Goal: Task Accomplishment & Management: Use online tool/utility

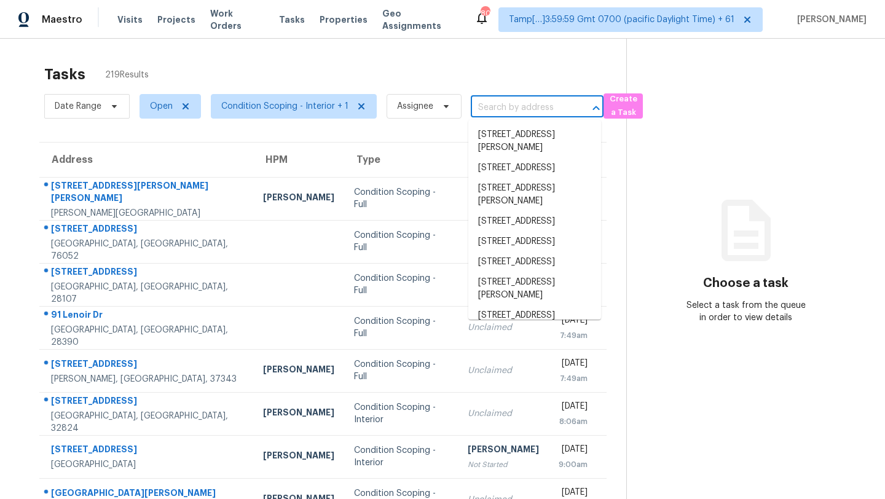
click at [526, 108] on input "text" at bounding box center [520, 107] width 98 height 19
paste input "[STREET_ADDRESS][PERSON_NAME]"
type input "[STREET_ADDRESS][PERSON_NAME]"
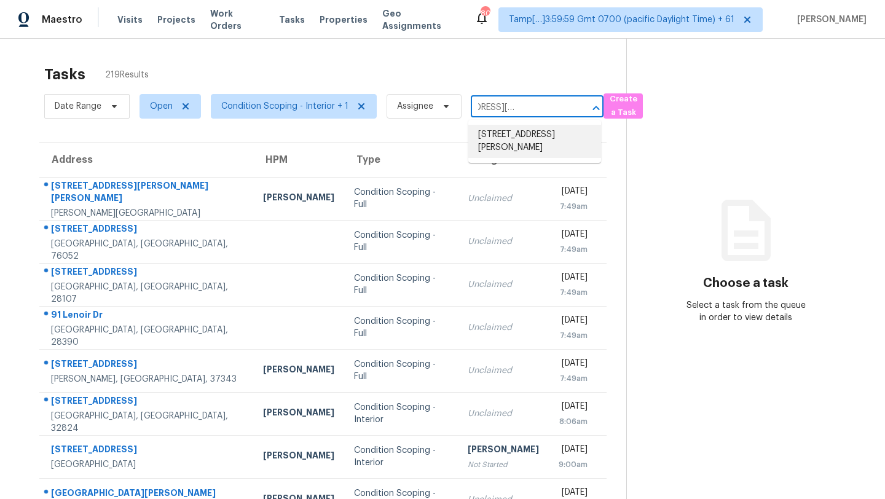
click at [518, 134] on li "[STREET_ADDRESS][PERSON_NAME]" at bounding box center [534, 141] width 133 height 33
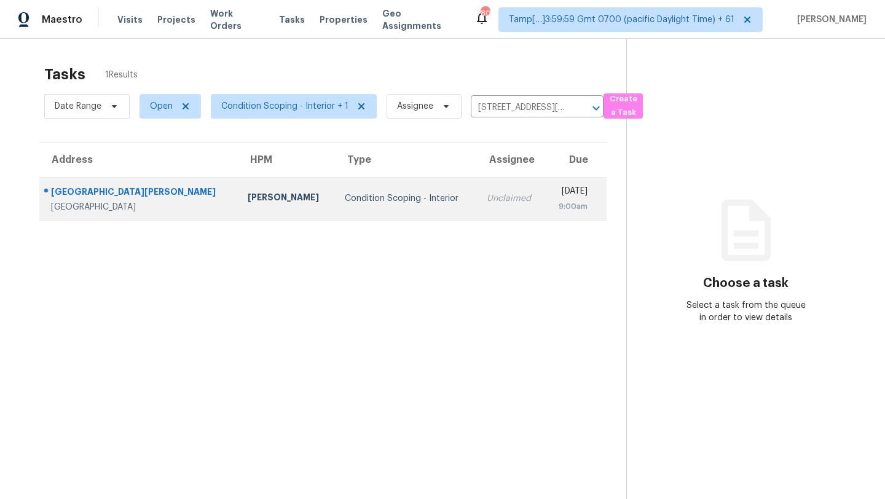
click at [545, 188] on td "[DATE] 9:00am" at bounding box center [575, 198] width 61 height 43
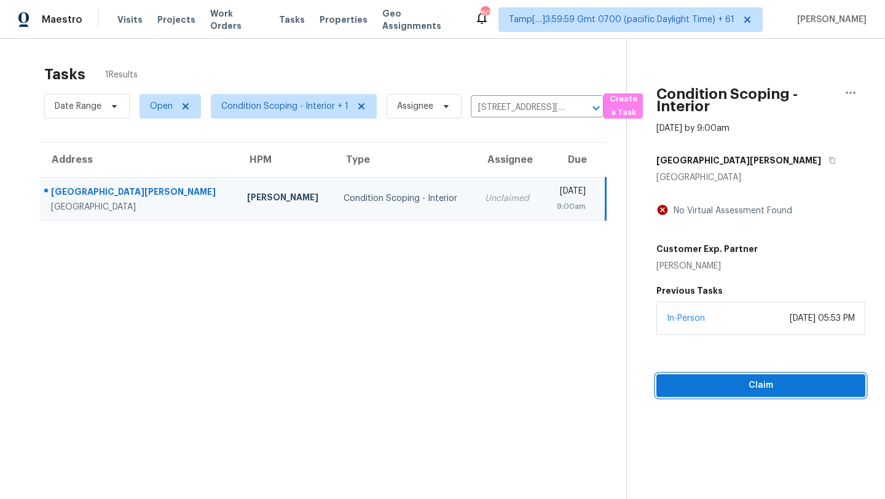
click at [739, 379] on span "Claim" at bounding box center [760, 385] width 189 height 15
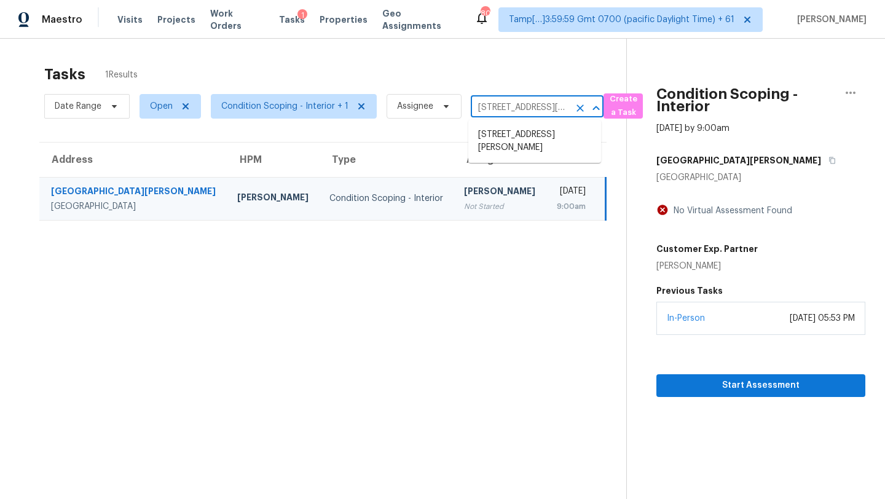
click at [490, 104] on input "[STREET_ADDRESS][PERSON_NAME]" at bounding box center [520, 107] width 98 height 19
paste input "[STREET_ADDRESS][PERSON_NAME]"
type input "[STREET_ADDRESS][PERSON_NAME]"
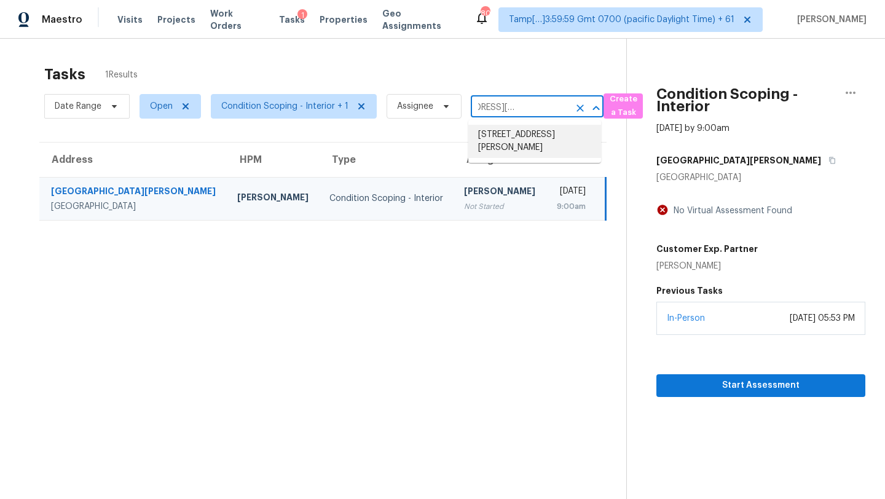
click at [502, 131] on li "[STREET_ADDRESS][PERSON_NAME]" at bounding box center [534, 141] width 133 height 33
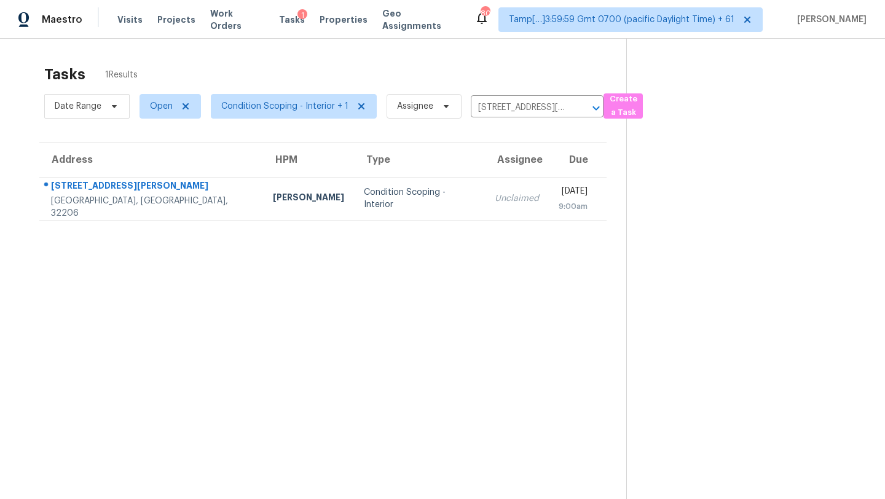
click at [558, 201] on div "9:00am" at bounding box center [572, 206] width 29 height 12
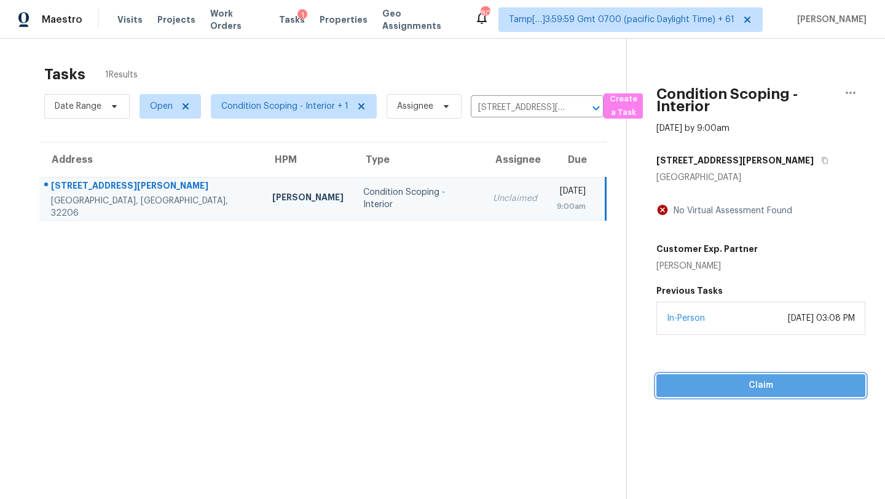
click at [757, 381] on span "Claim" at bounding box center [760, 385] width 189 height 15
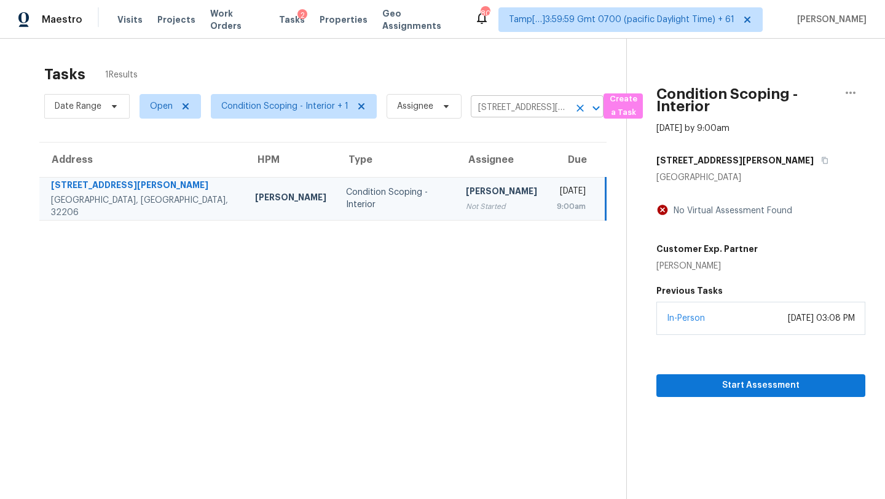
click at [517, 105] on input "[STREET_ADDRESS][PERSON_NAME]" at bounding box center [520, 107] width 98 height 19
paste input "[STREET_ADDRESS][US_STATE]"
type input "[STREET_ADDRESS][US_STATE]"
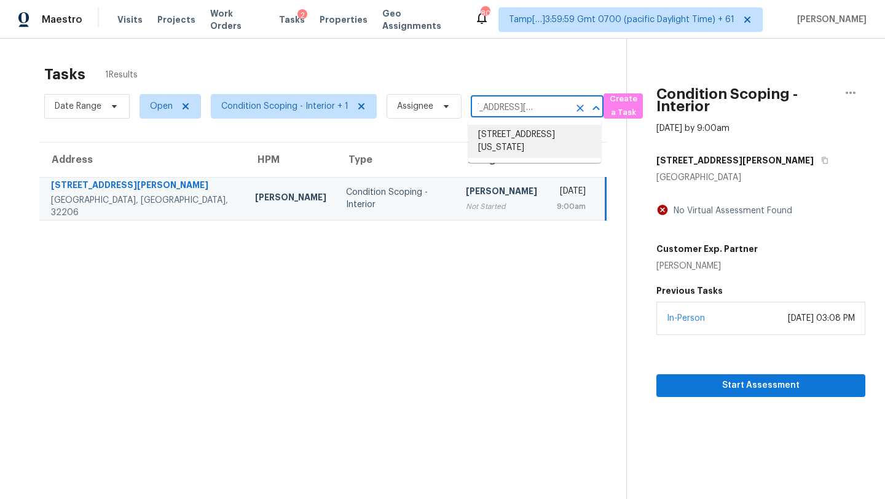
click at [518, 131] on li "[STREET_ADDRESS][US_STATE]" at bounding box center [534, 141] width 133 height 33
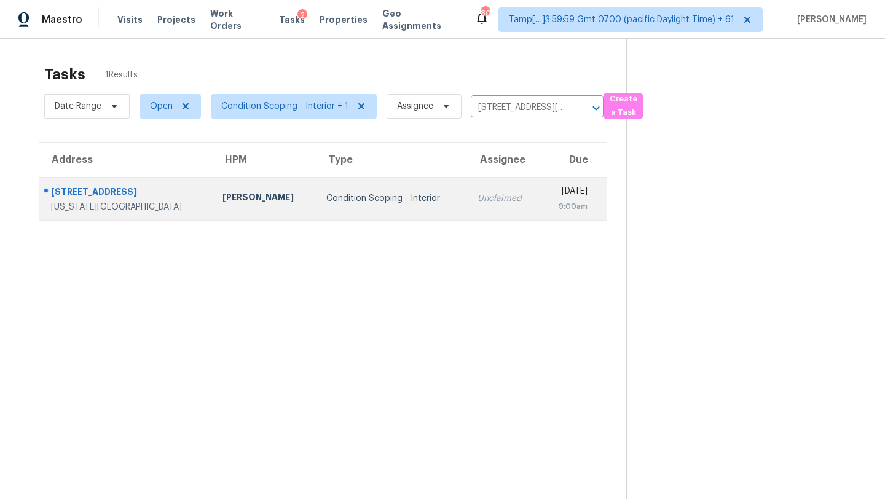
click at [550, 195] on div "[DATE]" at bounding box center [568, 192] width 37 height 15
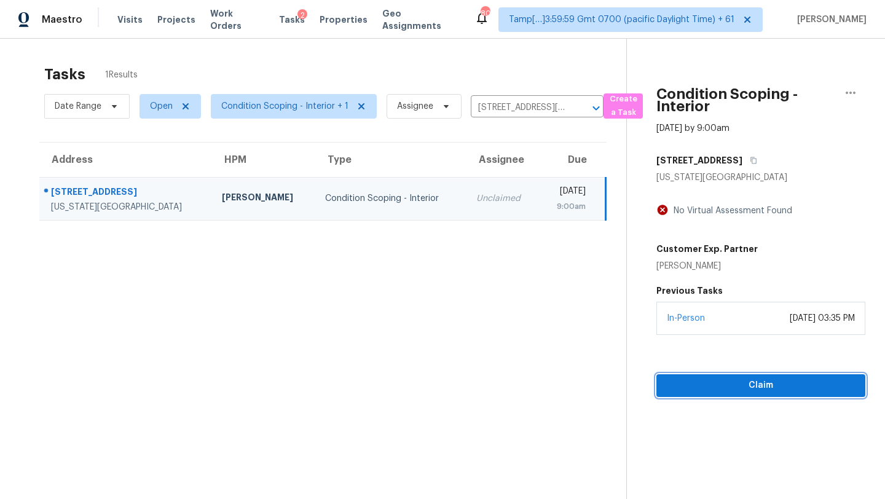
click at [711, 390] on span "Claim" at bounding box center [760, 385] width 189 height 15
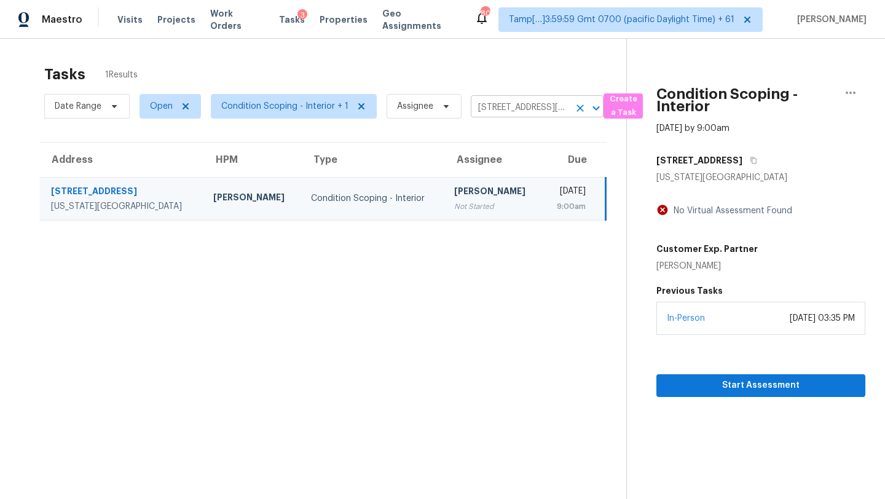
click at [522, 103] on input "[STREET_ADDRESS][US_STATE]" at bounding box center [520, 107] width 98 height 19
paste input "[STREET_ADDRESS]"
type input "[STREET_ADDRESS]"
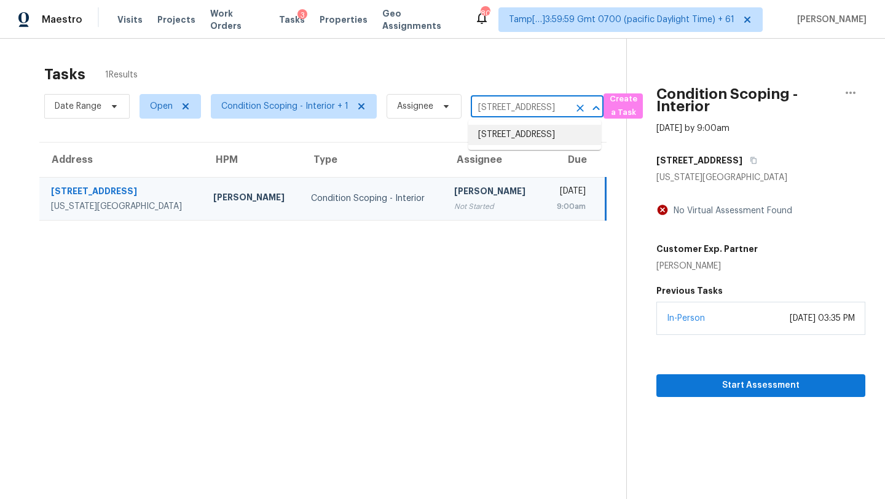
click at [541, 138] on li "[STREET_ADDRESS]" at bounding box center [534, 135] width 133 height 20
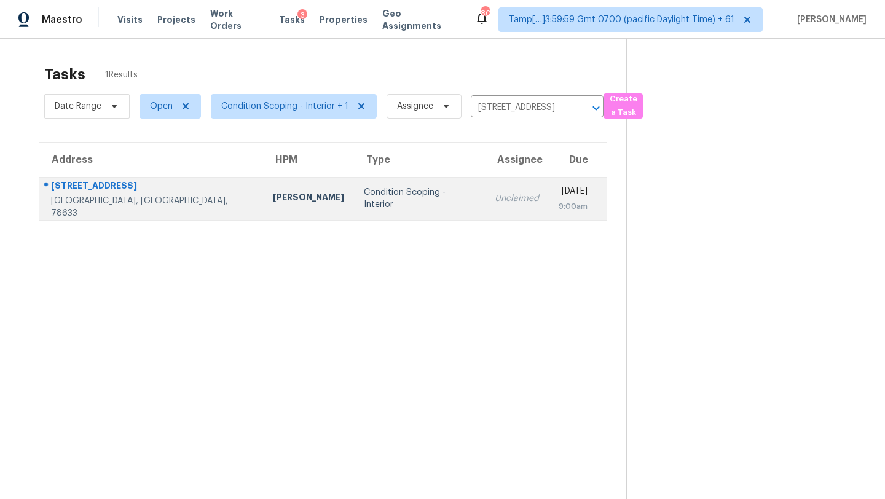
click at [558, 209] on div "9:00am" at bounding box center [572, 206] width 29 height 12
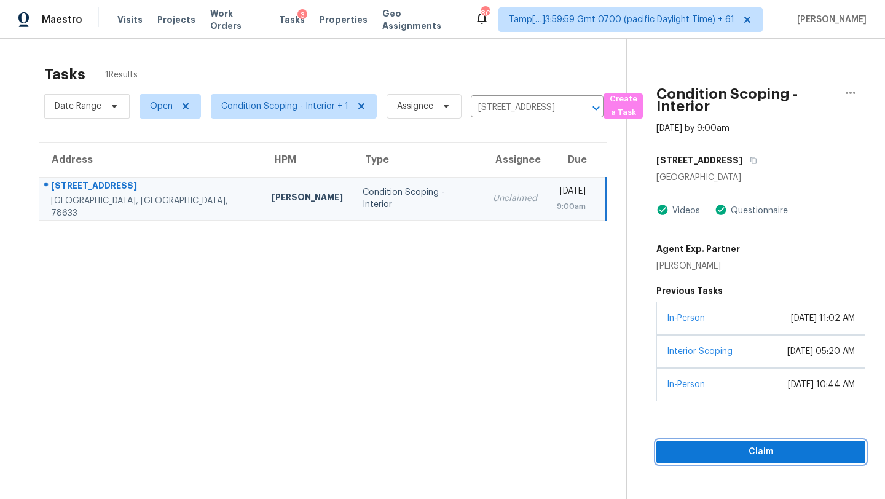
click at [807, 449] on span "Claim" at bounding box center [760, 451] width 189 height 15
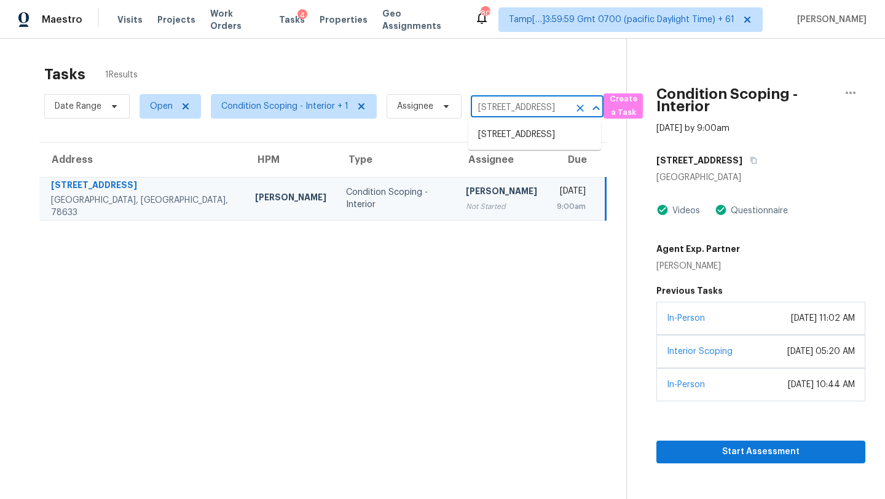
click at [499, 110] on input "[STREET_ADDRESS]" at bounding box center [520, 107] width 98 height 19
paste input "[STREET_ADDRESS]"
type input "[STREET_ADDRESS]"
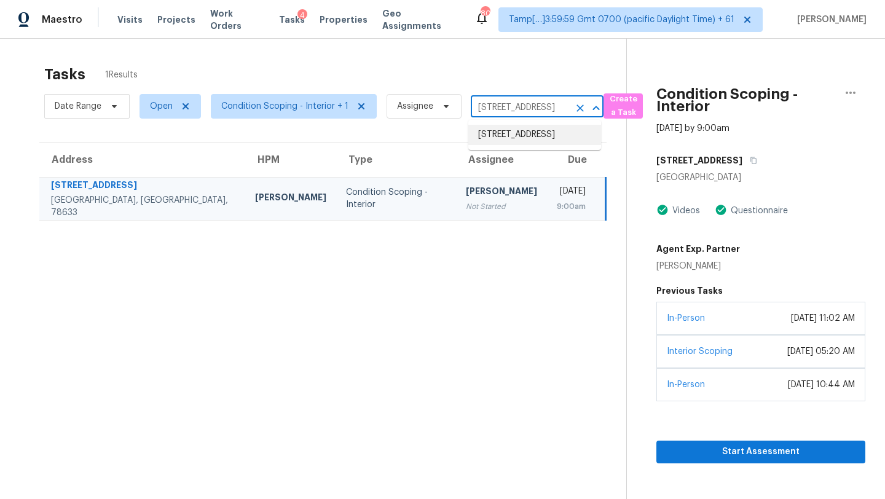
click at [502, 140] on li "[STREET_ADDRESS]" at bounding box center [534, 135] width 133 height 20
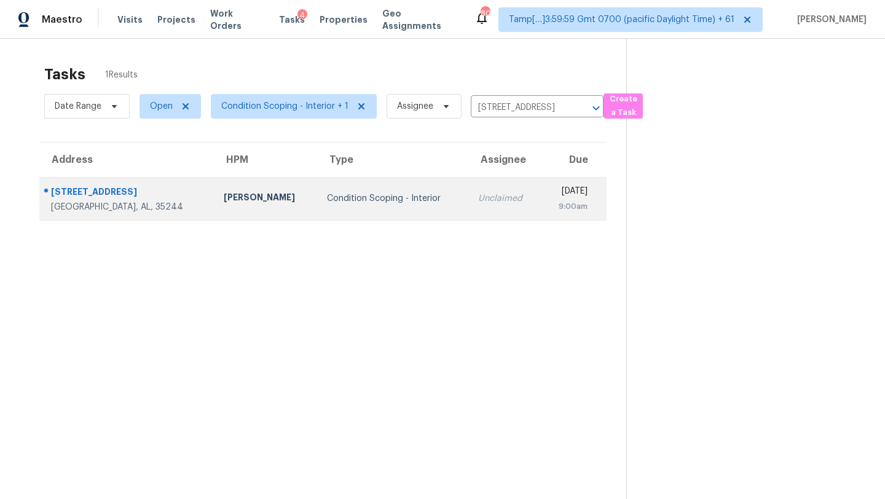
click at [541, 202] on td "[DATE] 9:00am" at bounding box center [574, 198] width 66 height 43
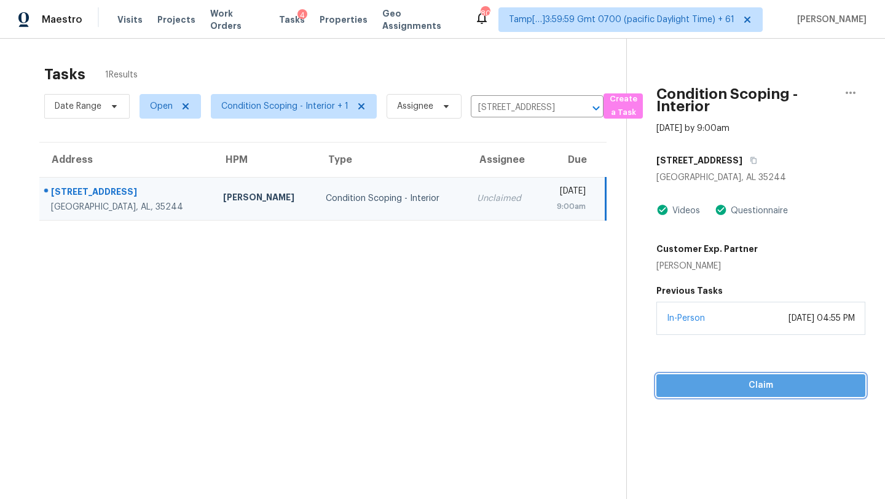
click at [721, 378] on span "Claim" at bounding box center [760, 385] width 189 height 15
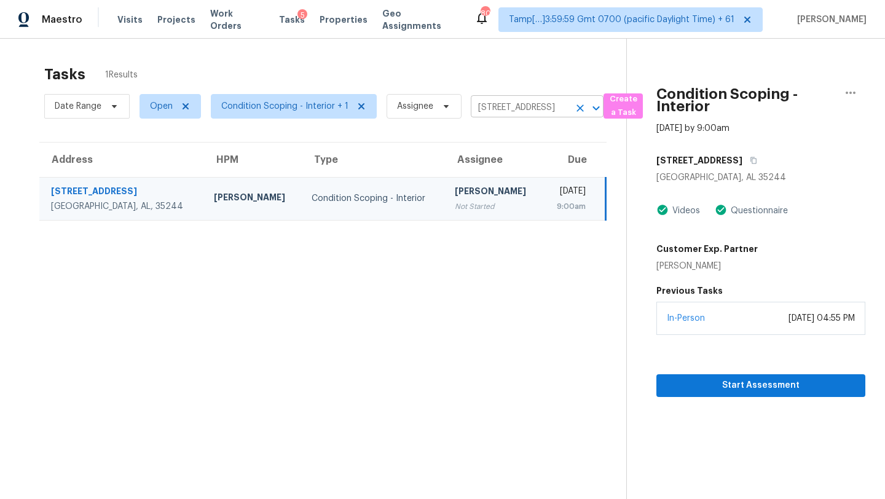
click at [509, 113] on input "[STREET_ADDRESS]" at bounding box center [520, 107] width 98 height 19
paste input "[STREET_ADDRESS][PERSON_NAME]"
type input "[STREET_ADDRESS][PERSON_NAME]"
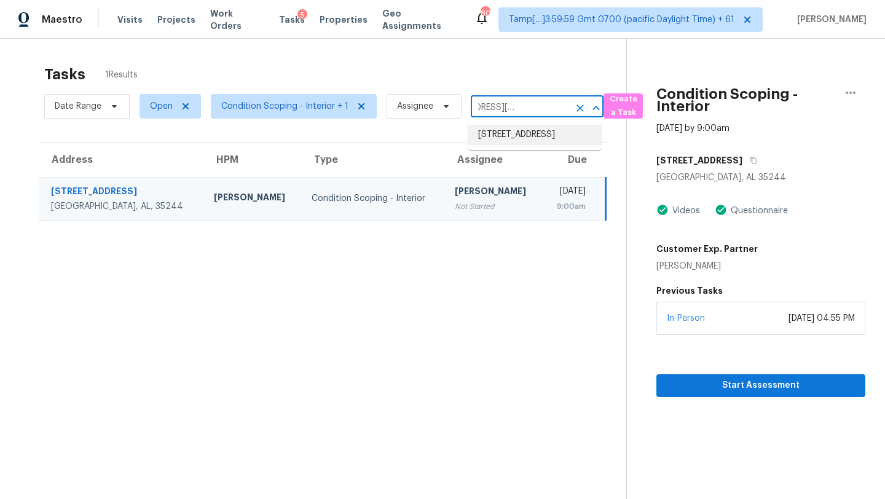
click at [509, 133] on li "[STREET_ADDRESS]" at bounding box center [534, 135] width 133 height 20
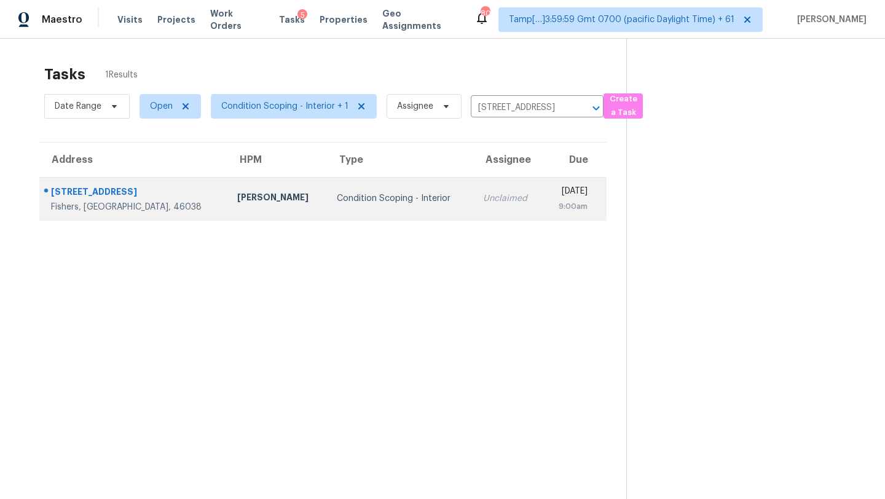
click at [553, 200] on div "9:00am" at bounding box center [570, 206] width 34 height 12
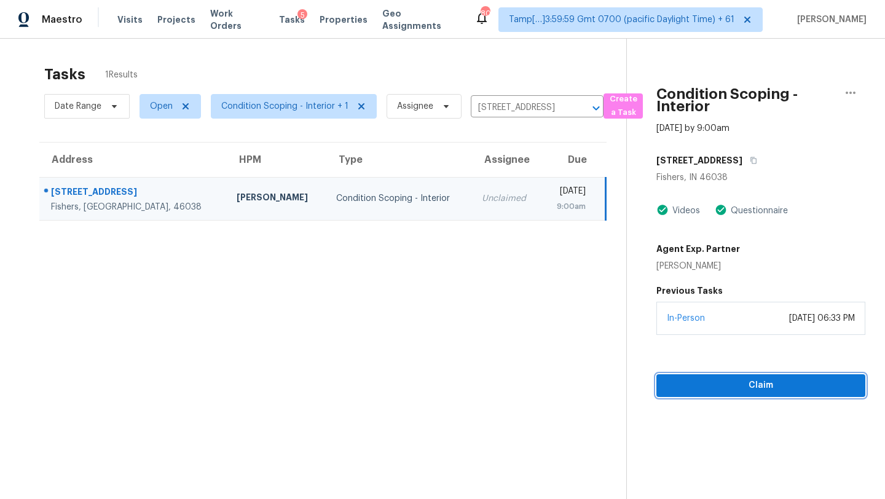
click at [751, 377] on button "Claim" at bounding box center [760, 385] width 209 height 23
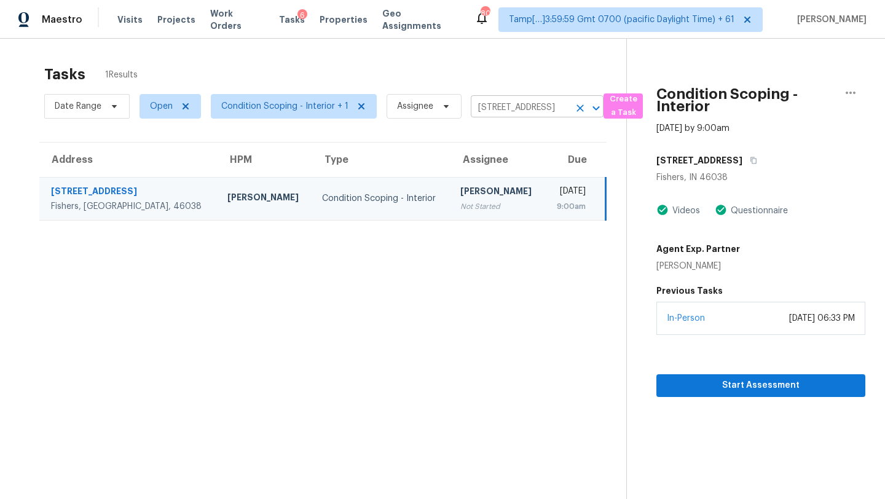
click at [504, 112] on input "[STREET_ADDRESS]" at bounding box center [520, 107] width 98 height 19
paste input "[STREET_ADDRESS]"
type input "[STREET_ADDRESS]"
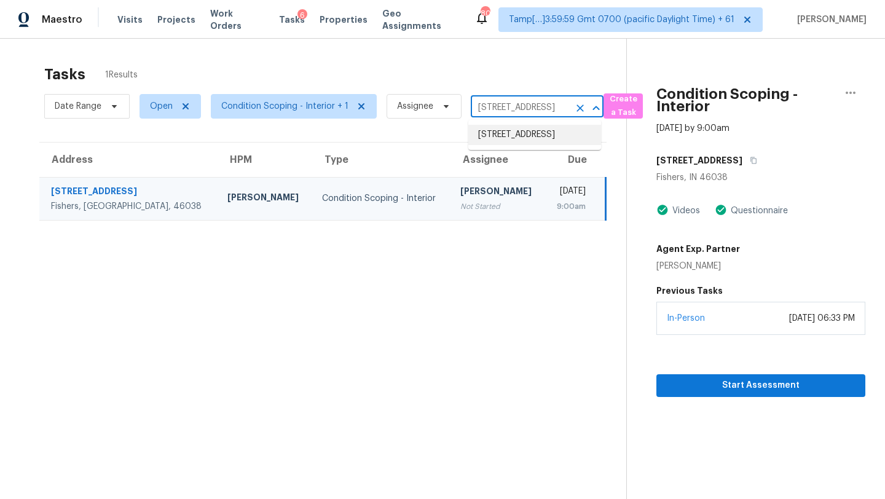
click at [509, 133] on li "[STREET_ADDRESS]" at bounding box center [534, 135] width 133 height 20
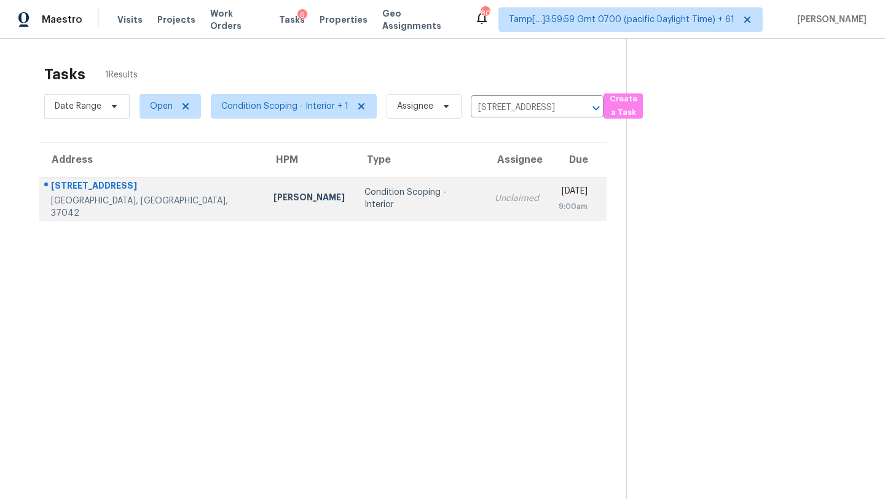
click at [549, 188] on td "[DATE] 9:00am" at bounding box center [578, 198] width 58 height 43
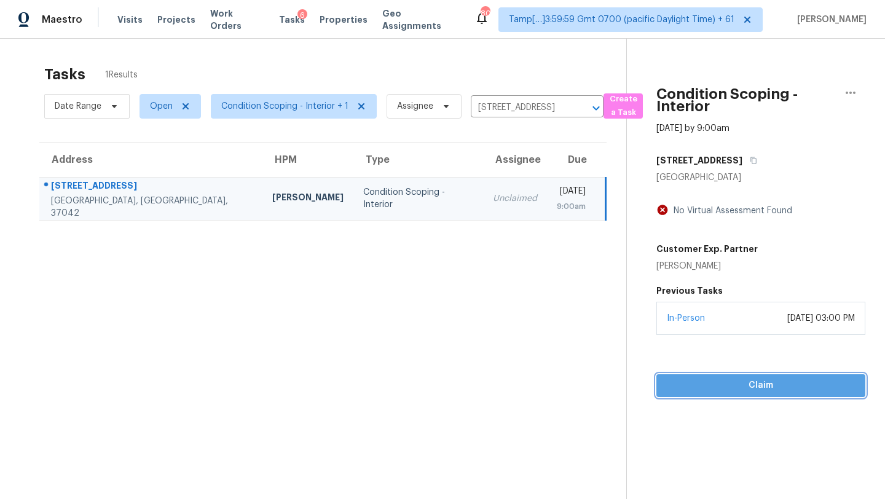
click at [783, 393] on span "Claim" at bounding box center [760, 385] width 189 height 15
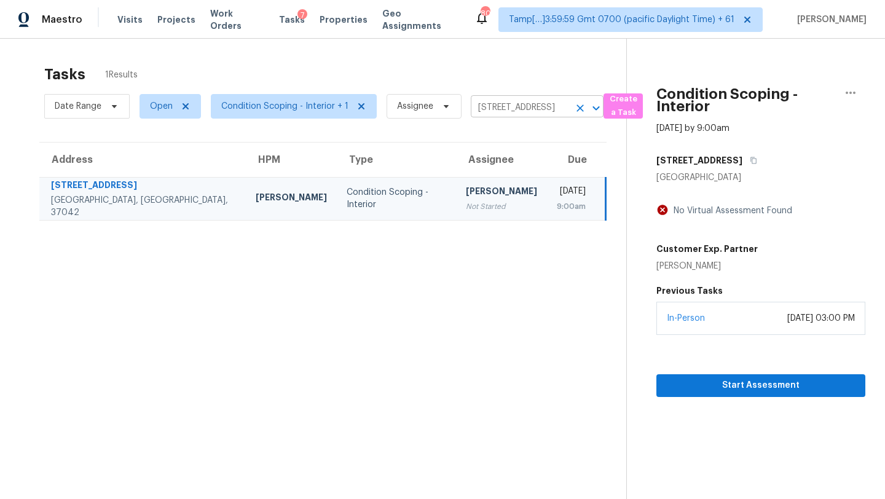
click at [576, 111] on icon "Clear" at bounding box center [580, 108] width 12 height 12
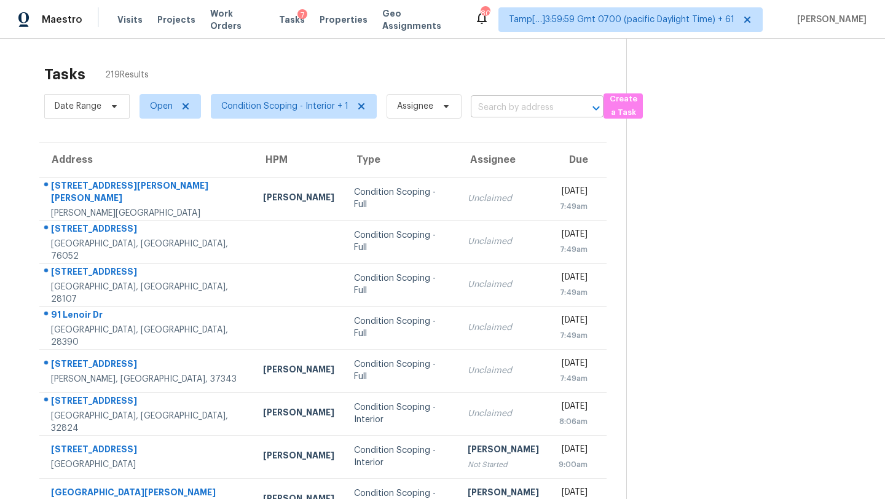
click at [507, 103] on input "text" at bounding box center [520, 107] width 98 height 19
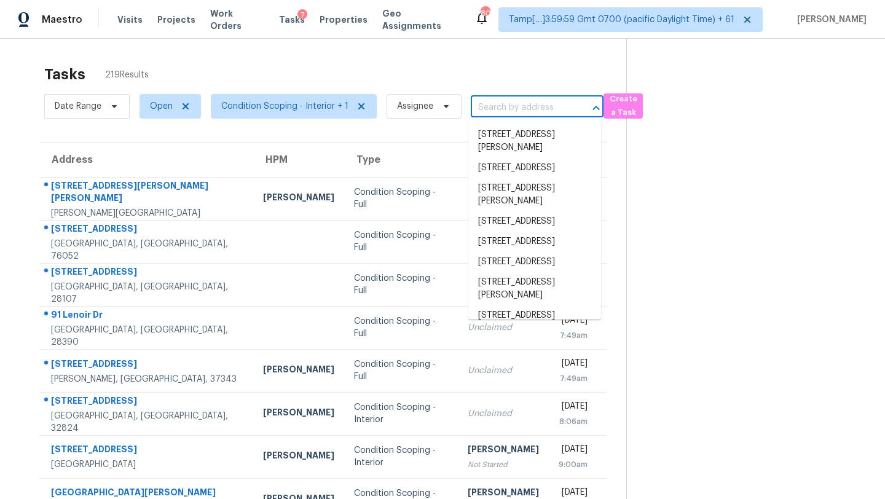
paste input "[STREET_ADDRESS]"
type input "[STREET_ADDRESS]"
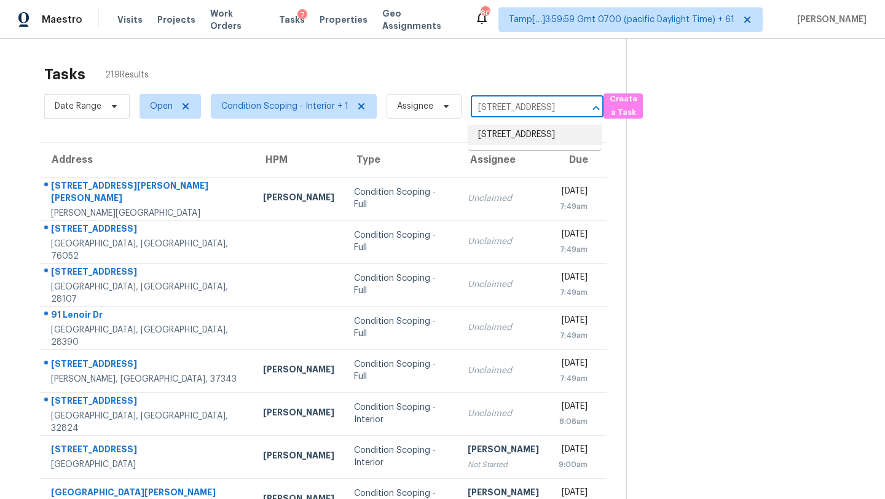
click at [538, 139] on li "[STREET_ADDRESS]" at bounding box center [534, 135] width 133 height 20
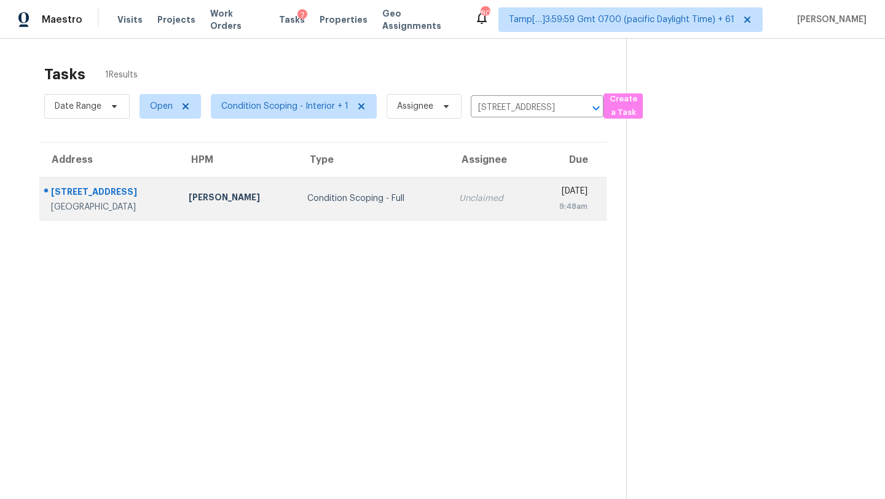
click at [532, 177] on td "[DATE] 9:48am" at bounding box center [569, 198] width 74 height 43
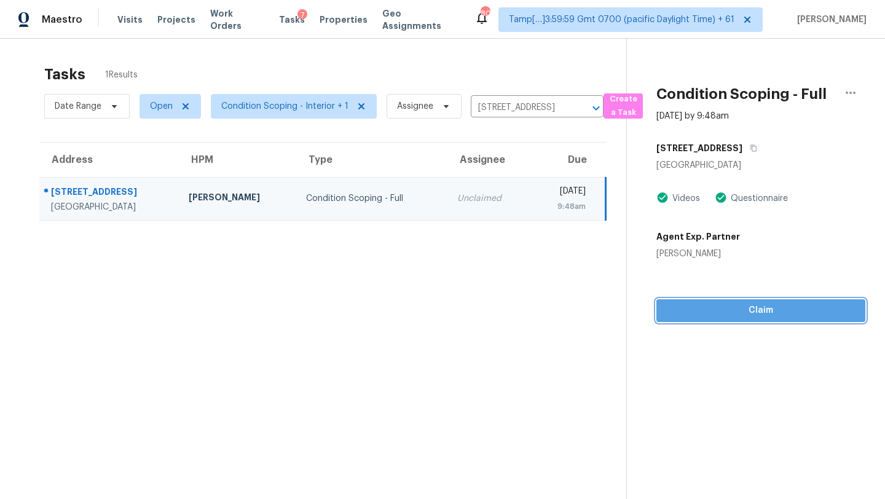
click at [753, 314] on span "Claim" at bounding box center [760, 310] width 189 height 15
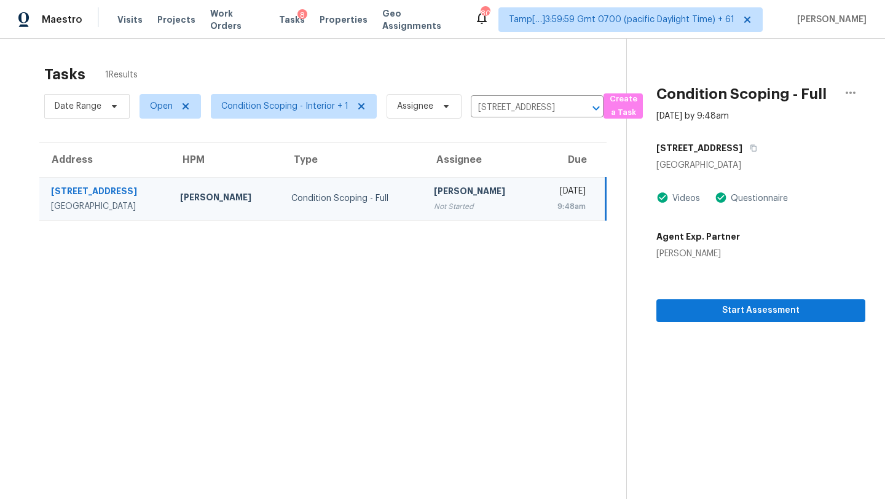
click at [522, 89] on div "Tasks 1 Results" at bounding box center [335, 74] width 582 height 32
click at [522, 98] on input "[STREET_ADDRESS]" at bounding box center [520, 107] width 98 height 19
paste input "1156 [GEOGRAPHIC_DATA][PERSON_NAME]"
type input "1156 [GEOGRAPHIC_DATA][PERSON_NAME]"
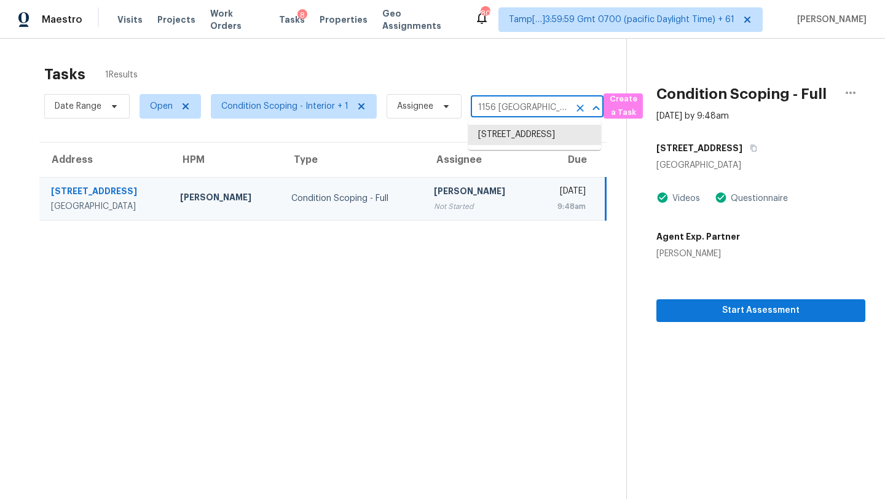
scroll to position [0, 102]
click at [519, 132] on li "[STREET_ADDRESS]" at bounding box center [534, 135] width 133 height 20
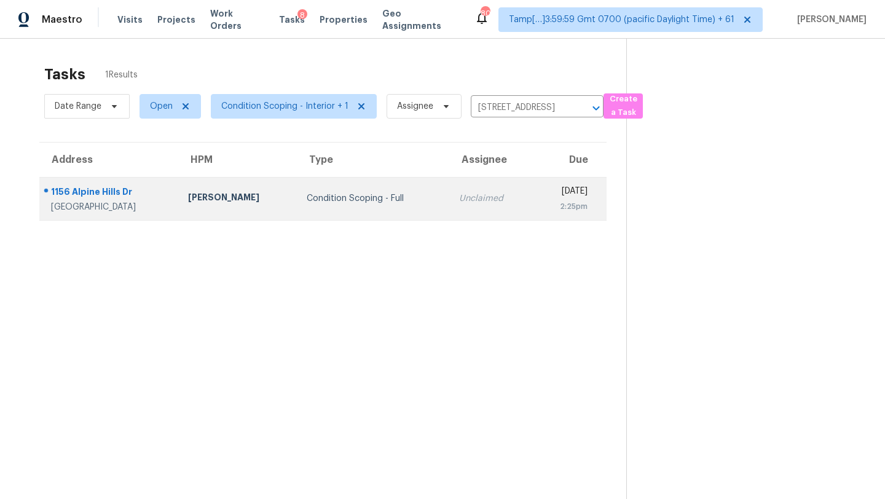
click at [542, 185] on div "[DATE]" at bounding box center [564, 192] width 45 height 15
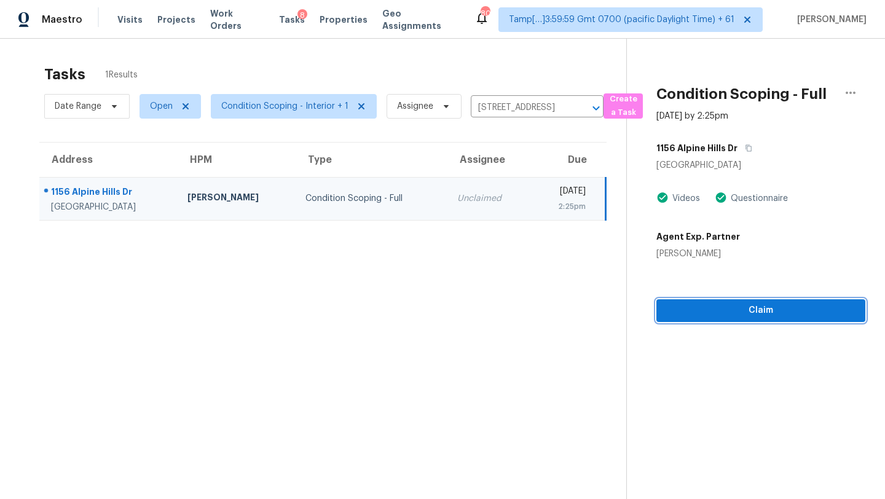
click at [753, 318] on button "Claim" at bounding box center [760, 310] width 209 height 23
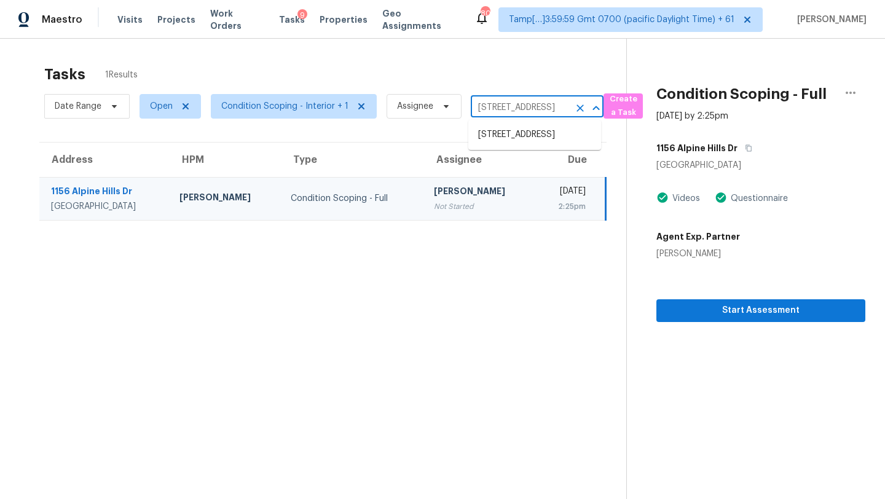
click at [491, 108] on input "[STREET_ADDRESS]" at bounding box center [520, 107] width 98 height 19
paste input "[STREET_ADDRESS]"
type input "[STREET_ADDRESS]"
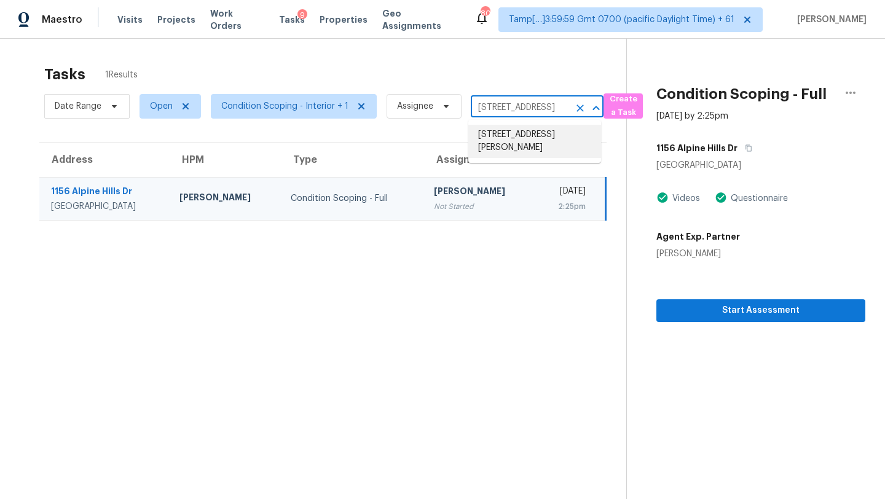
click at [525, 136] on li "[STREET_ADDRESS][PERSON_NAME]" at bounding box center [534, 141] width 133 height 33
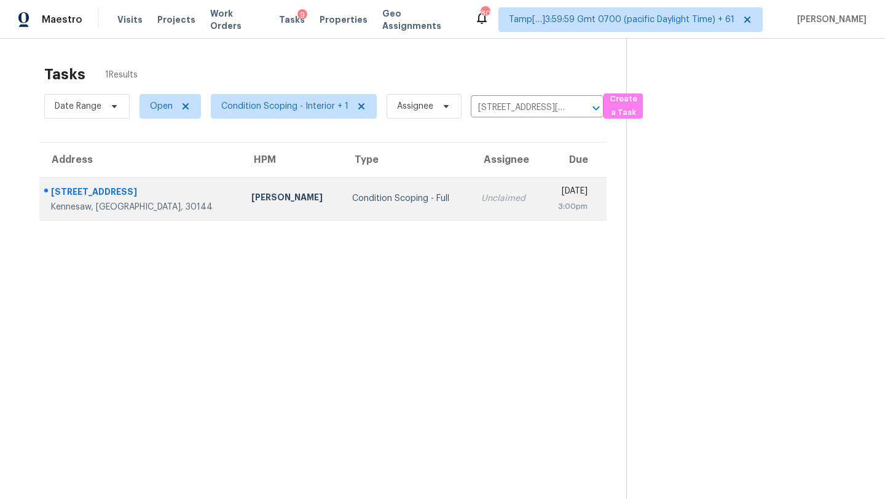
click at [552, 191] on div "[DATE]" at bounding box center [570, 192] width 36 height 15
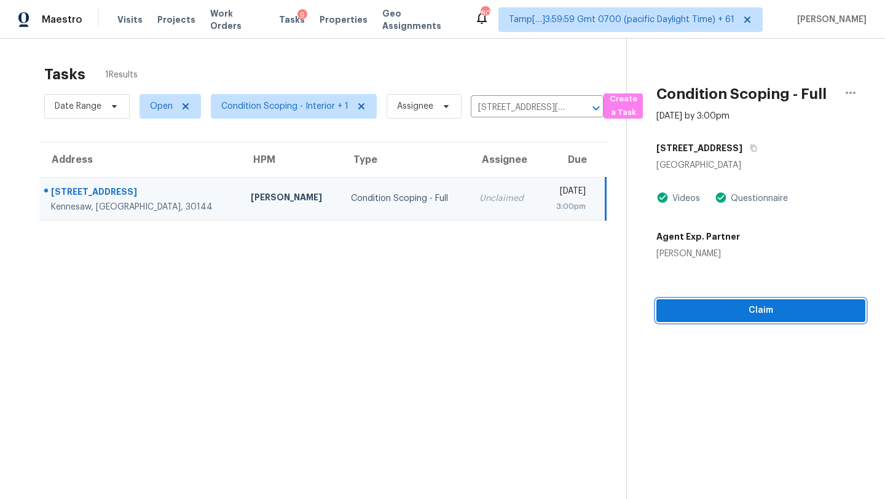
click at [754, 310] on span "Claim" at bounding box center [760, 310] width 189 height 15
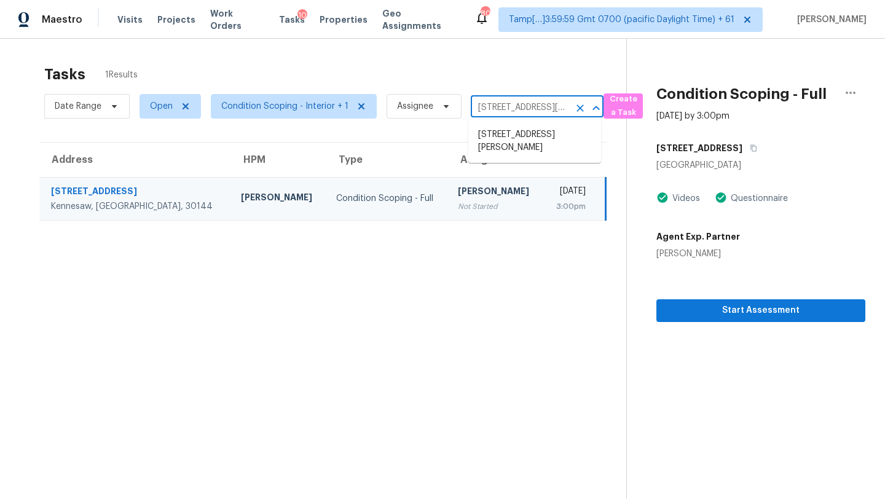
click at [517, 106] on input "[STREET_ADDRESS][PERSON_NAME]" at bounding box center [520, 107] width 98 height 19
paste input "[STREET_ADDRESS][PERSON_NAME]"
type input "[STREET_ADDRESS][PERSON_NAME]"
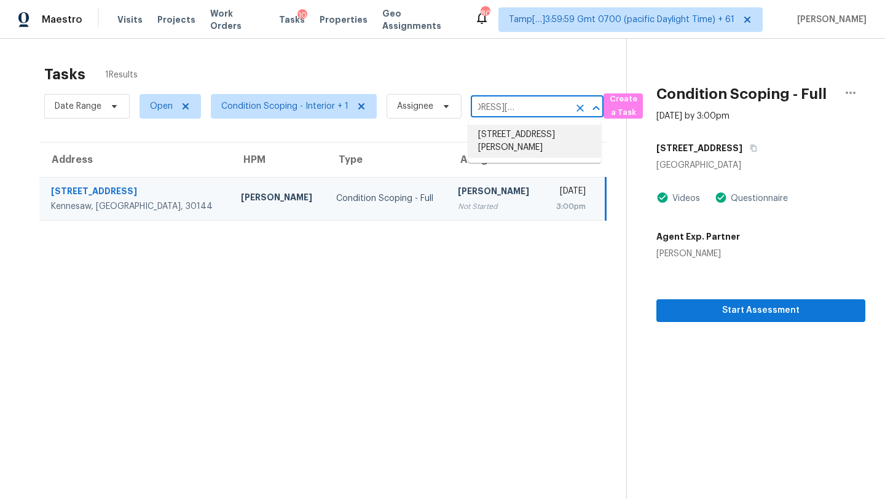
click at [523, 138] on li "[STREET_ADDRESS][PERSON_NAME]" at bounding box center [534, 141] width 133 height 33
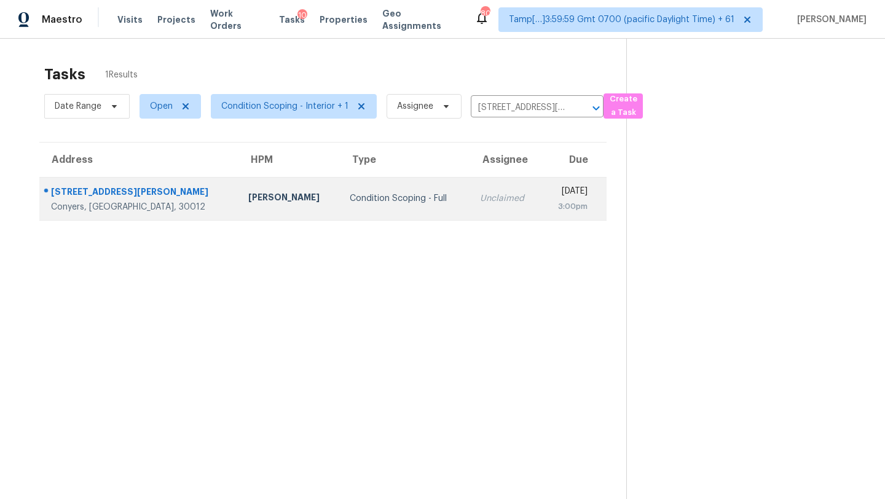
click at [551, 203] on div "3:00pm" at bounding box center [569, 206] width 36 height 12
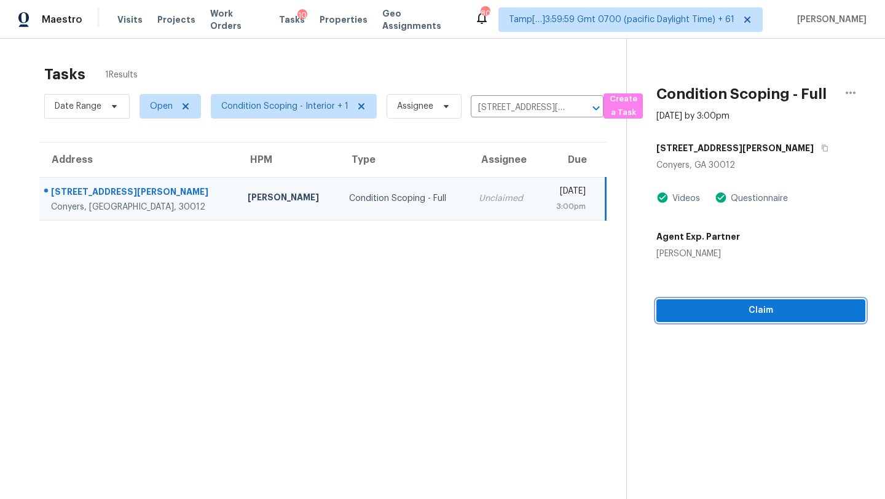
click at [754, 315] on span "Claim" at bounding box center [760, 310] width 189 height 15
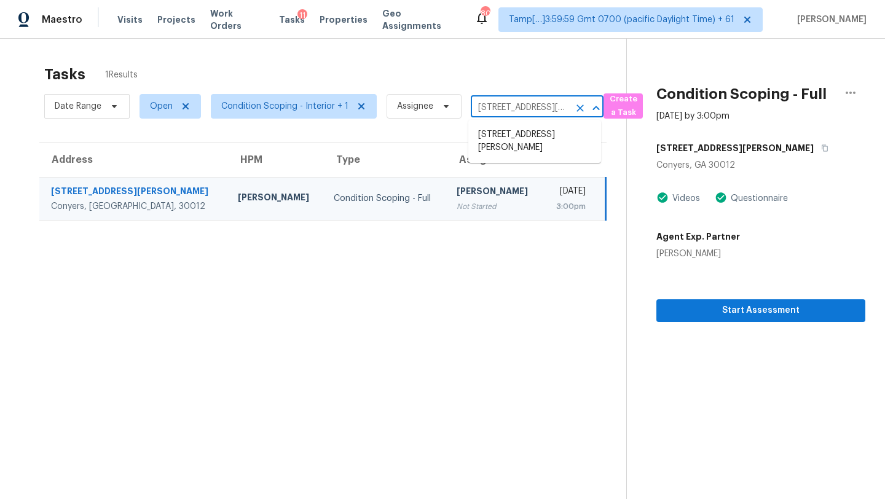
click at [503, 111] on input "[STREET_ADDRESS][PERSON_NAME]" at bounding box center [520, 107] width 98 height 19
paste input "[STREET_ADDRESS][PERSON_NAME]"
type input "[STREET_ADDRESS][PERSON_NAME]"
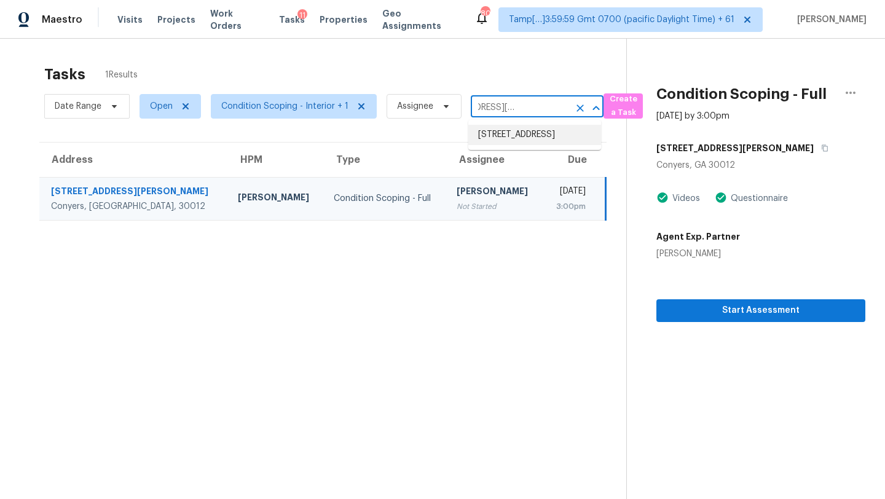
click at [519, 139] on li "[STREET_ADDRESS]" at bounding box center [534, 135] width 133 height 20
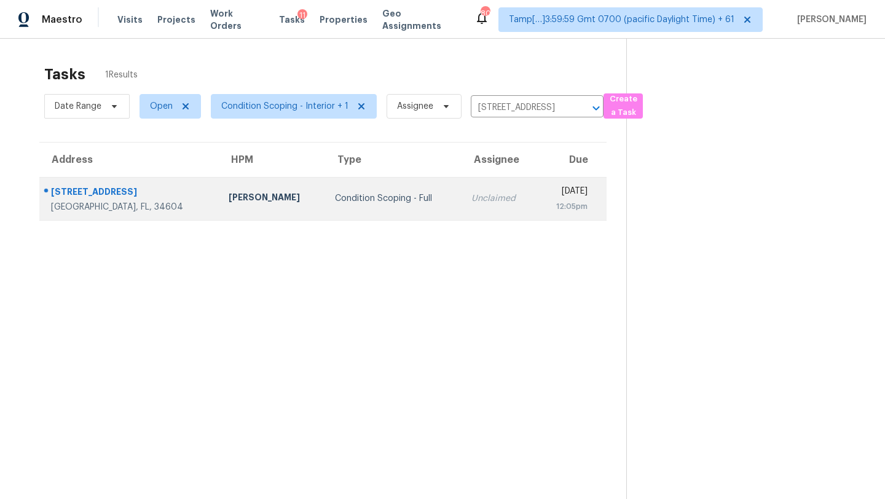
click at [546, 195] on div "[DATE]" at bounding box center [566, 192] width 41 height 15
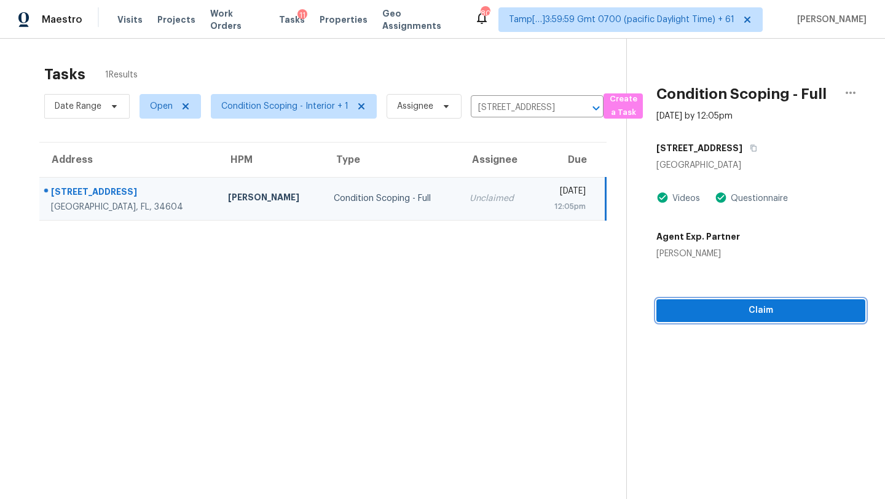
click at [754, 318] on button "Claim" at bounding box center [760, 310] width 209 height 23
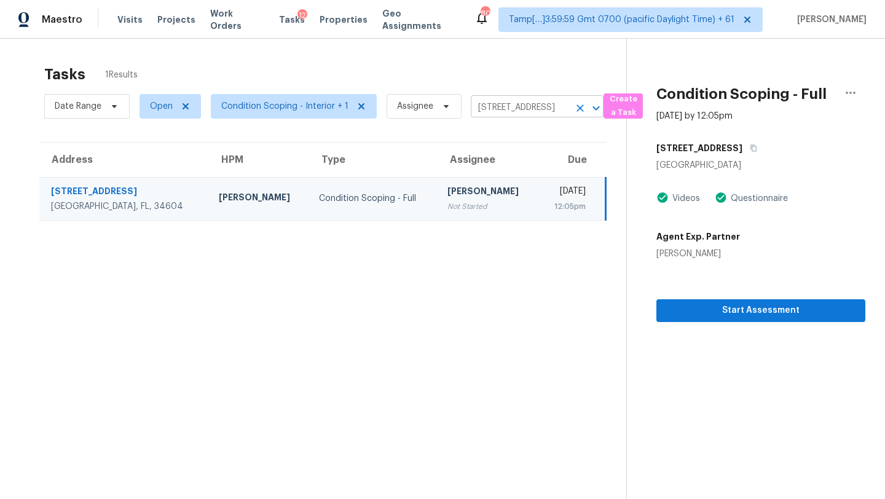
click at [498, 108] on input "[STREET_ADDRESS]" at bounding box center [520, 107] width 98 height 19
paste input "[STREET_ADDRESS]"
type input "[STREET_ADDRESS]"
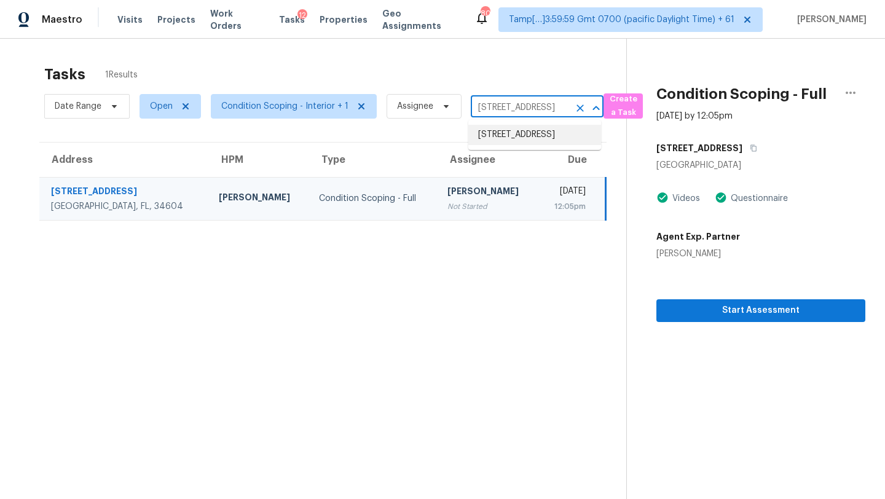
click at [509, 138] on li "[STREET_ADDRESS]" at bounding box center [534, 135] width 133 height 20
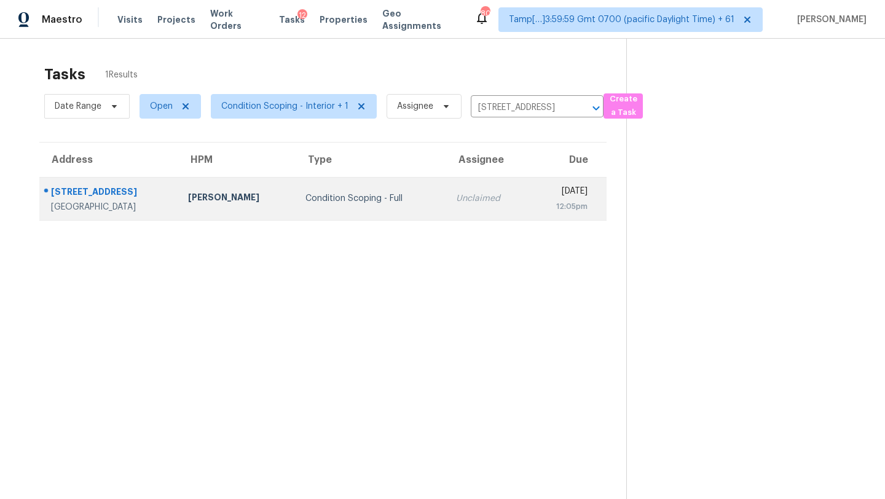
click at [538, 198] on div "[DATE]" at bounding box center [562, 192] width 49 height 15
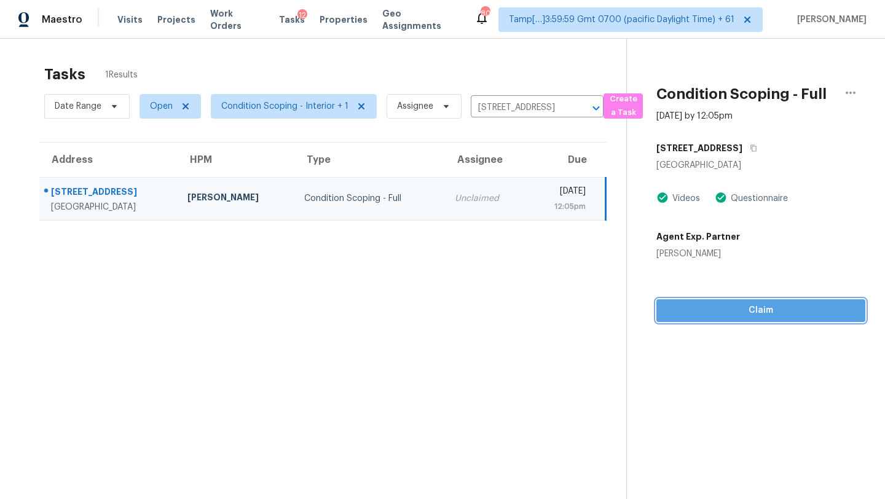
click at [739, 307] on span "Claim" at bounding box center [760, 310] width 189 height 15
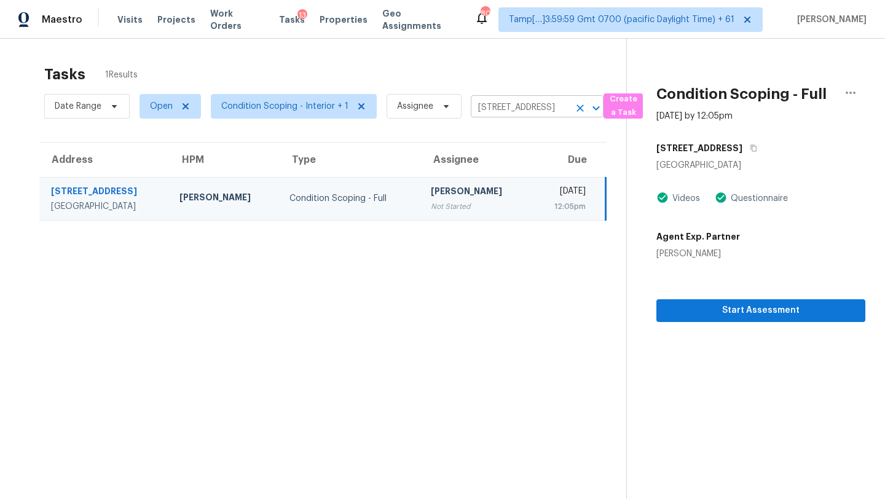
click at [512, 107] on input "[STREET_ADDRESS]" at bounding box center [520, 107] width 98 height 19
paste input "[STREET_ADDRESS]"
type input "[STREET_ADDRESS]"
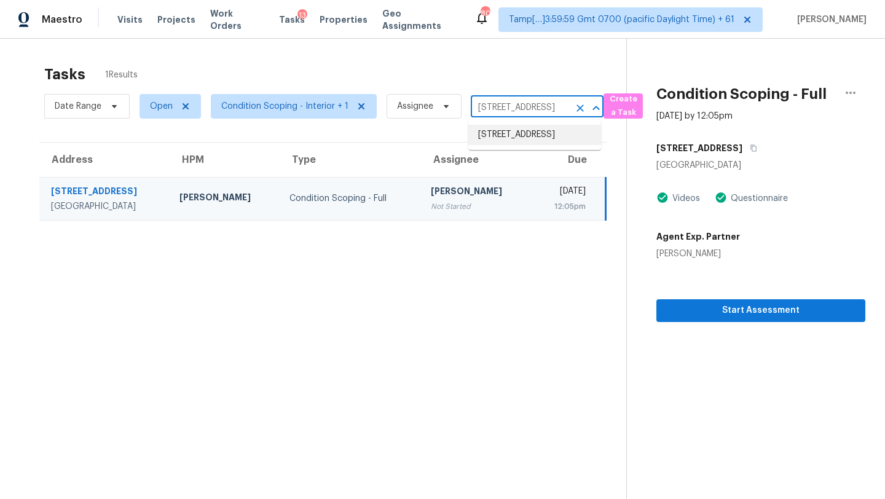
click at [506, 136] on li "[STREET_ADDRESS]" at bounding box center [534, 135] width 133 height 20
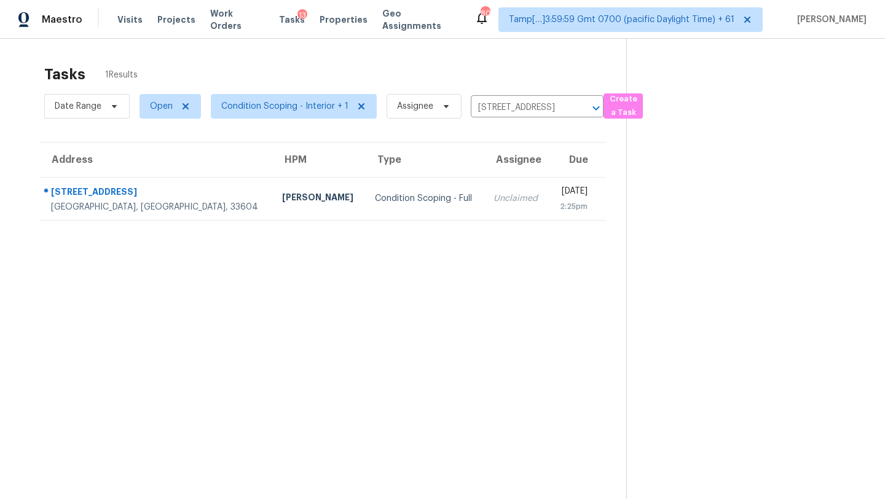
click at [558, 197] on div "[DATE]" at bounding box center [572, 192] width 29 height 15
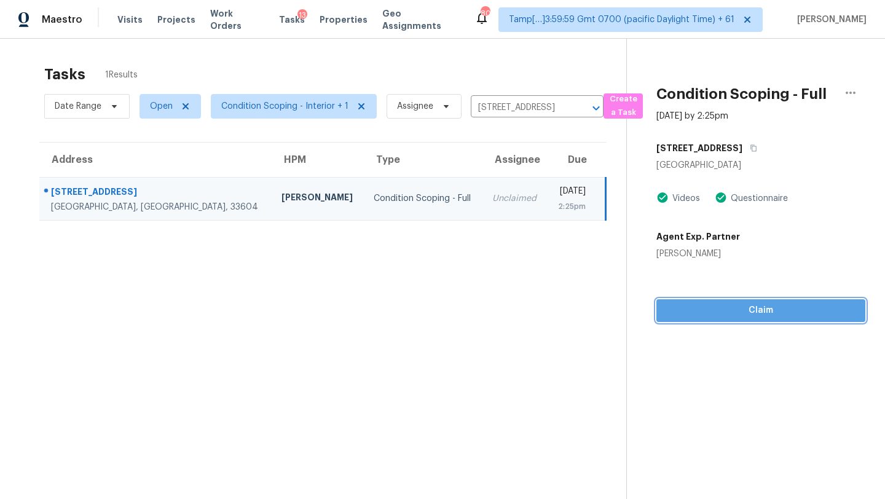
click at [749, 313] on span "Claim" at bounding box center [760, 310] width 189 height 15
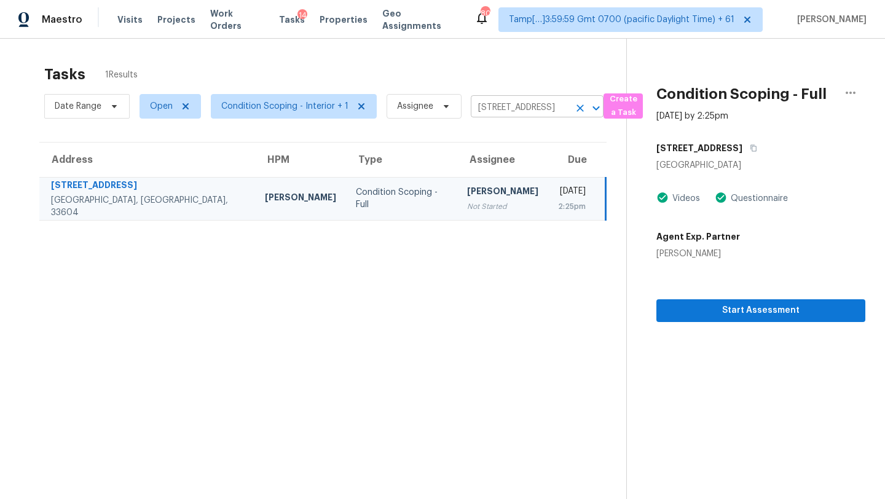
click at [503, 106] on input "[STREET_ADDRESS]" at bounding box center [520, 107] width 98 height 19
paste input "[STREET_ADDRESS]"
type input "[STREET_ADDRESS]"
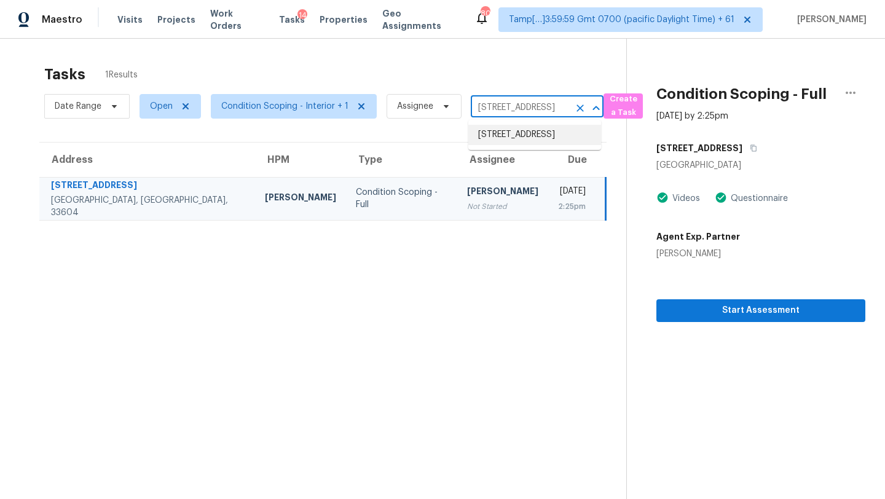
click at [507, 135] on li "[STREET_ADDRESS]" at bounding box center [534, 135] width 133 height 20
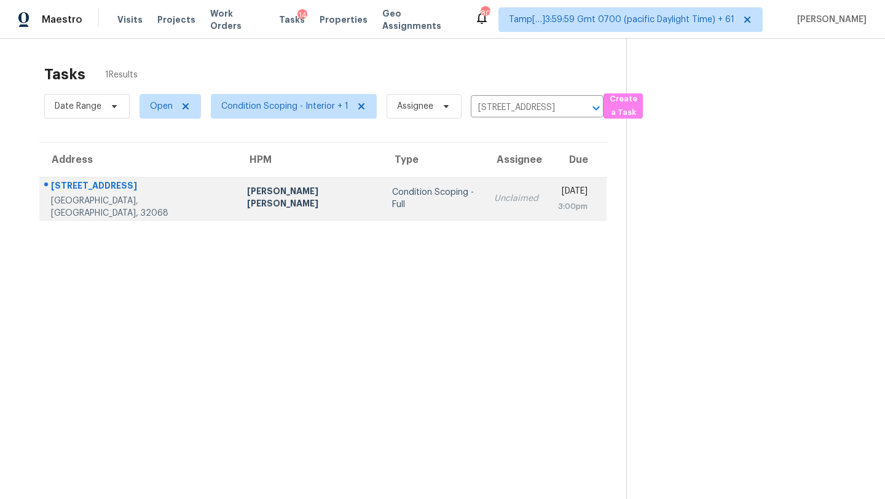
click at [548, 208] on td "[DATE] 3:00pm" at bounding box center [577, 198] width 58 height 43
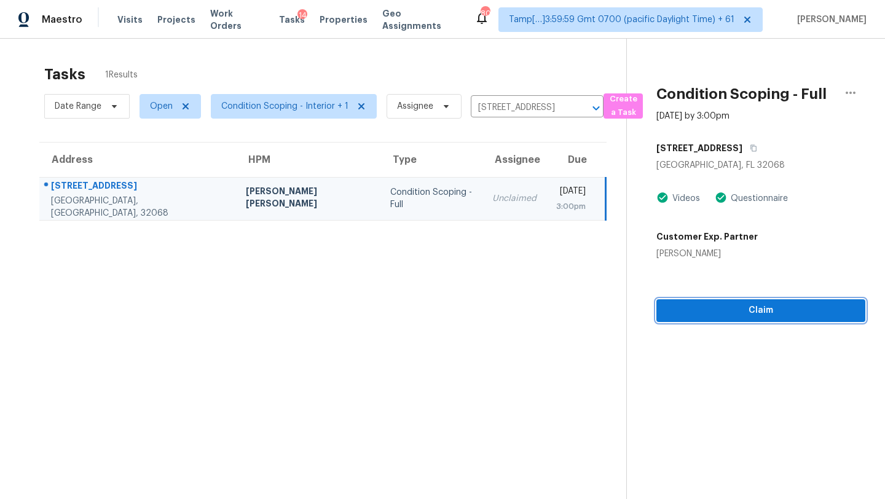
click at [758, 307] on span "Claim" at bounding box center [760, 310] width 189 height 15
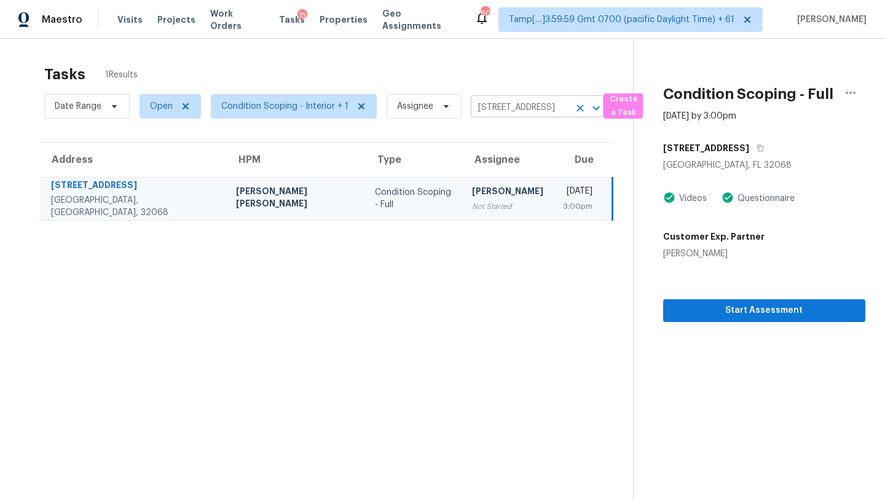
click at [517, 101] on input "[STREET_ADDRESS]" at bounding box center [520, 107] width 98 height 19
paste input "[STREET_ADDRESS]"
type input "[STREET_ADDRESS]"
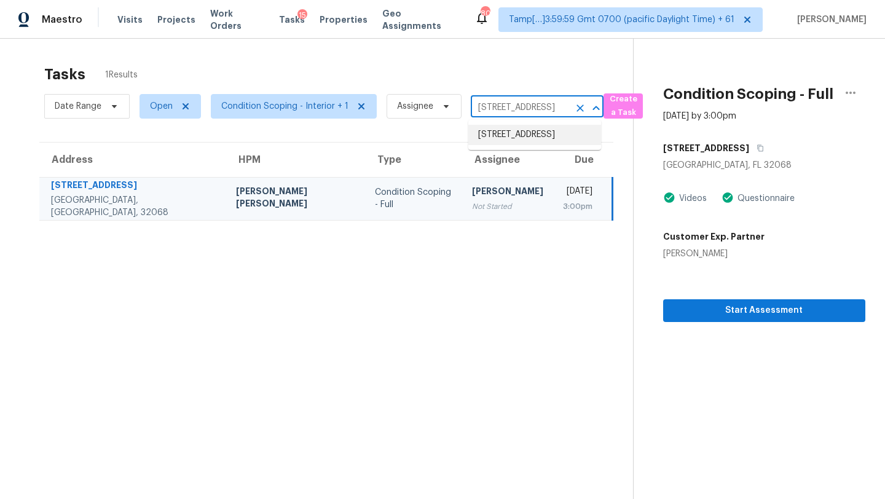
click at [505, 138] on li "[STREET_ADDRESS]" at bounding box center [534, 135] width 133 height 20
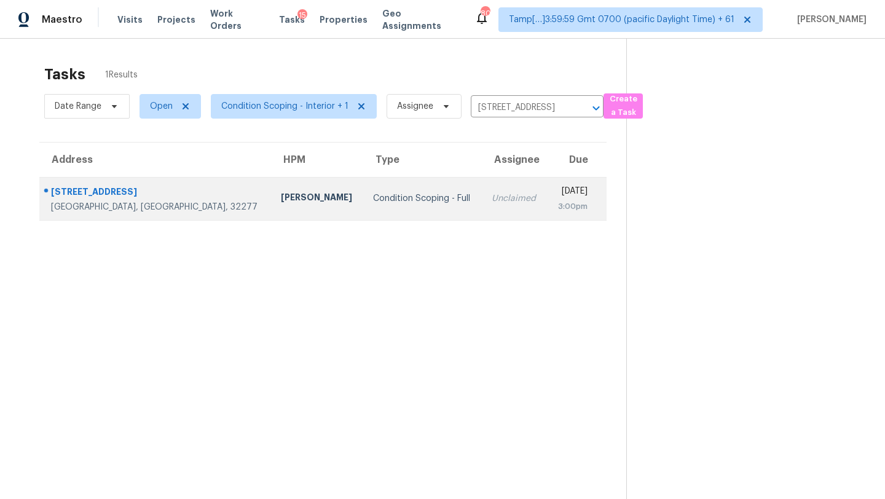
click at [547, 214] on td "[DATE] 3:00pm" at bounding box center [577, 198] width 60 height 43
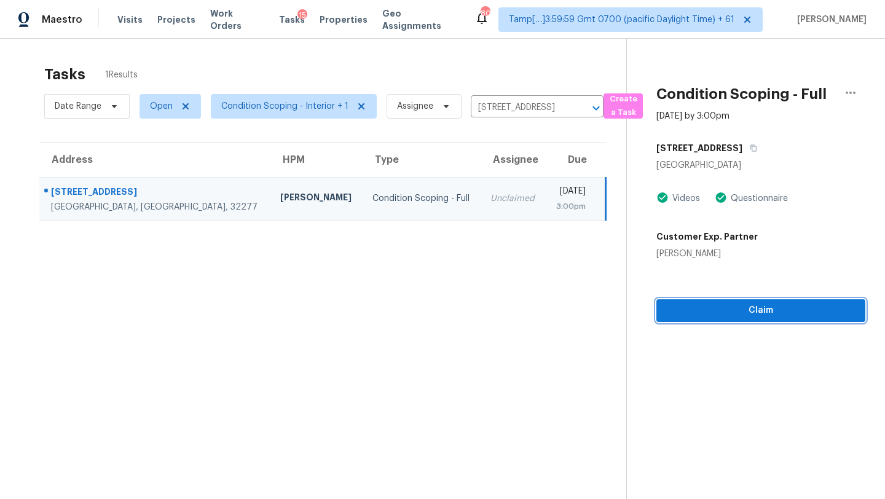
click at [754, 309] on span "Claim" at bounding box center [760, 310] width 189 height 15
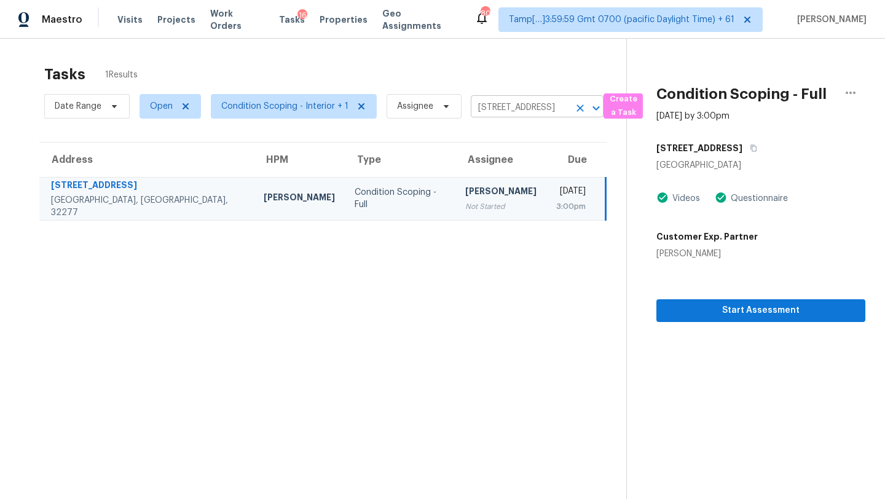
click at [502, 108] on input "[STREET_ADDRESS]" at bounding box center [520, 107] width 98 height 19
paste input "[STREET_ADDRESS][PERSON_NAME]"
type input "[STREET_ADDRESS][PERSON_NAME]"
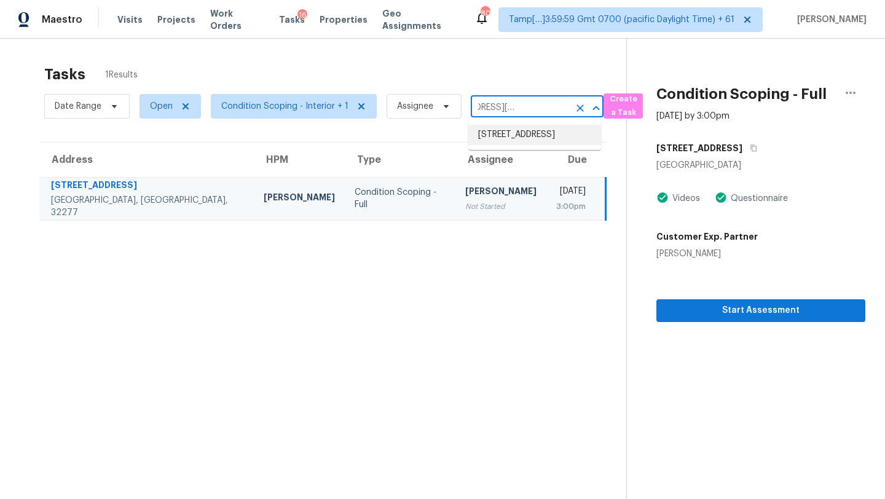
click at [504, 135] on li "[STREET_ADDRESS]" at bounding box center [534, 135] width 133 height 20
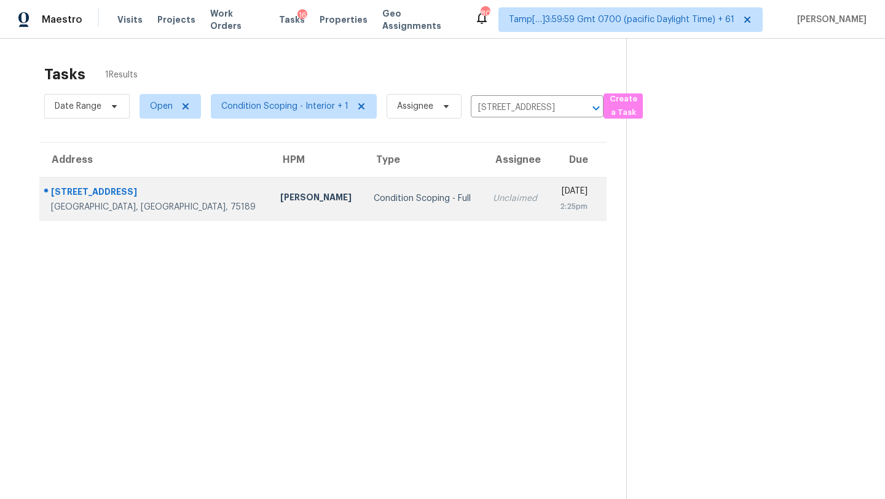
click at [493, 200] on div "Unclaimed" at bounding box center [515, 198] width 45 height 12
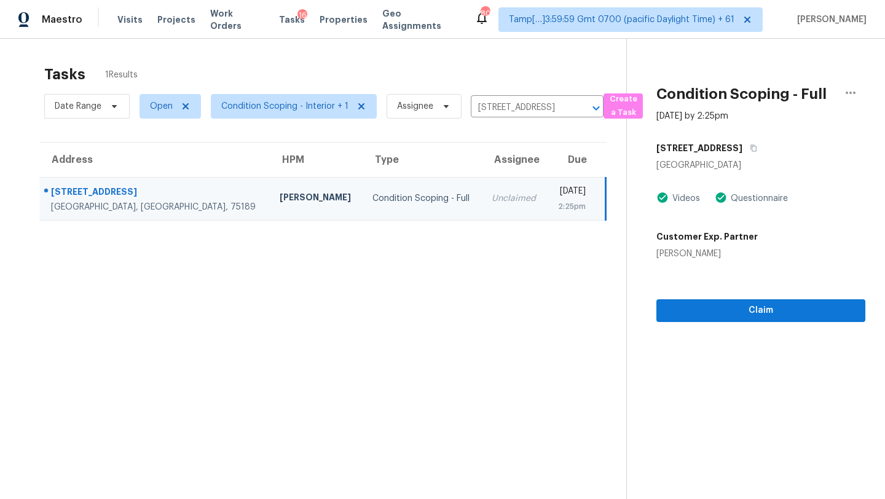
click at [778, 323] on section "Condition Scoping - Full [DATE] by 2:25pm [STREET_ADDRESS][PERSON_NAME] Videos …" at bounding box center [745, 288] width 239 height 499
click at [778, 319] on button "Claim" at bounding box center [760, 310] width 209 height 23
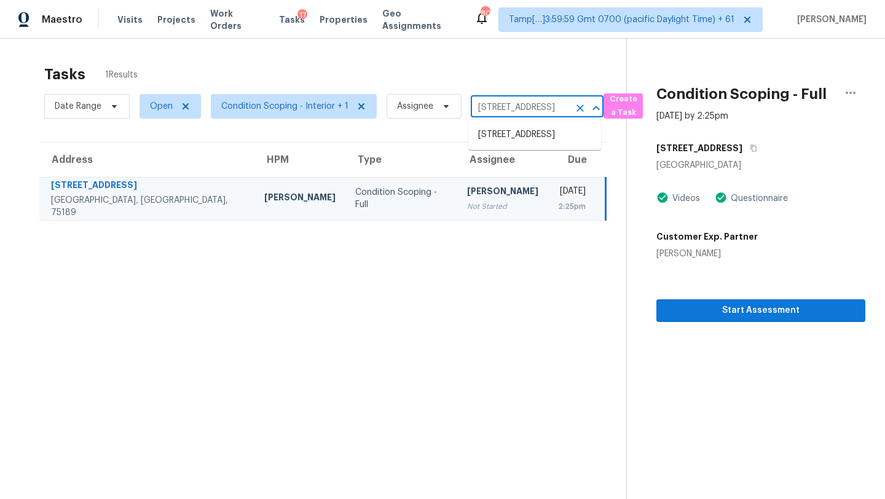
click at [490, 103] on input "[STREET_ADDRESS]" at bounding box center [520, 107] width 98 height 19
paste input "[STREET_ADDRESS]"
type input "[STREET_ADDRESS]"
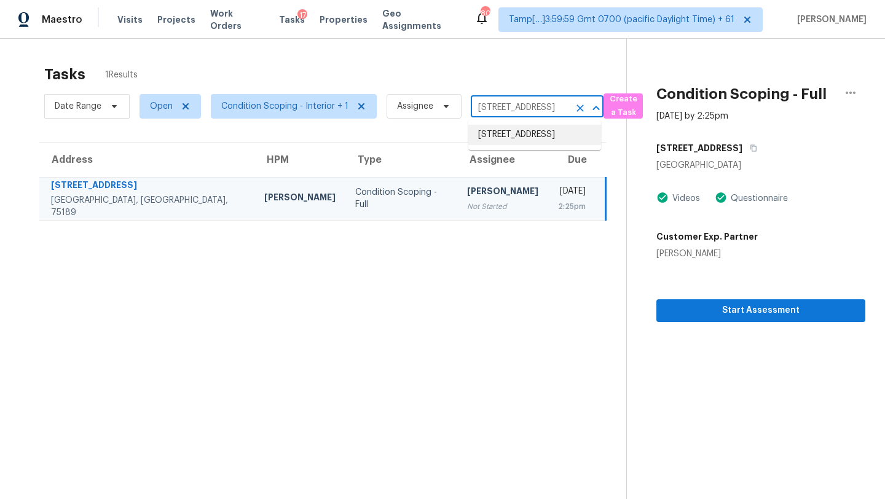
click at [506, 144] on li "[STREET_ADDRESS]" at bounding box center [534, 135] width 133 height 20
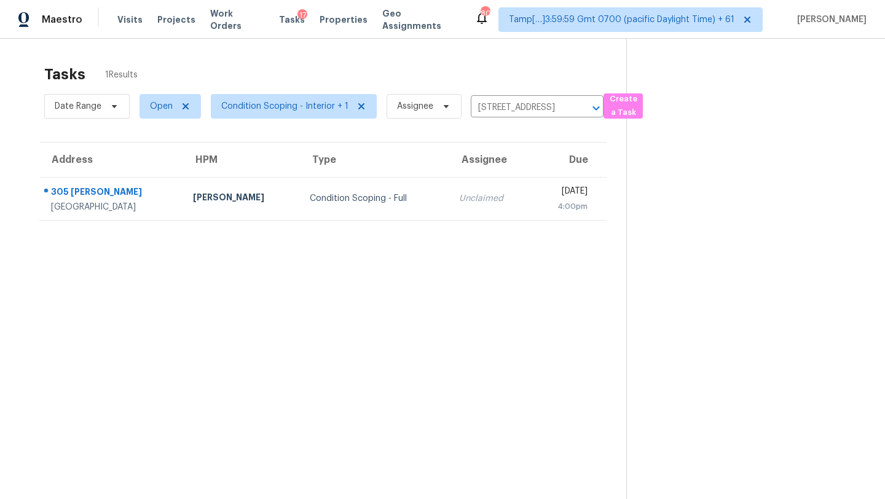
click at [541, 212] on div "4:00pm" at bounding box center [564, 206] width 47 height 12
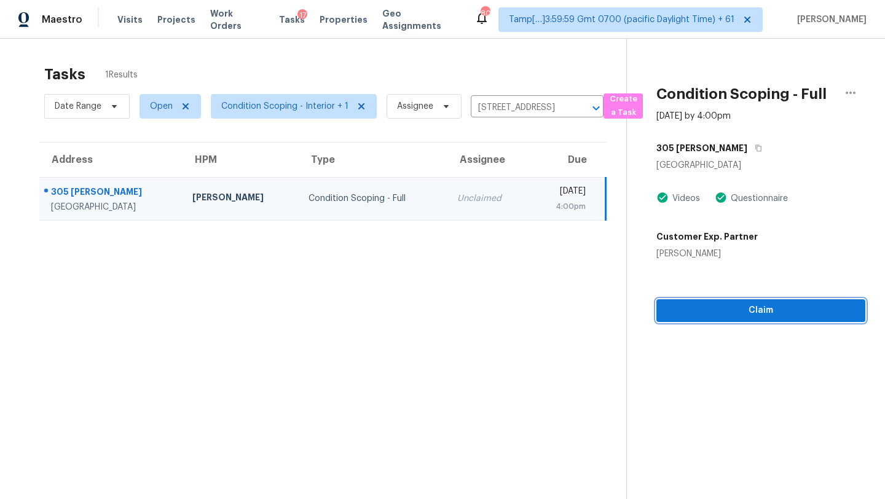
click at [752, 313] on span "Claim" at bounding box center [760, 310] width 189 height 15
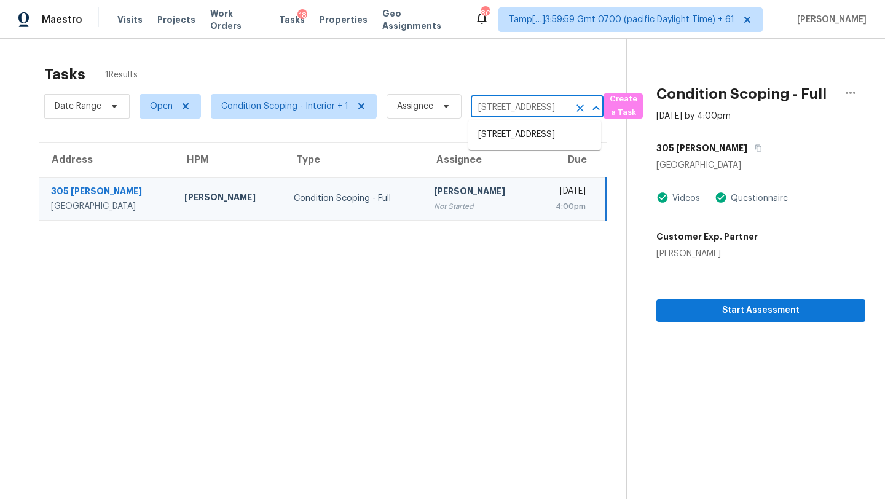
click at [511, 109] on input "[STREET_ADDRESS]" at bounding box center [520, 107] width 98 height 19
paste input "[STREET_ADDRESS]"
type input "[STREET_ADDRESS]"
click at [502, 129] on li "[STREET_ADDRESS]" at bounding box center [534, 135] width 133 height 20
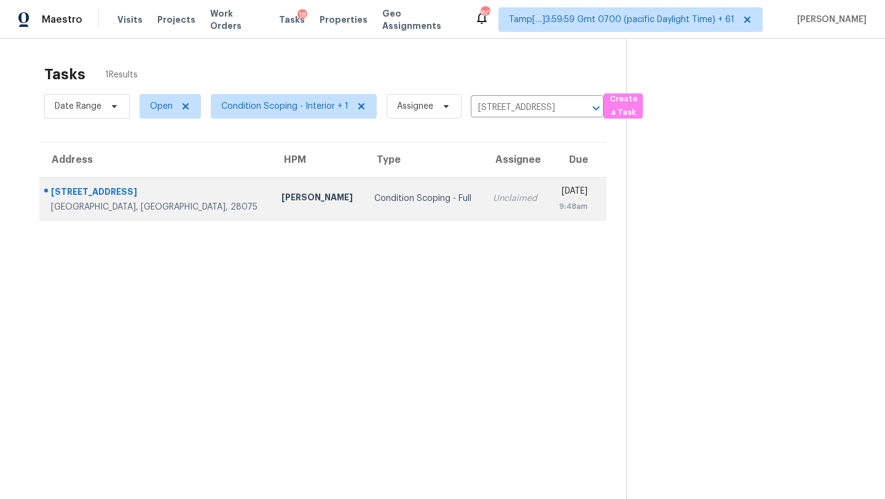
click at [558, 189] on div "[DATE]" at bounding box center [572, 192] width 29 height 15
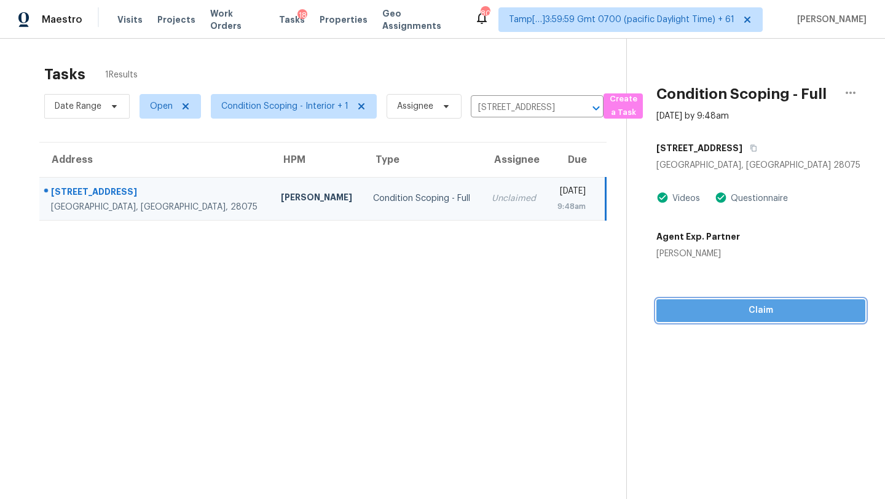
click at [741, 313] on span "Claim" at bounding box center [760, 310] width 189 height 15
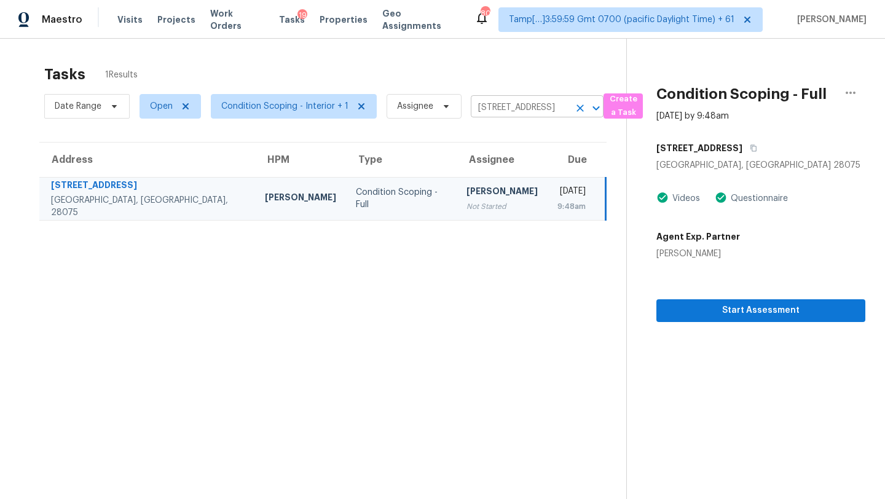
click at [507, 112] on input "[STREET_ADDRESS]" at bounding box center [520, 107] width 98 height 19
paste input "[STREET_ADDRESS][PERSON_NAME]"
type input "[STREET_ADDRESS][PERSON_NAME]"
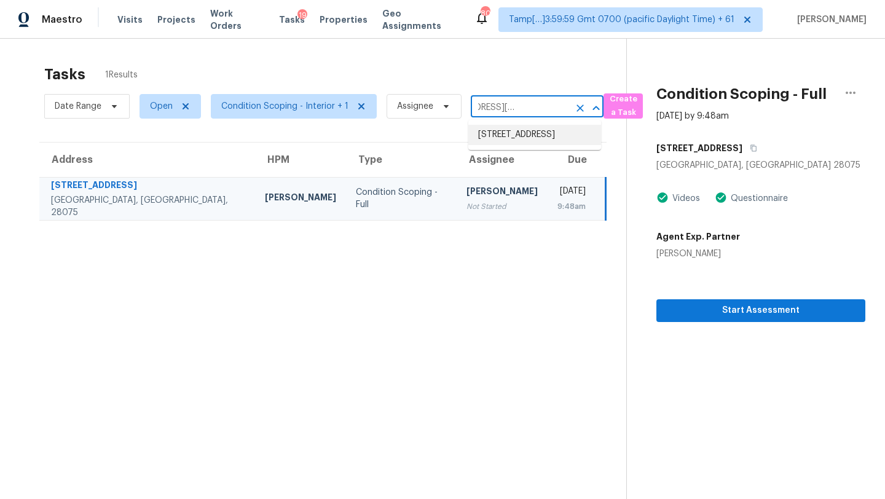
click at [487, 136] on li "[STREET_ADDRESS]" at bounding box center [534, 135] width 133 height 20
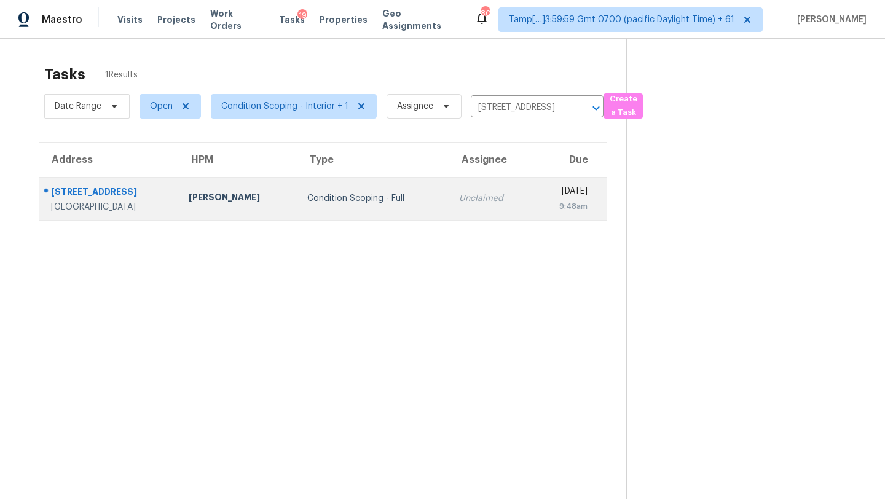
click at [469, 203] on td "Unclaimed" at bounding box center [490, 198] width 83 height 43
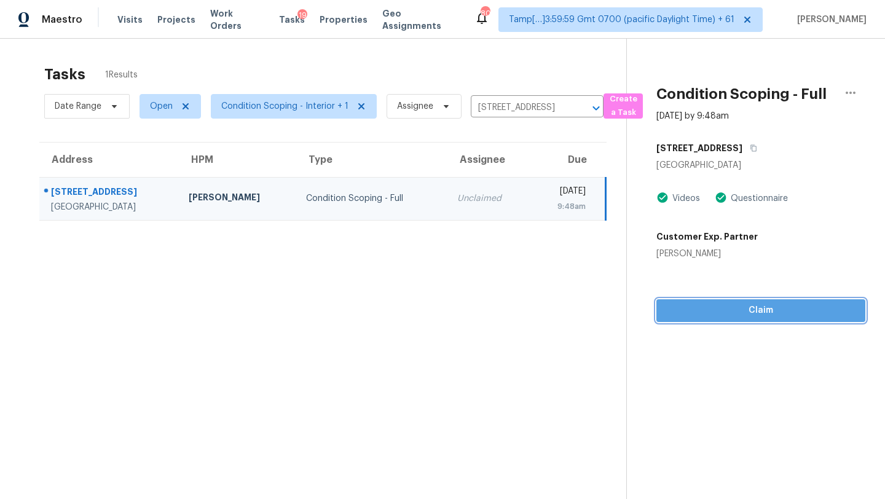
click at [758, 305] on span "Claim" at bounding box center [760, 310] width 189 height 15
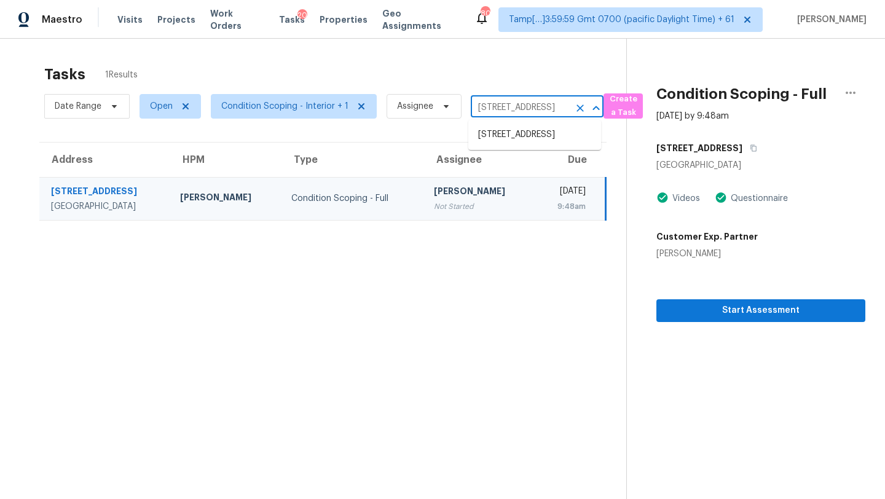
click at [523, 106] on input "[STREET_ADDRESS]" at bounding box center [520, 107] width 98 height 19
paste input "[STREET_ADDRESS]"
type input "[STREET_ADDRESS]"
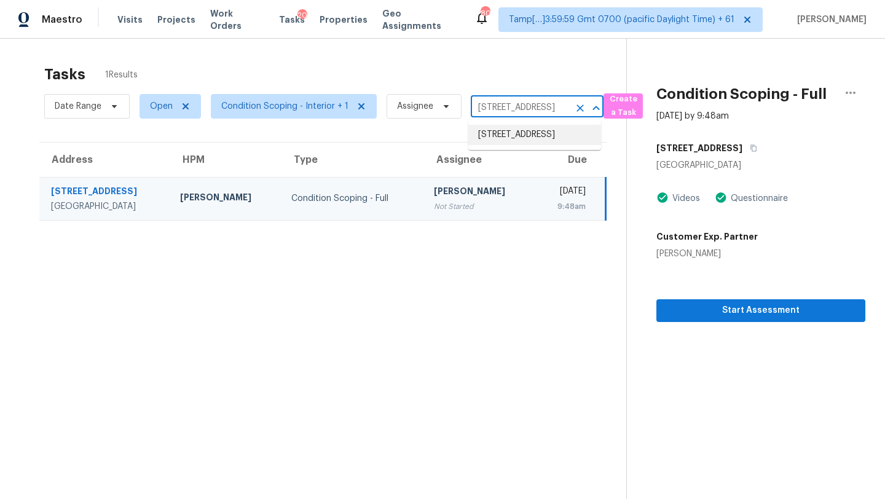
click at [525, 140] on li "[STREET_ADDRESS]" at bounding box center [534, 135] width 133 height 20
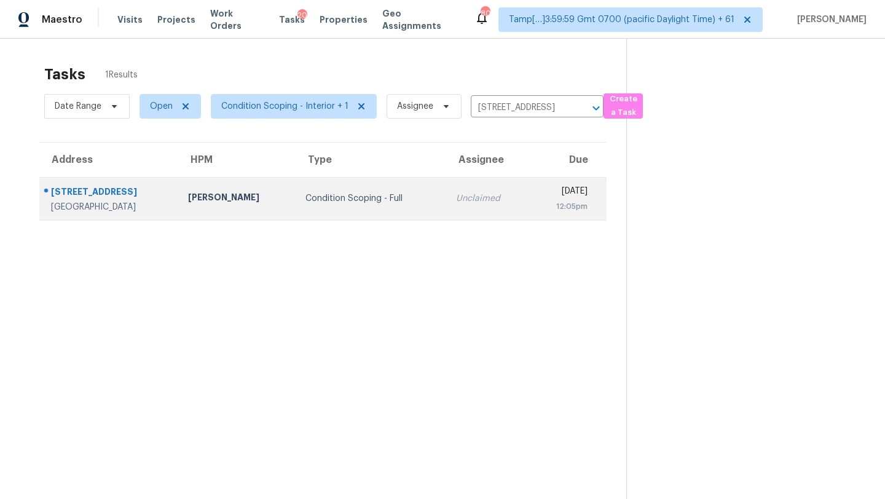
click at [528, 205] on td "[DATE] 12:05pm" at bounding box center [567, 198] width 78 height 43
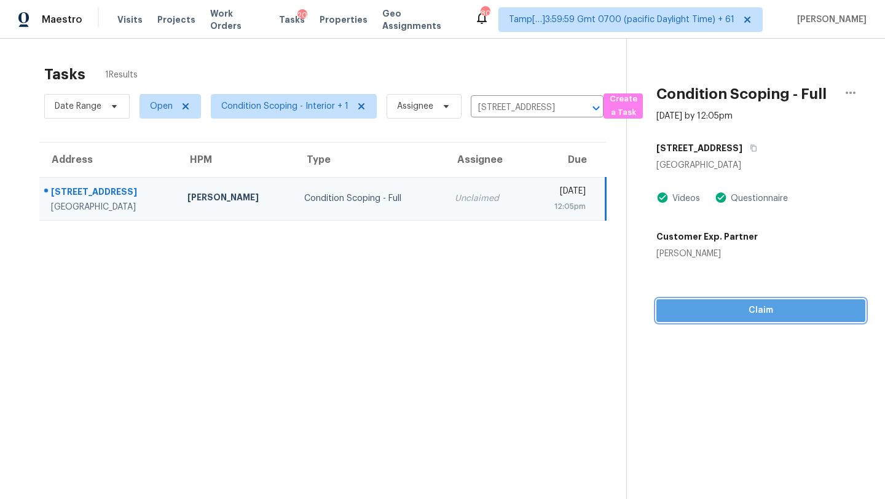
click at [750, 306] on span "Claim" at bounding box center [760, 310] width 189 height 15
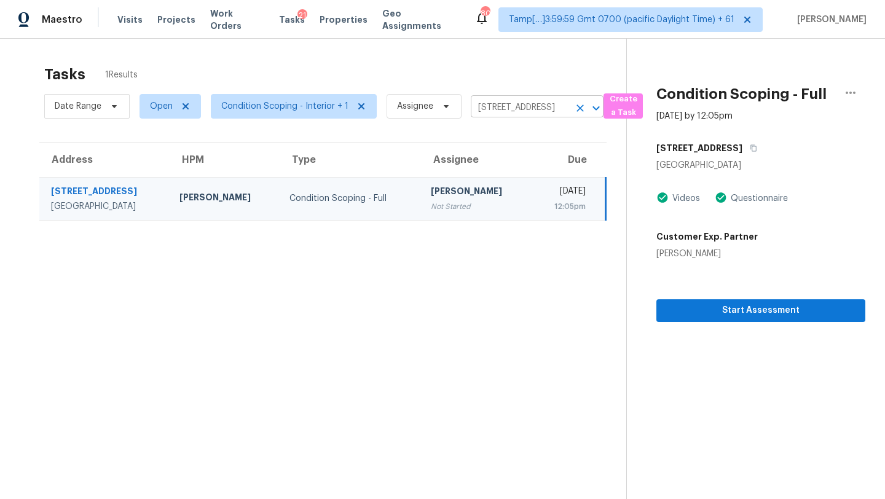
click at [525, 108] on input "[STREET_ADDRESS]" at bounding box center [520, 107] width 98 height 19
paste input "[STREET_ADDRESS]"
type input "[STREET_ADDRESS]"
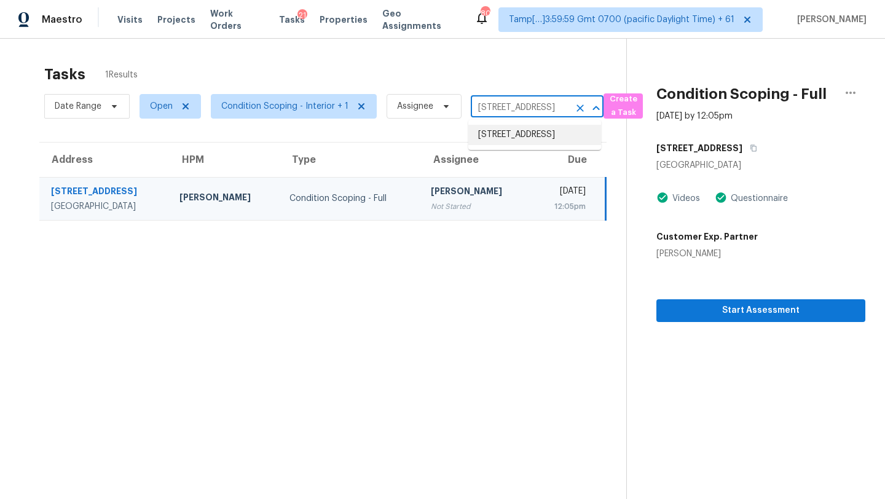
click at [504, 141] on li "[STREET_ADDRESS]" at bounding box center [534, 135] width 133 height 20
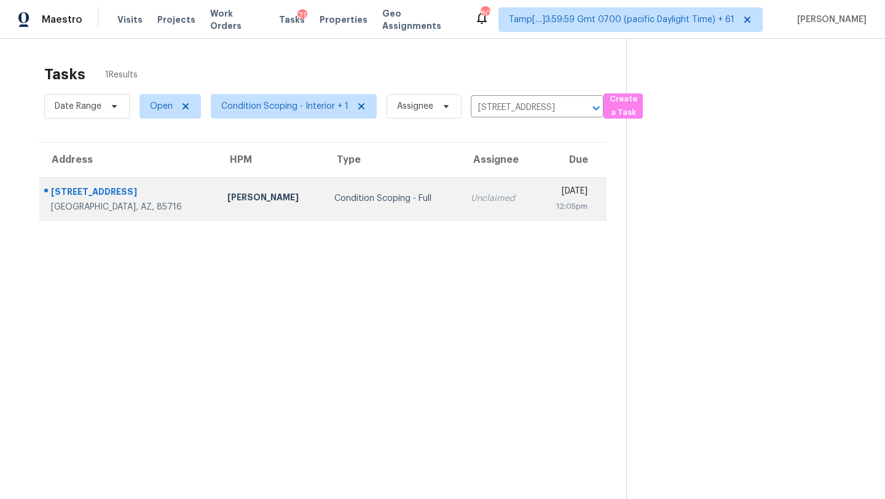
click at [536, 211] on td "[DATE] 12:05pm" at bounding box center [571, 198] width 71 height 43
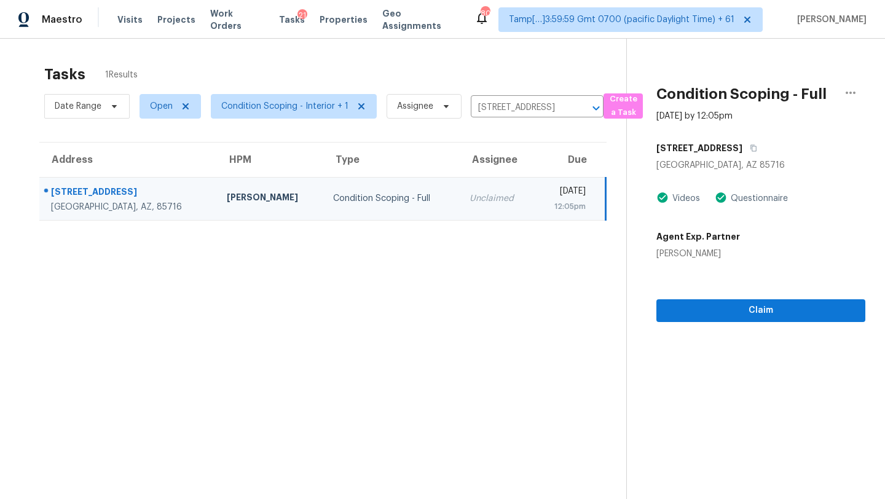
click at [534, 211] on td "[DATE] 12:05pm" at bounding box center [569, 198] width 71 height 43
click at [711, 316] on span "Claim" at bounding box center [760, 310] width 189 height 15
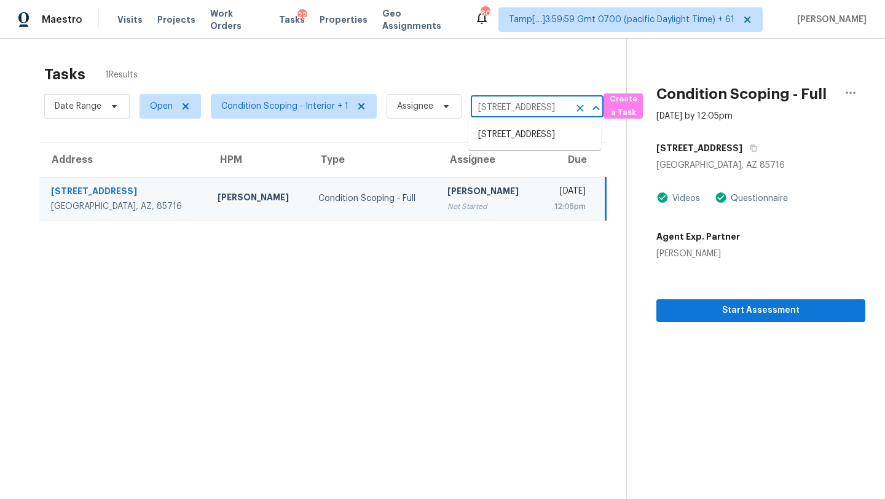
click at [522, 98] on input "[STREET_ADDRESS]" at bounding box center [520, 107] width 98 height 19
paste input "[STREET_ADDRESS]"
type input "[STREET_ADDRESS]"
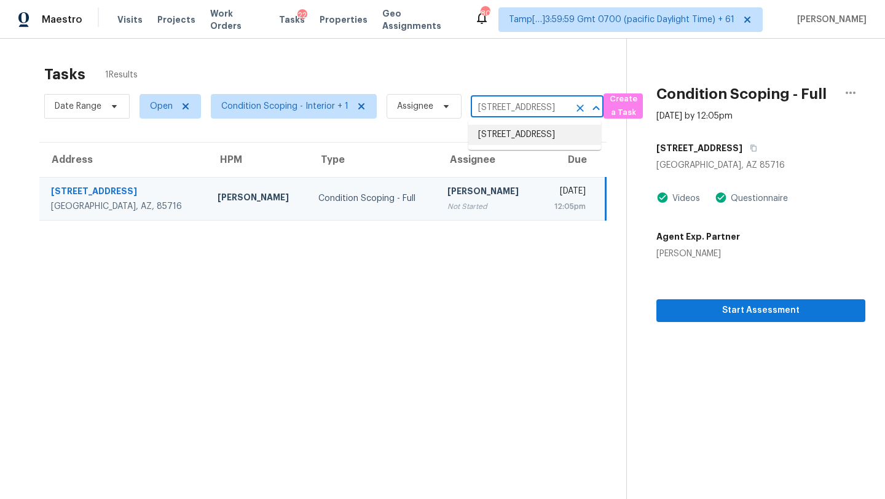
click at [521, 145] on li "[STREET_ADDRESS]" at bounding box center [534, 135] width 133 height 20
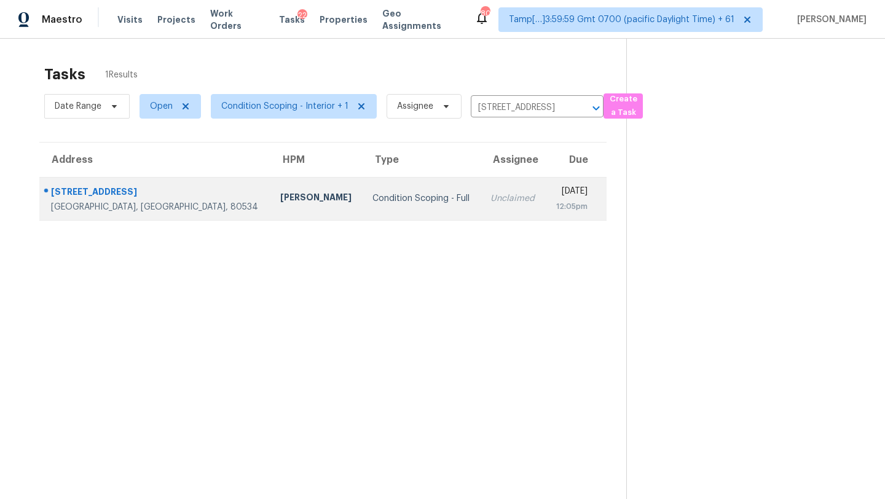
click at [546, 216] on td "[DATE] 12:05pm" at bounding box center [576, 198] width 61 height 43
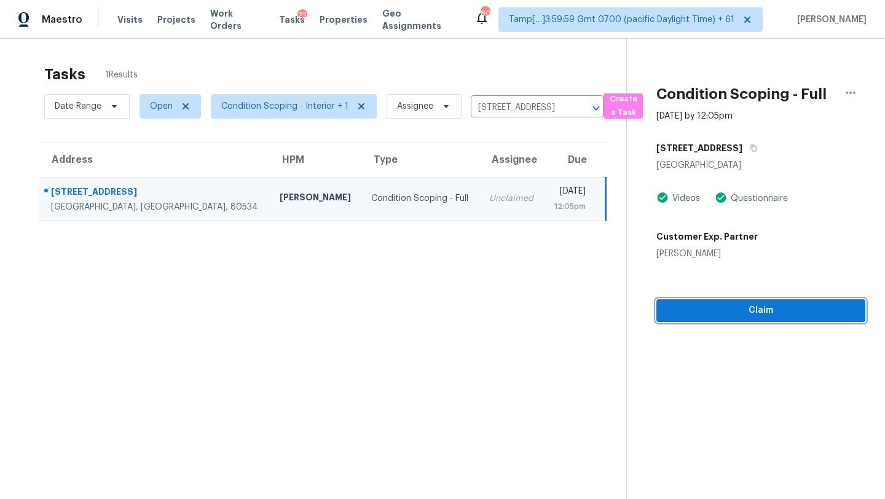
click at [739, 316] on span "Claim" at bounding box center [760, 310] width 189 height 15
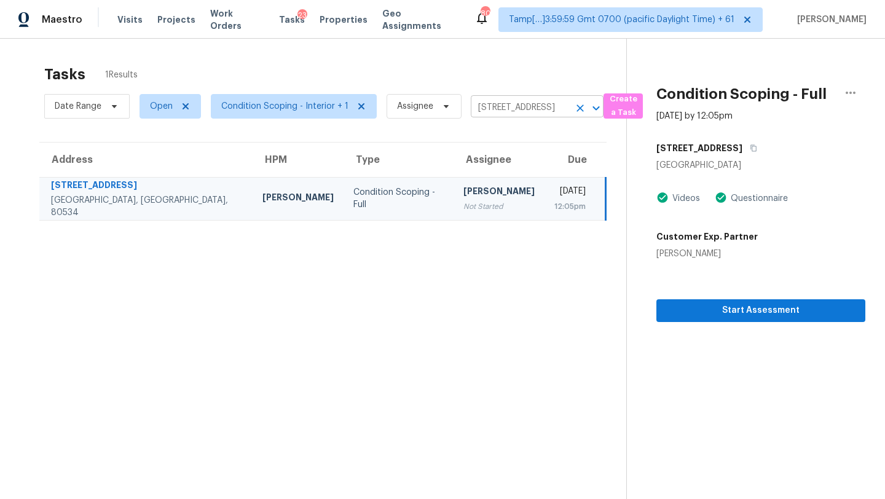
click at [504, 103] on input "[STREET_ADDRESS]" at bounding box center [520, 107] width 98 height 19
paste input "[STREET_ADDRESS][DATE][PERSON_NAME][PERSON_NAME]"
type input "[STREET_ADDRESS][DATE][PERSON_NAME][PERSON_NAME]"
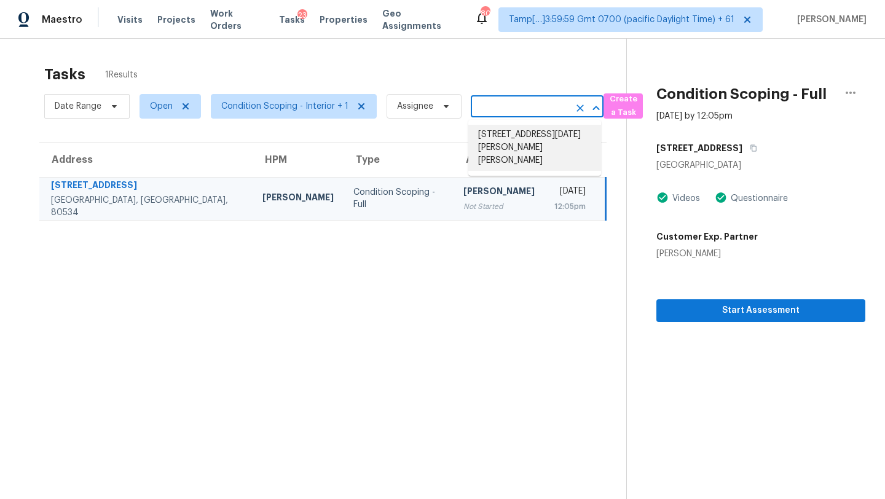
click at [524, 139] on li "[STREET_ADDRESS][DATE][PERSON_NAME][PERSON_NAME]" at bounding box center [534, 148] width 133 height 46
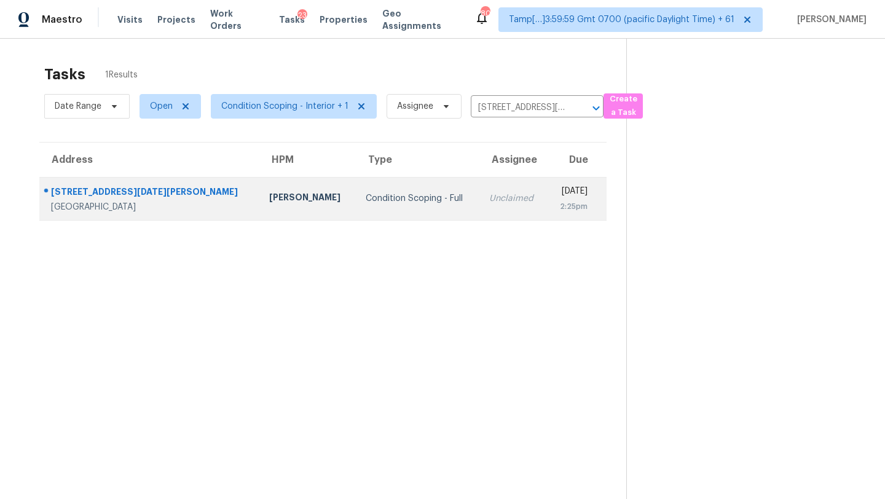
click at [479, 214] on td "Unclaimed" at bounding box center [513, 198] width 68 height 43
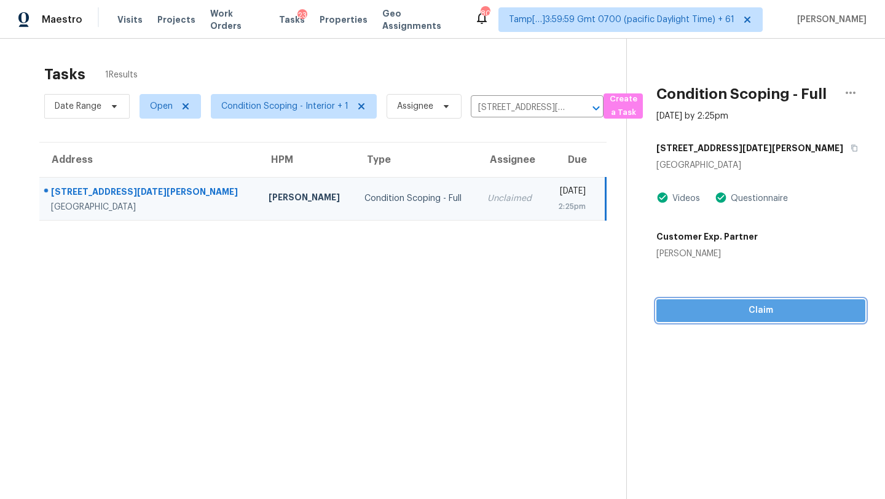
click at [768, 318] on span "Claim" at bounding box center [760, 310] width 189 height 15
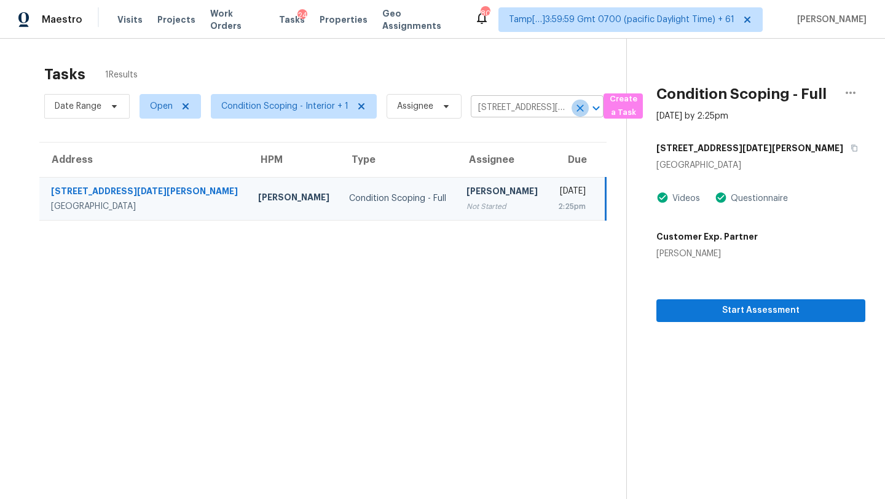
click at [582, 111] on icon "Clear" at bounding box center [580, 108] width 12 height 12
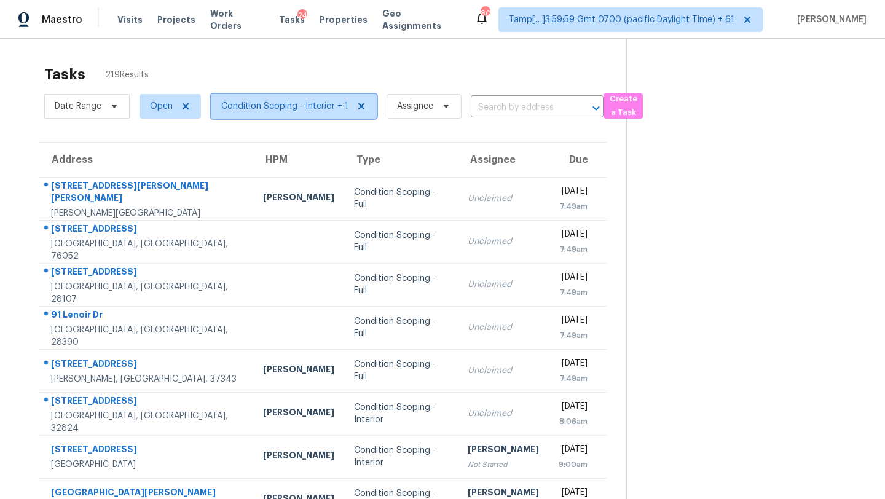
click at [273, 101] on span "Condition Scoping - Interior + 1" at bounding box center [284, 106] width 127 height 12
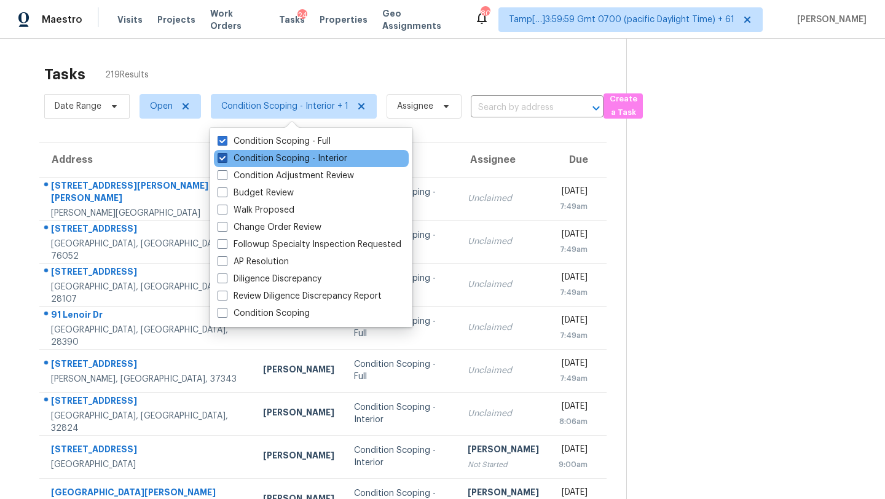
click at [271, 155] on label "Condition Scoping - Interior" at bounding box center [282, 158] width 130 height 12
click at [225, 155] on input "Condition Scoping - Interior" at bounding box center [221, 156] width 8 height 8
checkbox input "false"
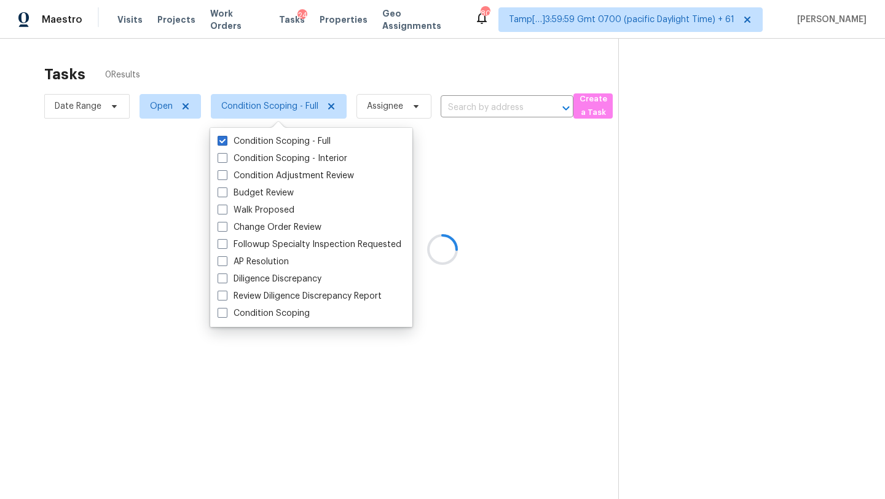
click at [328, 65] on div at bounding box center [442, 249] width 885 height 499
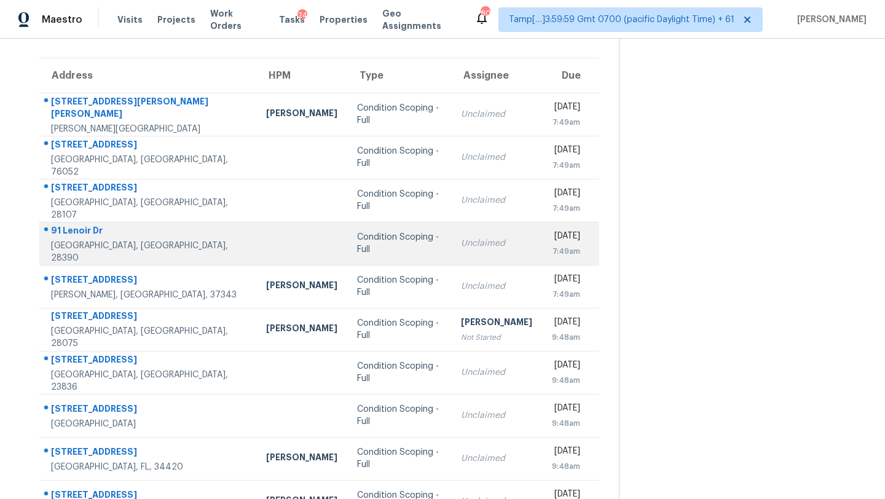
scroll to position [108, 0]
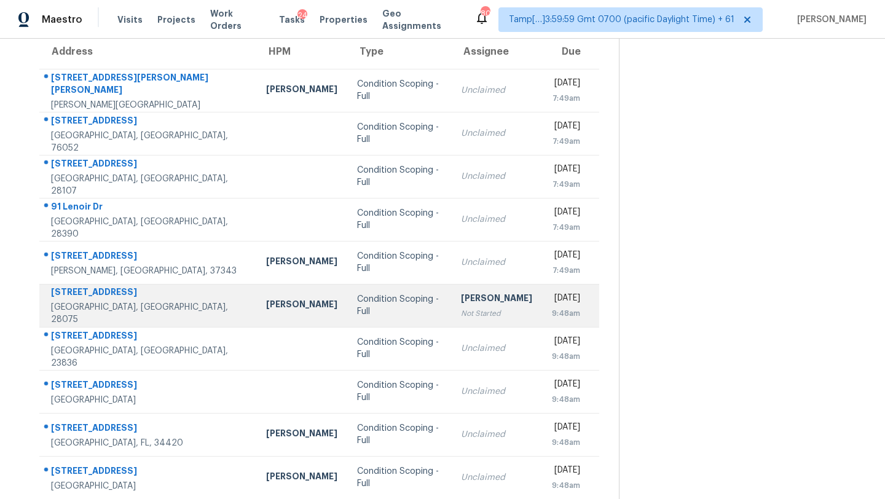
click at [473, 316] on td "[PERSON_NAME] Not Started" at bounding box center [496, 305] width 91 height 43
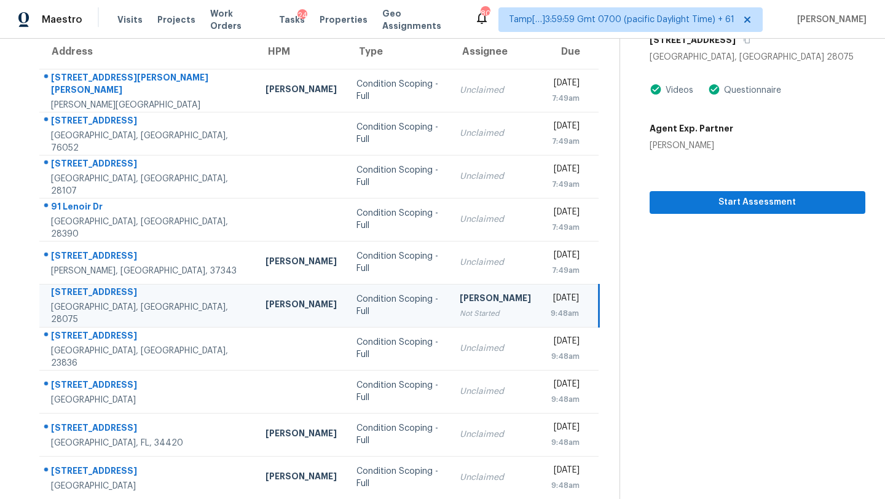
scroll to position [39, 0]
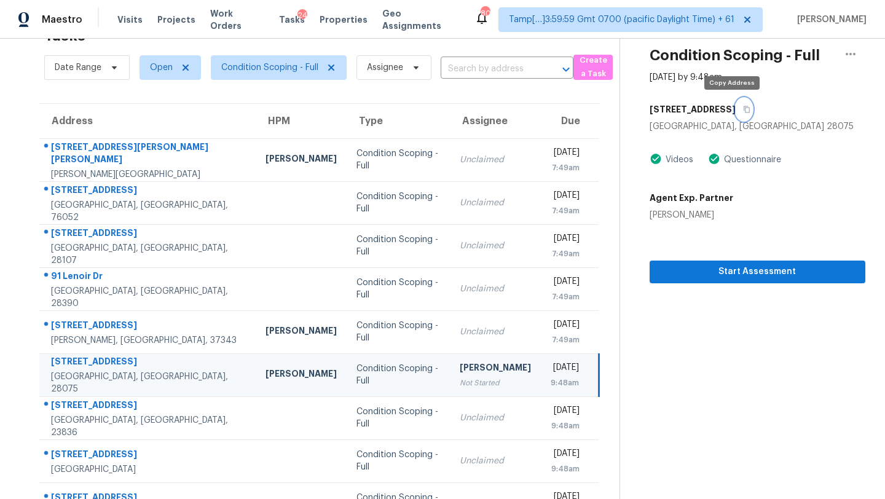
click at [743, 110] on icon "button" at bounding box center [746, 109] width 7 height 7
click at [460, 383] on div "Not Started" at bounding box center [495, 383] width 71 height 12
click at [735, 114] on button "button" at bounding box center [743, 109] width 17 height 22
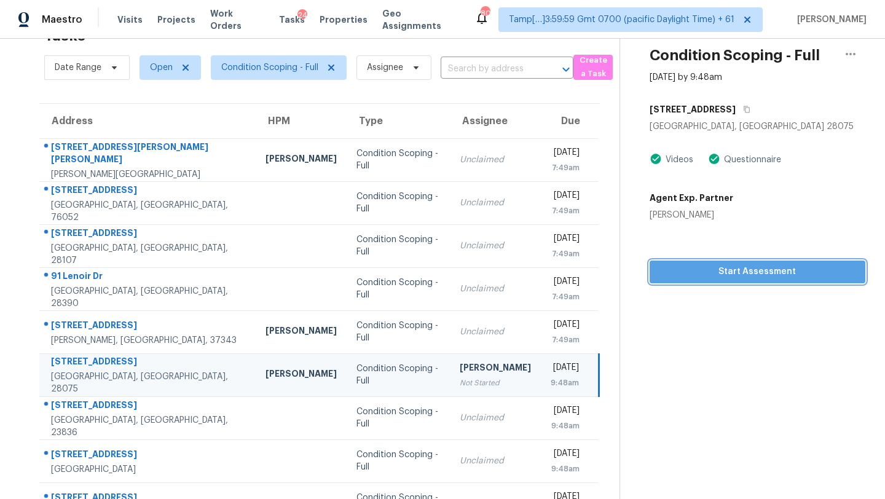
click at [703, 278] on span "Start Assessment" at bounding box center [757, 271] width 196 height 15
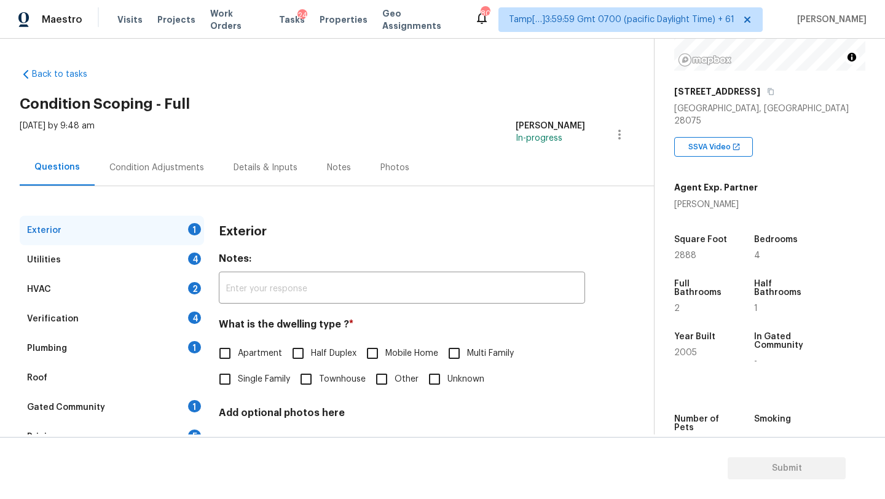
scroll to position [241, 0]
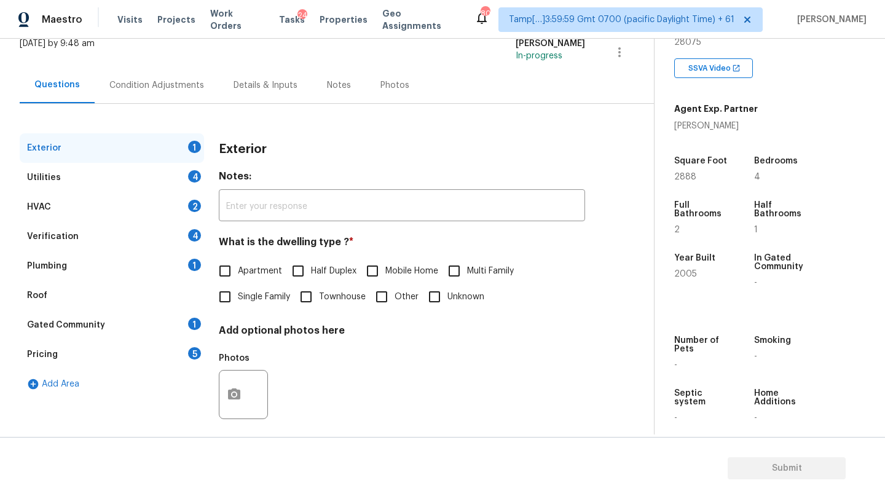
click at [155, 318] on div "Gated Community 1" at bounding box center [112, 324] width 184 height 29
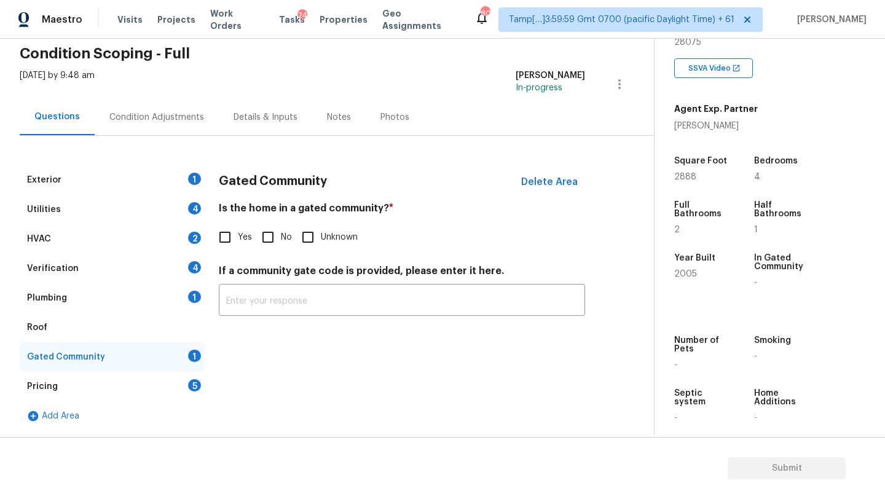
scroll to position [50, 0]
click at [278, 230] on input "No" at bounding box center [268, 237] width 26 height 26
checkbox input "true"
click at [104, 307] on div "Plumbing 1" at bounding box center [112, 297] width 184 height 29
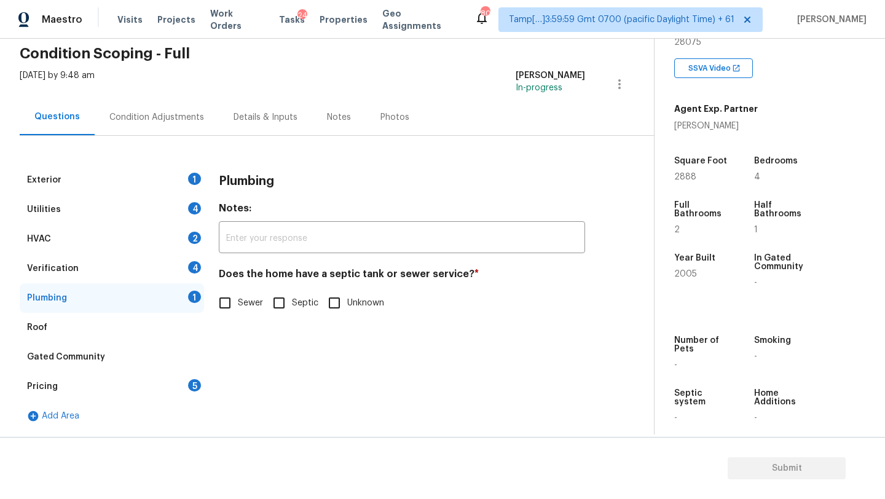
click at [104, 315] on div "Roof" at bounding box center [112, 327] width 184 height 29
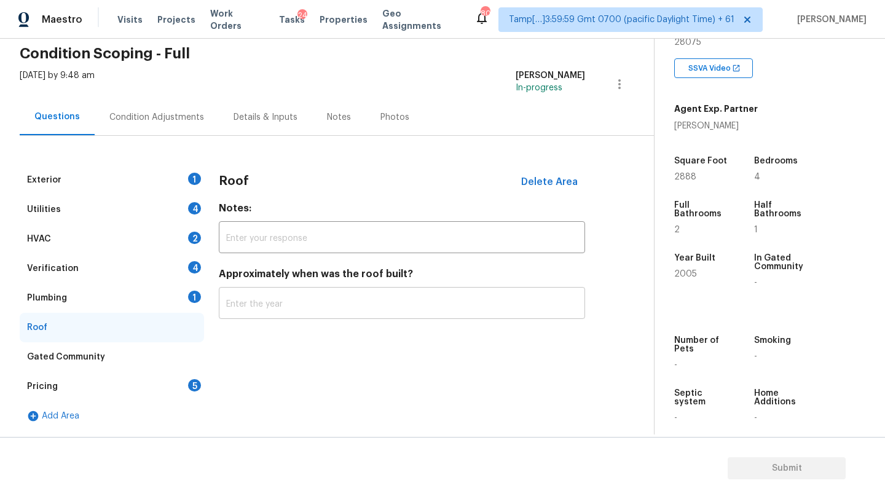
click at [229, 297] on input "text" at bounding box center [402, 304] width 366 height 29
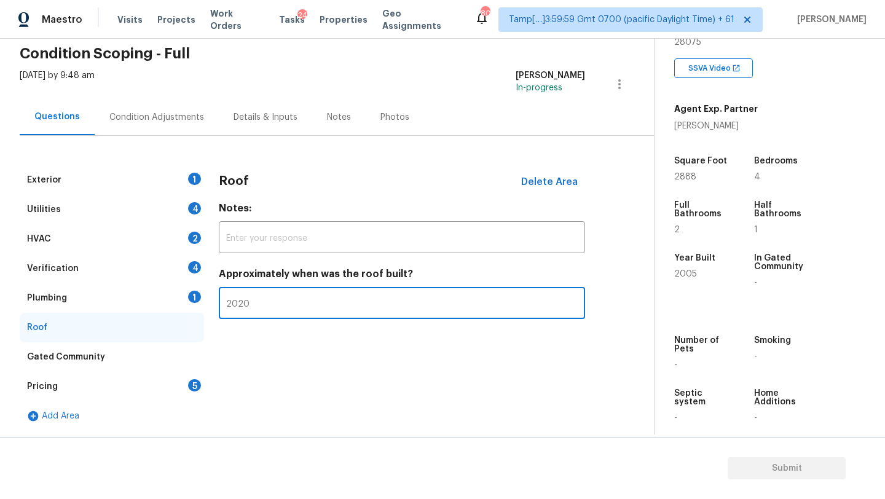
type input "2020"
drag, startPoint x: 57, startPoint y: 295, endPoint x: 76, endPoint y: 295, distance: 19.0
click at [57, 295] on div "Plumbing" at bounding box center [47, 298] width 40 height 12
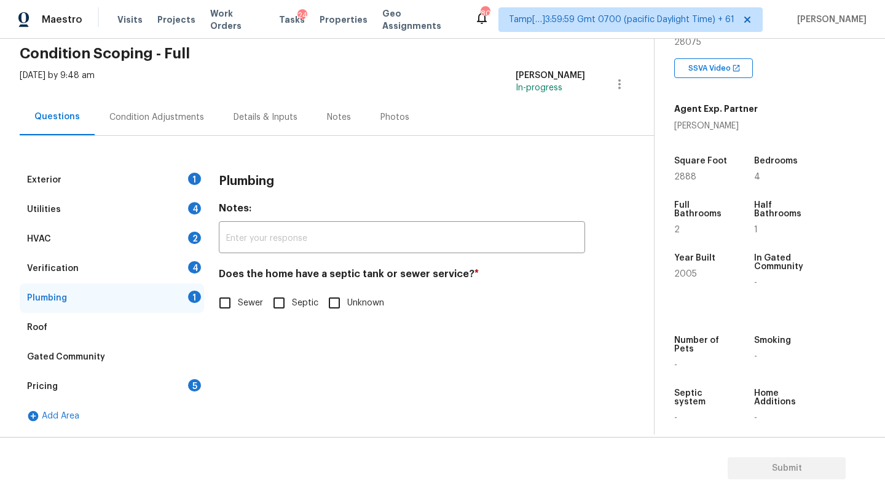
click at [233, 302] on input "Sewer" at bounding box center [225, 303] width 26 height 26
checkbox input "true"
click at [144, 272] on div "Verification 4" at bounding box center [112, 268] width 184 height 29
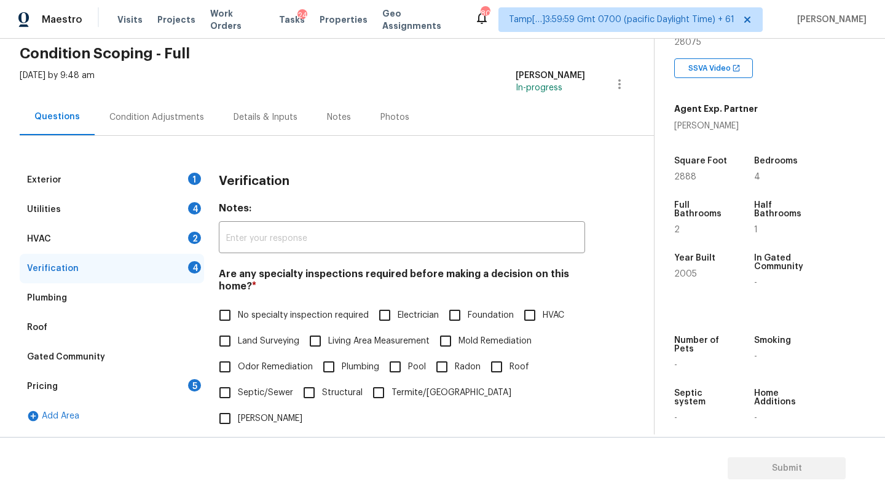
click at [255, 301] on div "Are any specialty inspections required before making a decision on this home? *…" at bounding box center [402, 349] width 366 height 163
click at [249, 328] on label "Land Surveying" at bounding box center [255, 341] width 87 height 26
click at [238, 328] on input "Land Surveying" at bounding box center [225, 341] width 26 height 26
checkbox input "true"
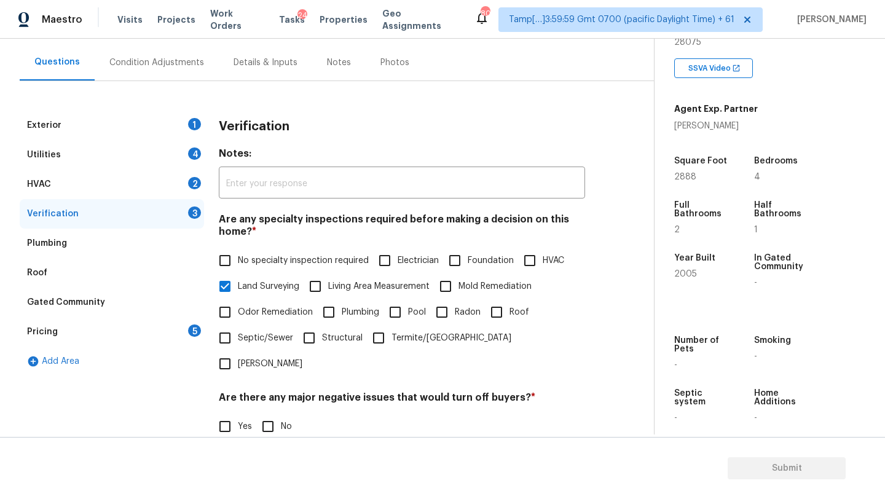
click at [227, 265] on input "No specialty inspection required" at bounding box center [225, 261] width 26 height 26
checkbox input "true"
click at [227, 293] on input "Land Surveying" at bounding box center [225, 286] width 26 height 26
checkbox input "false"
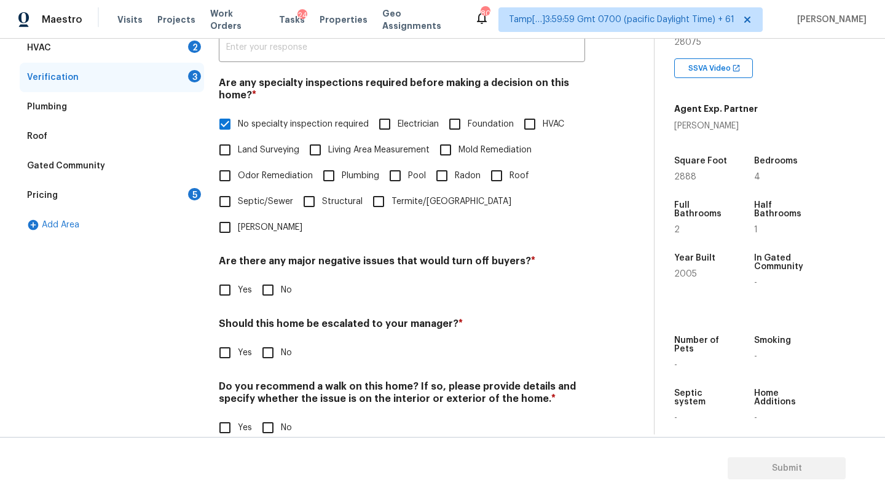
scroll to position [240, 0]
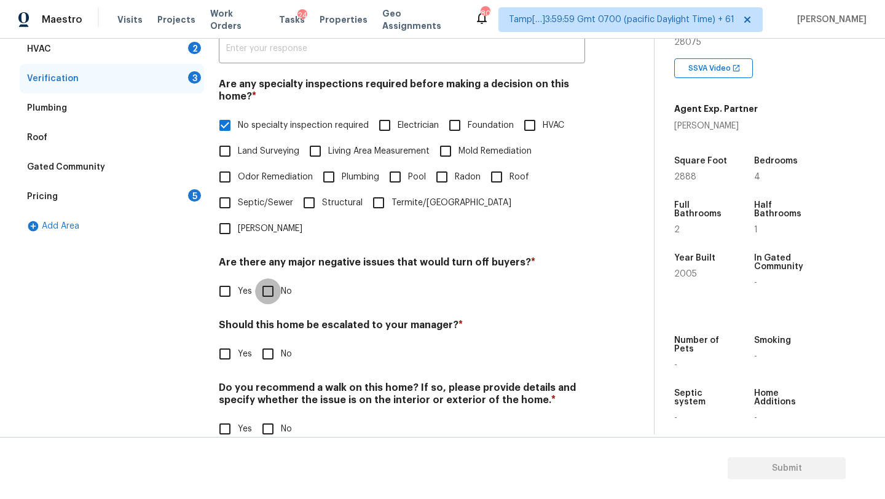
click at [269, 278] on input "No" at bounding box center [268, 291] width 26 height 26
checkbox input "true"
click at [272, 342] on input "No" at bounding box center [268, 355] width 26 height 26
checkbox input "true"
click at [272, 387] on div "Do you recommend a walk on this home? If so, please provide details and specify…" at bounding box center [402, 413] width 366 height 60
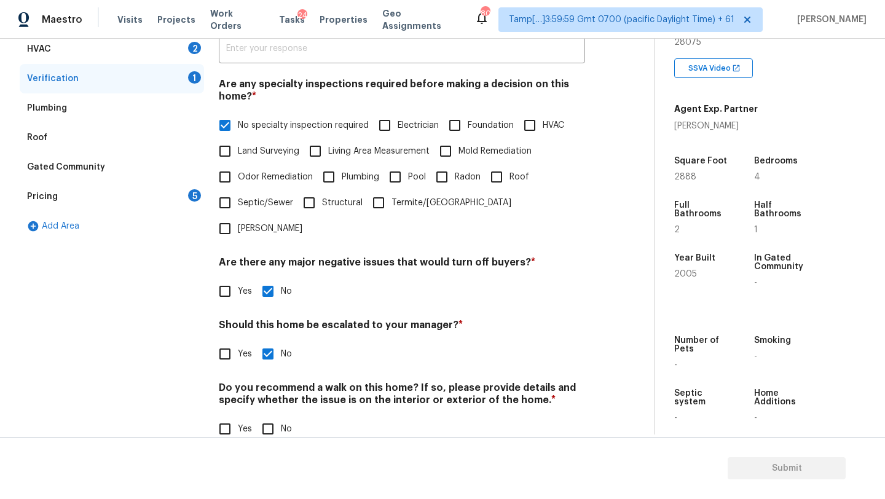
click at [272, 416] on input "No" at bounding box center [268, 429] width 26 height 26
checkbox input "true"
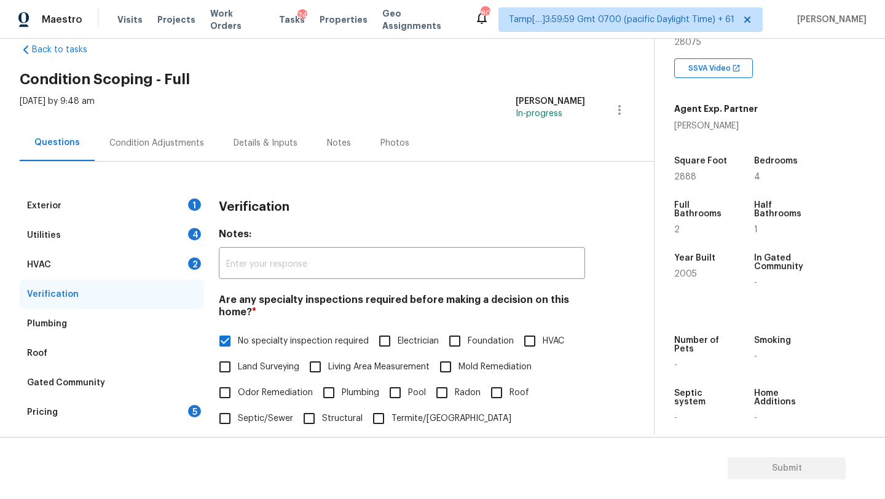
scroll to position [0, 0]
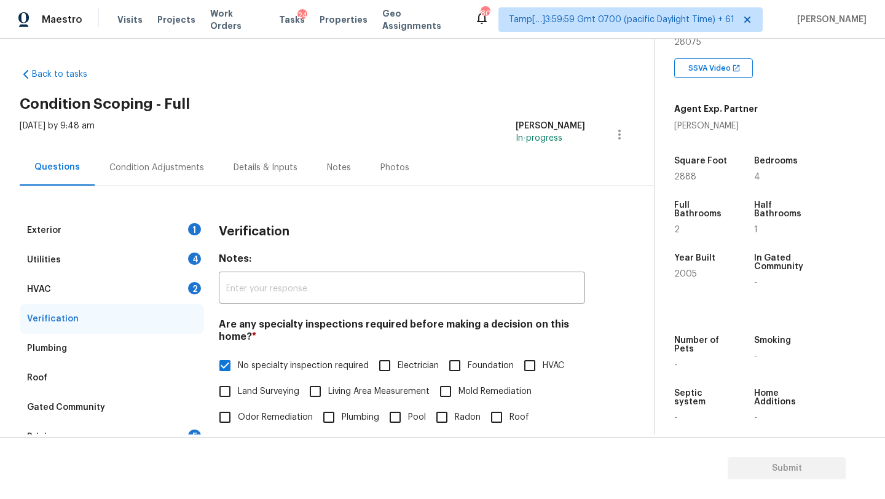
click at [117, 294] on div "HVAC 2" at bounding box center [112, 289] width 184 height 29
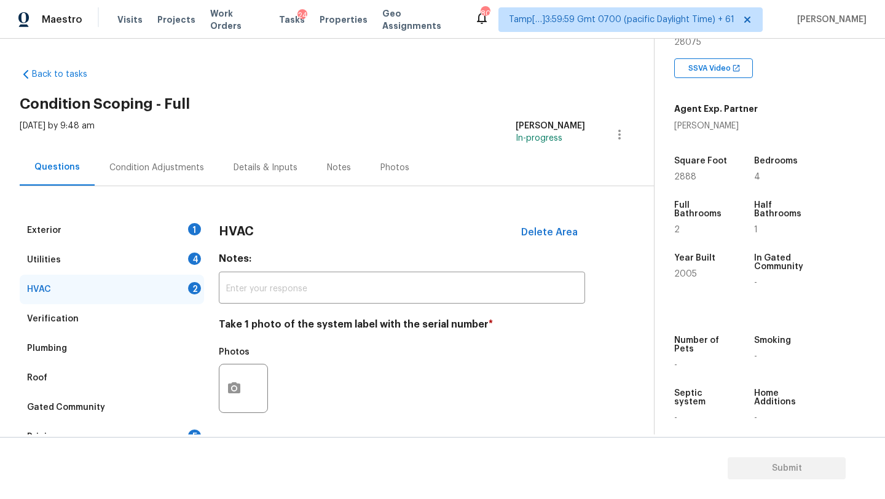
scroll to position [49, 0]
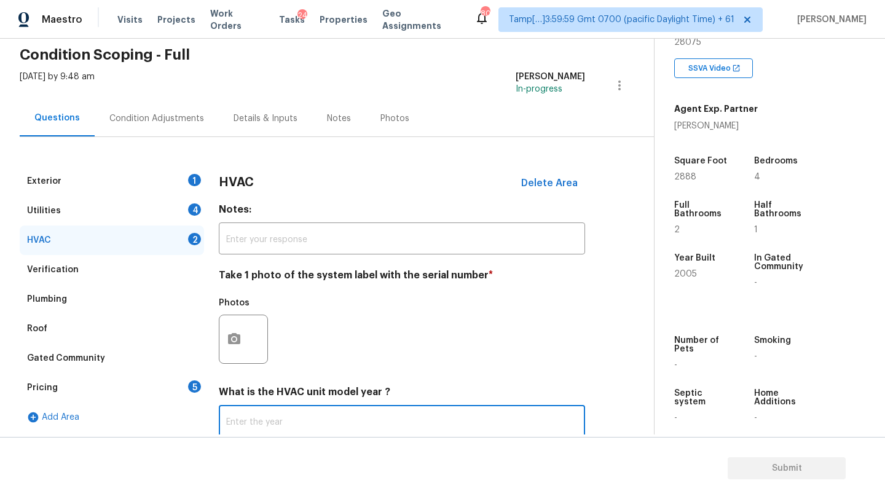
click at [268, 415] on input "text" at bounding box center [402, 422] width 366 height 29
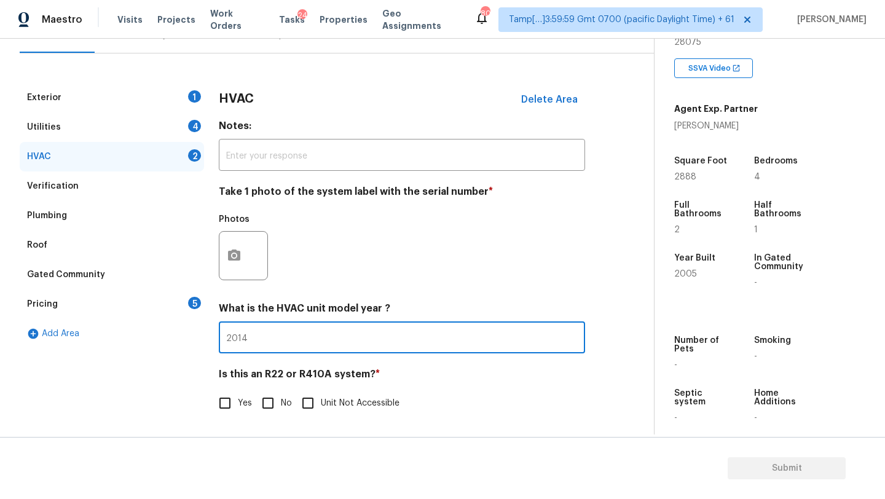
type input "2014"
click at [270, 409] on input "No" at bounding box center [268, 403] width 26 height 26
checkbox input "true"
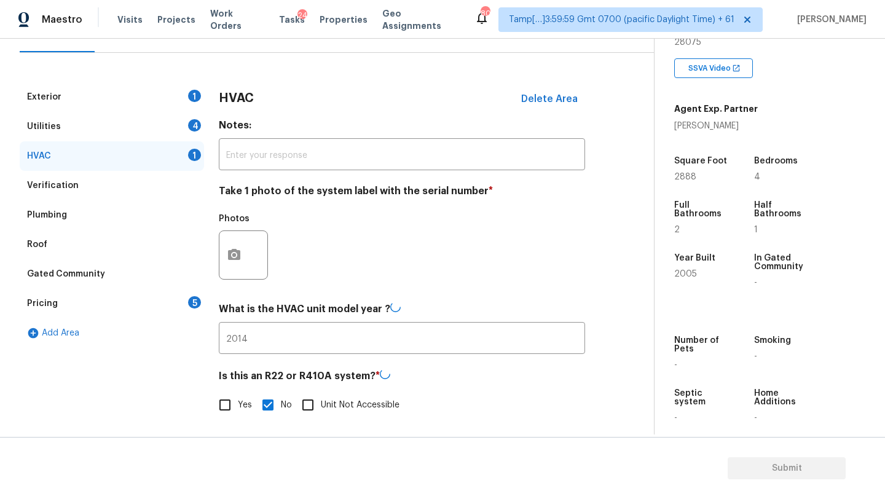
click at [95, 128] on div "Utilities 4" at bounding box center [112, 126] width 184 height 29
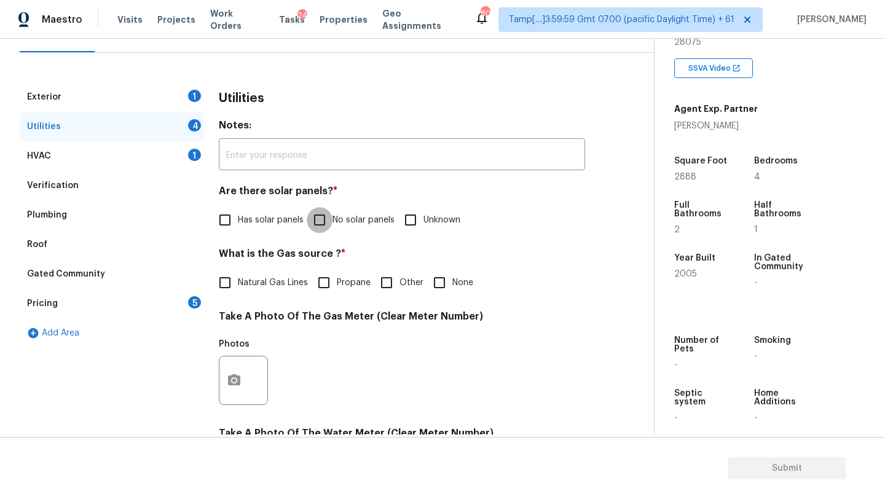
click at [322, 217] on input "No solar panels" at bounding box center [320, 220] width 26 height 26
checkbox input "true"
click at [279, 280] on span "Natural Gas Lines" at bounding box center [273, 284] width 70 height 13
click at [238, 280] on input "Natural Gas Lines" at bounding box center [225, 284] width 26 height 26
checkbox input "true"
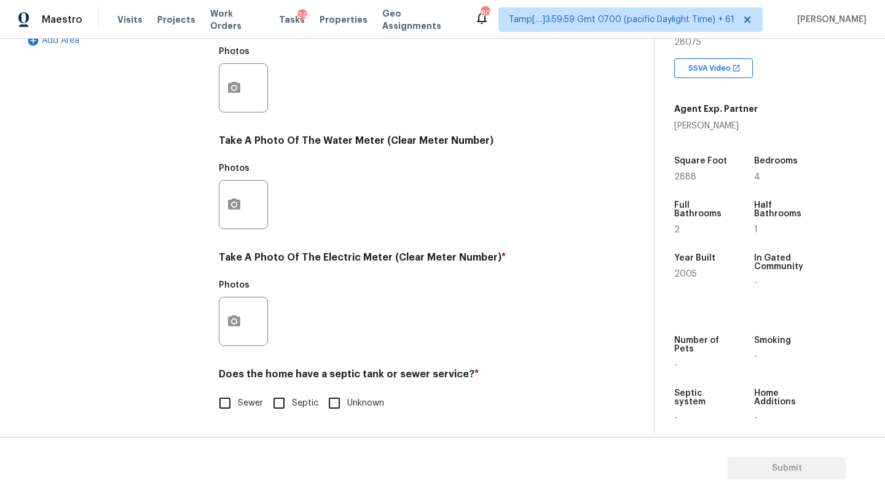
click at [244, 396] on label "Sewer" at bounding box center [237, 403] width 51 height 26
click at [238, 396] on input "Sewer" at bounding box center [225, 403] width 26 height 26
checkbox input "true"
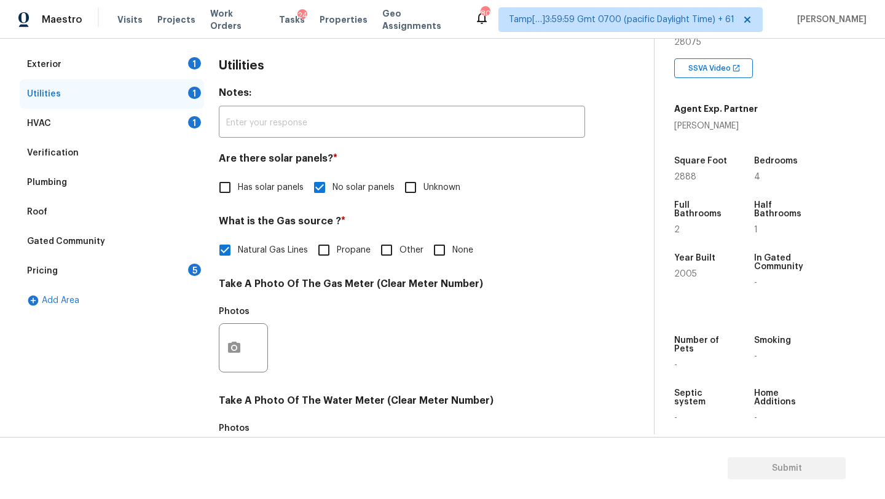
scroll to position [0, 0]
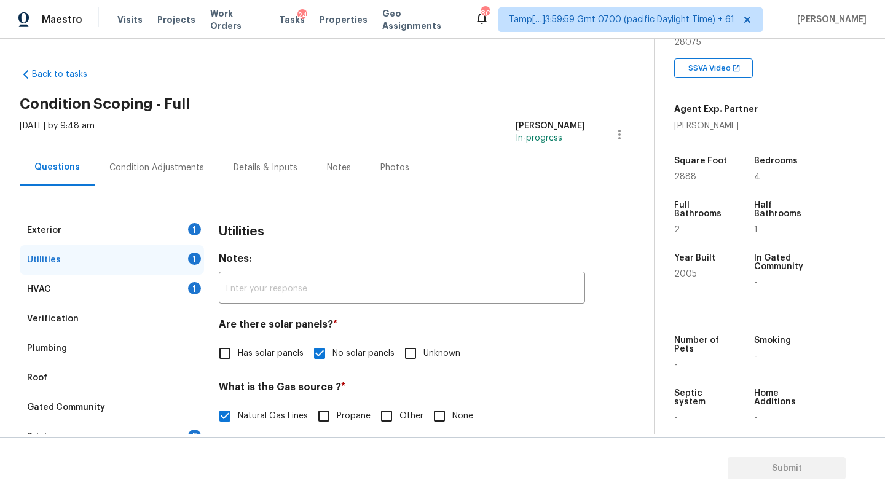
click at [131, 222] on div "Exterior 1" at bounding box center [112, 230] width 184 height 29
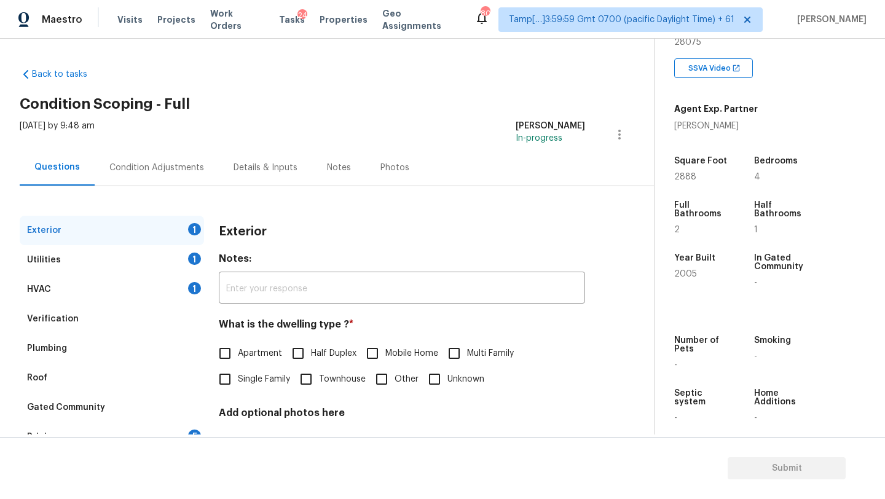
click at [251, 377] on span "Single Family" at bounding box center [264, 379] width 52 height 13
click at [238, 377] on input "Single Family" at bounding box center [225, 379] width 26 height 26
checkbox input "true"
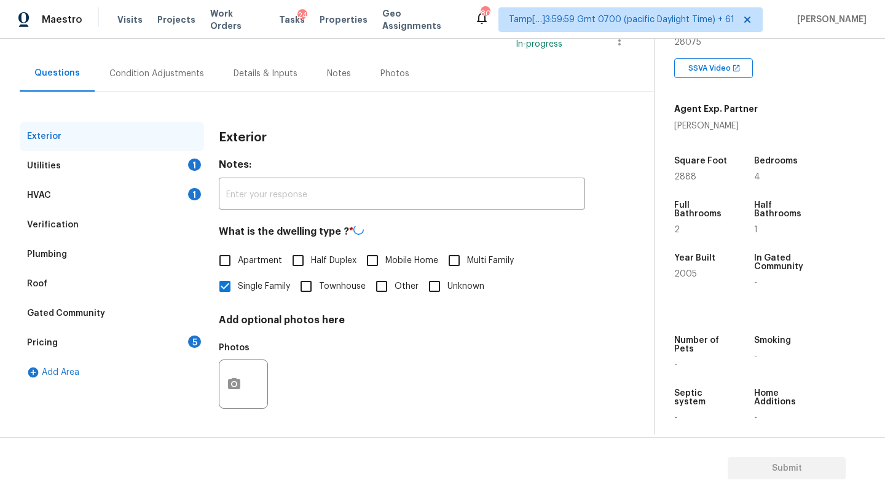
scroll to position [93, 0]
click at [159, 347] on div "Pricing 5" at bounding box center [112, 343] width 184 height 29
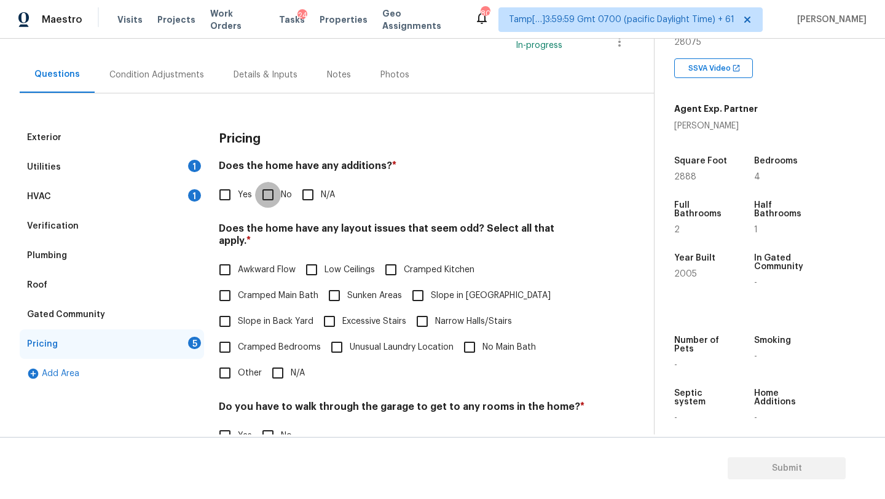
click at [267, 189] on input "No" at bounding box center [268, 195] width 26 height 26
checkbox input "true"
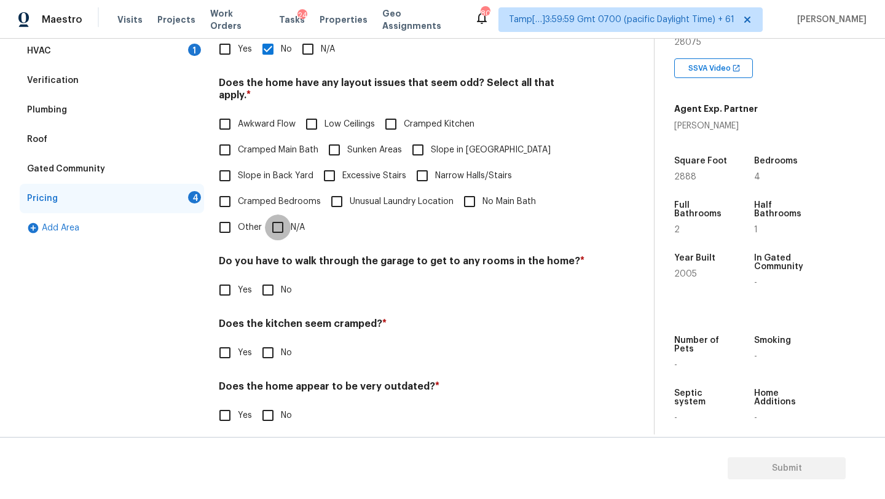
click at [283, 222] on input "N/A" at bounding box center [278, 227] width 26 height 26
checkbox input "true"
click at [275, 285] on input "No" at bounding box center [268, 290] width 26 height 26
checkbox input "true"
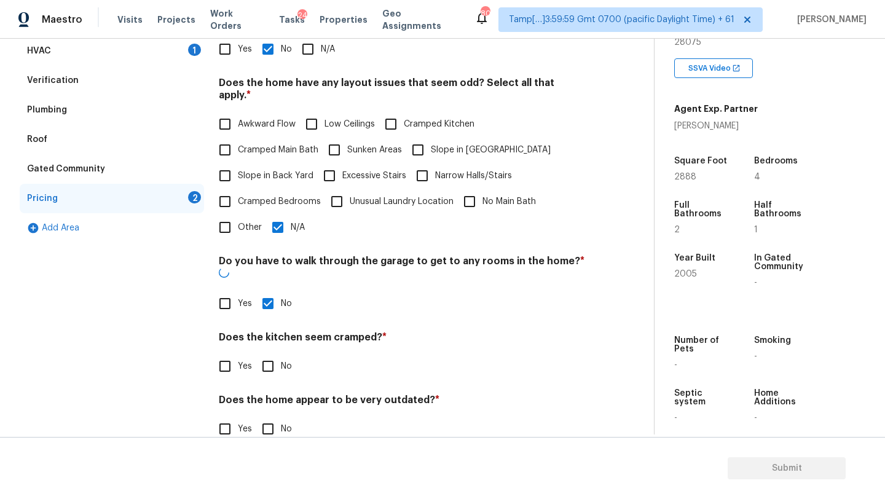
click at [275, 353] on input "No" at bounding box center [268, 366] width 26 height 26
checkbox input "true"
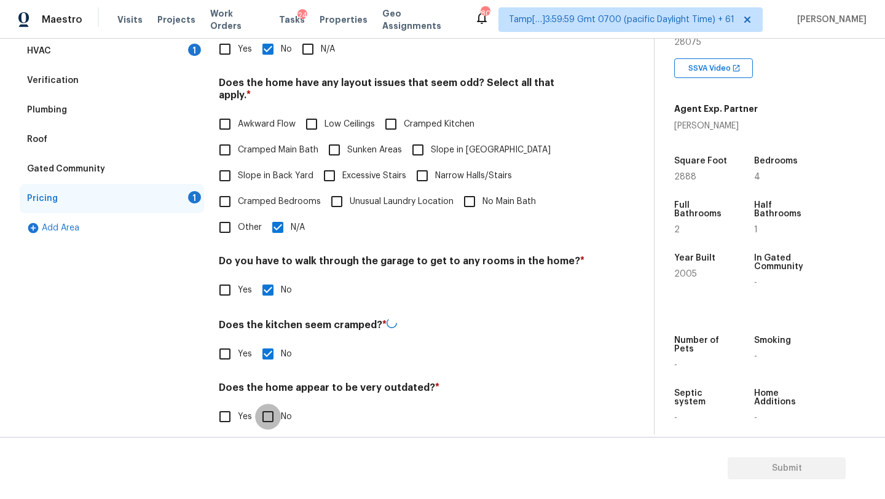
click at [275, 404] on input "No" at bounding box center [268, 417] width 26 height 26
checkbox input "true"
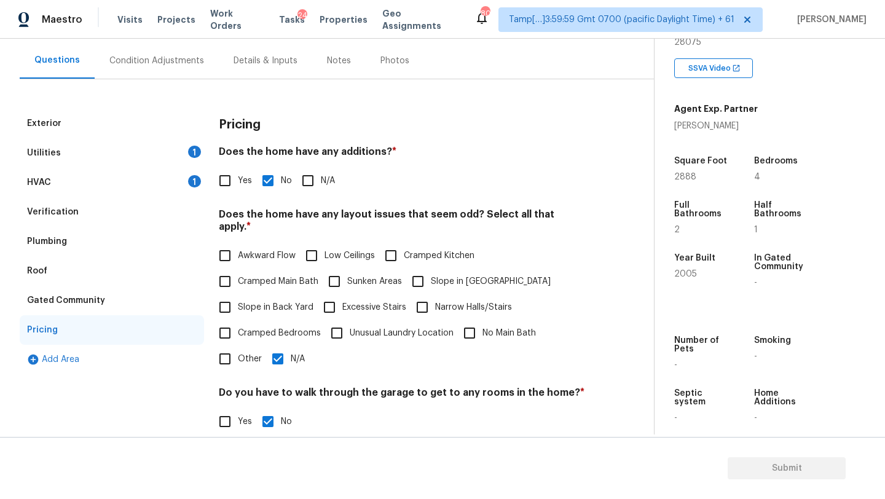
scroll to position [25, 0]
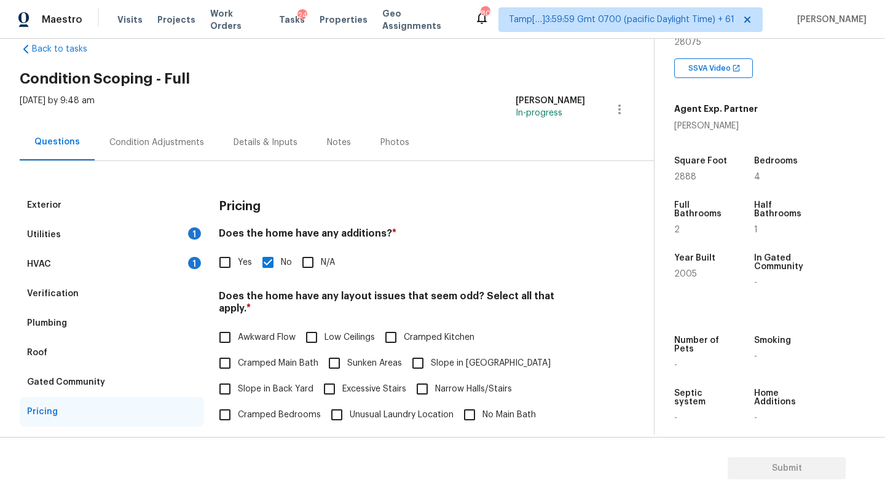
click at [151, 132] on div "Condition Adjustments" at bounding box center [157, 142] width 124 height 36
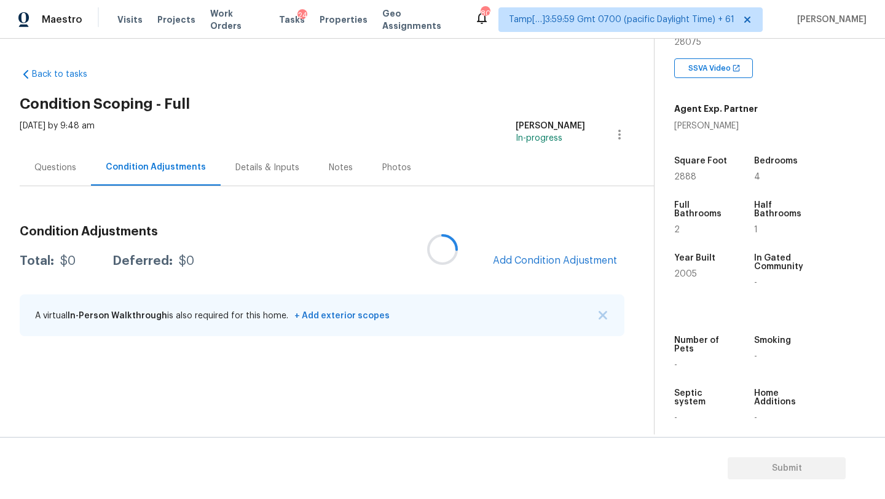
click at [583, 257] on div at bounding box center [442, 249] width 885 height 499
click at [554, 265] on div at bounding box center [442, 249] width 885 height 499
click at [561, 262] on div at bounding box center [442, 249] width 885 height 499
click at [561, 262] on span "Add Condition Adjustment" at bounding box center [555, 260] width 124 height 11
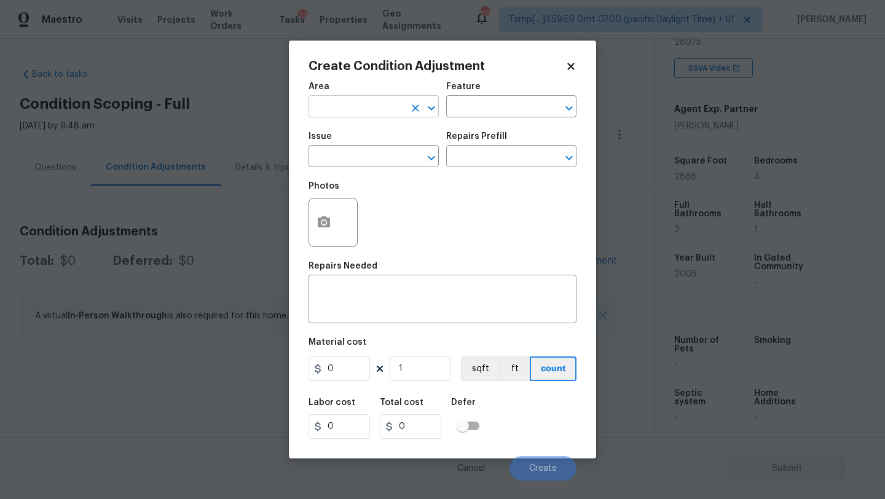
click at [374, 98] on input "text" at bounding box center [356, 107] width 96 height 19
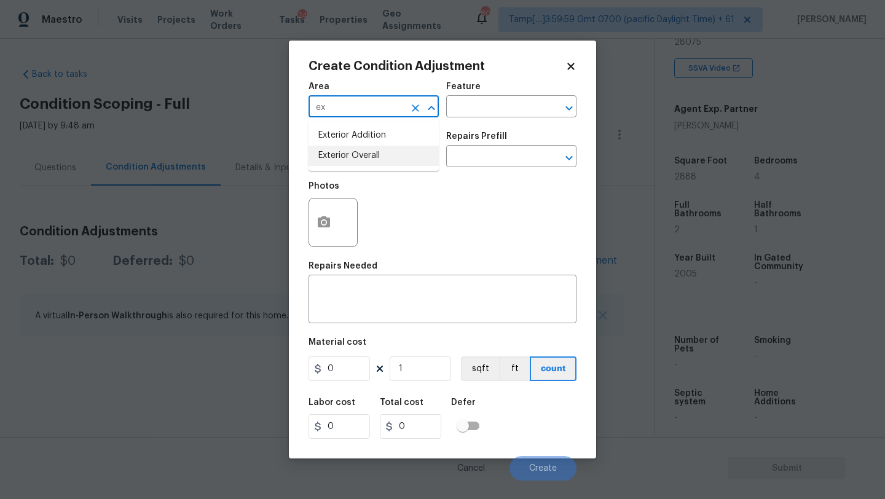
click at [375, 152] on li "Exterior Overall" at bounding box center [373, 156] width 130 height 20
type input "Exterior Overall"
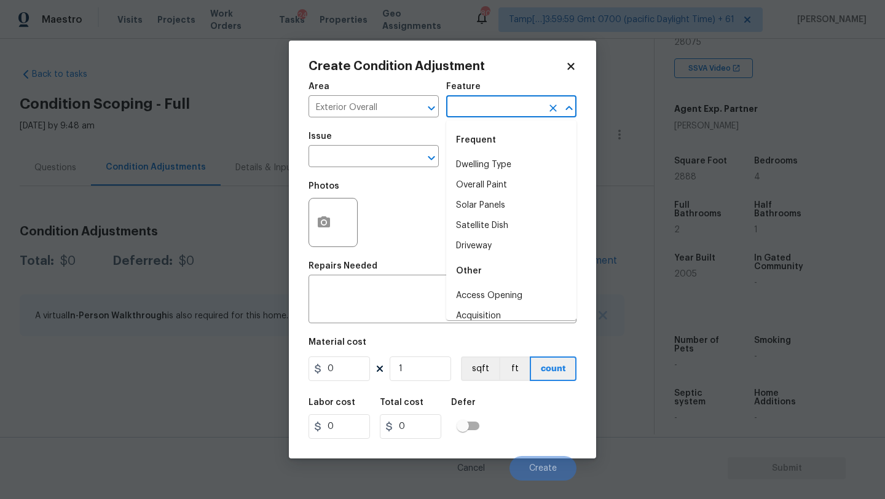
click at [446, 113] on input "text" at bounding box center [494, 107] width 96 height 19
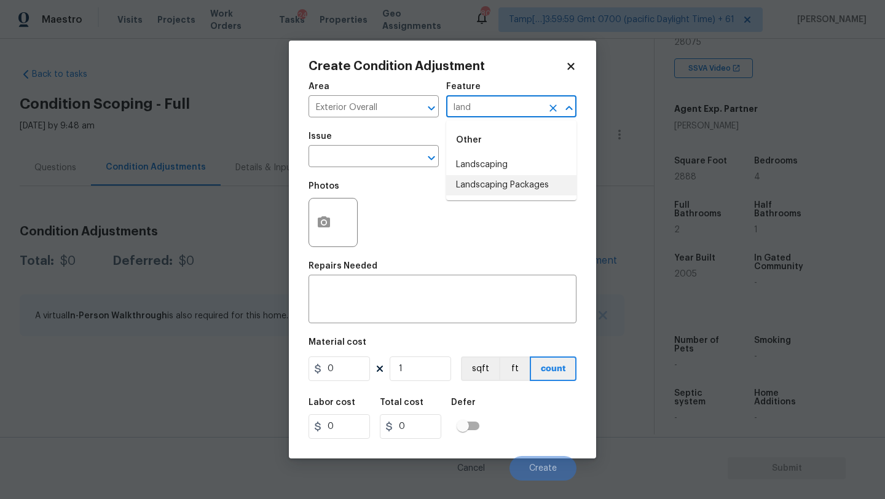
click at [463, 191] on li "Landscaping Packages" at bounding box center [511, 185] width 130 height 20
type input "Landscaping Packages"
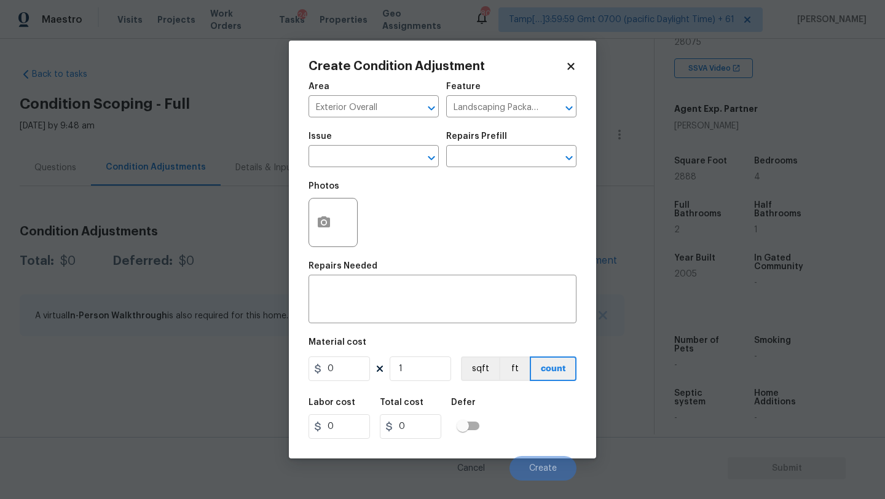
click at [343, 145] on div "Issue" at bounding box center [373, 140] width 130 height 16
click at [343, 151] on input "text" at bounding box center [356, 157] width 96 height 19
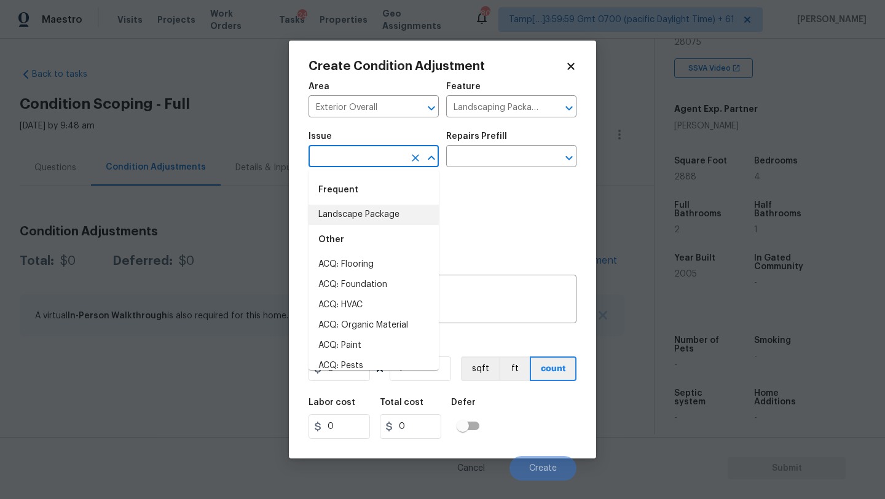
click at [350, 205] on li "Landscape Package" at bounding box center [373, 215] width 130 height 20
type input "Landscape Package"
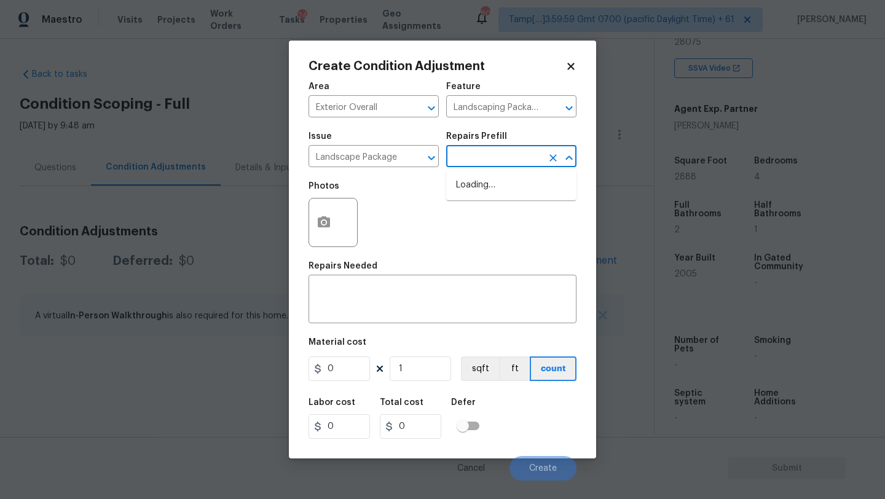
click at [517, 163] on input "text" at bounding box center [494, 157] width 96 height 19
click at [507, 199] on li "Initial landscaping package $75.00" at bounding box center [511, 191] width 130 height 33
type input "Home Readiness Packages"
type textarea "Mowing of grass up to 6" in height. Mow, edge along driveways & sidewalks, trim…"
type input "75"
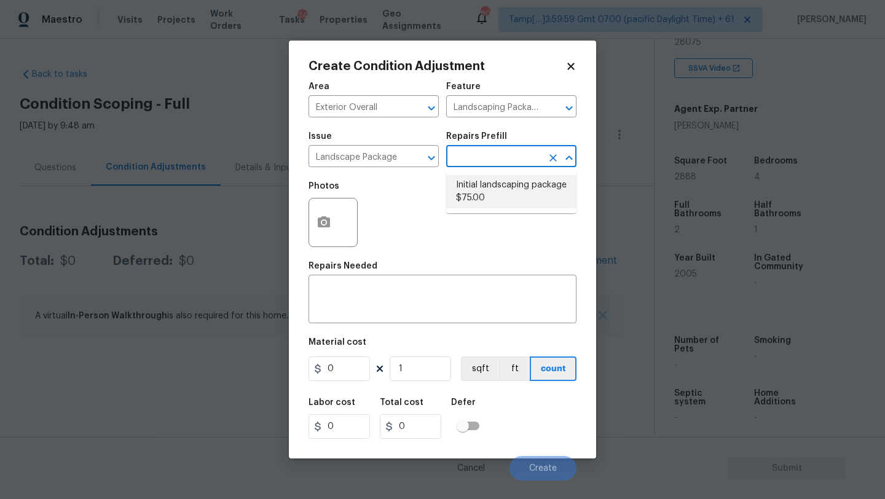
type input "75"
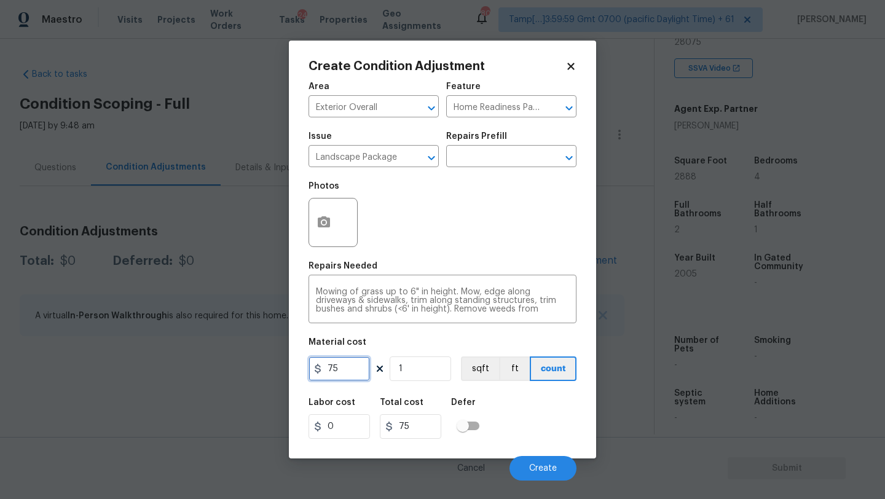
click at [350, 372] on input "75" at bounding box center [338, 368] width 61 height 25
type input "300"
click at [324, 233] on button "button" at bounding box center [323, 222] width 29 height 48
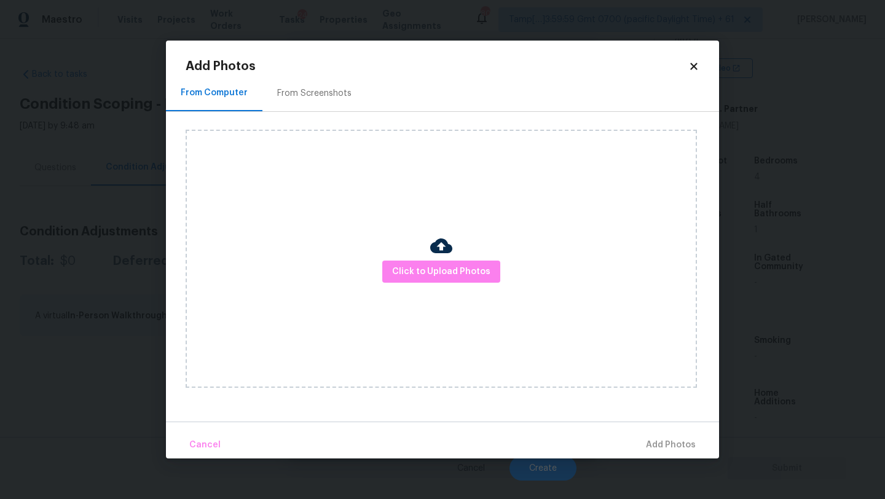
click at [331, 90] on div "From Screenshots" at bounding box center [314, 93] width 74 height 12
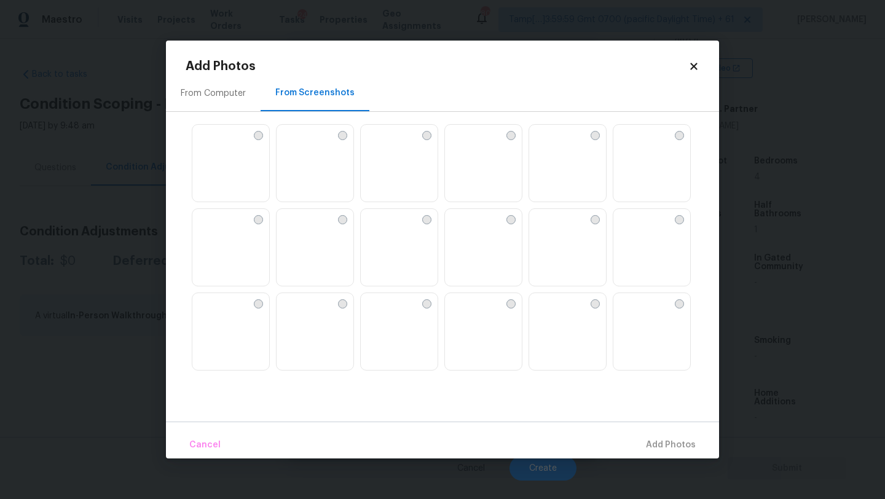
click at [673, 192] on img at bounding box center [651, 164] width 77 height 78
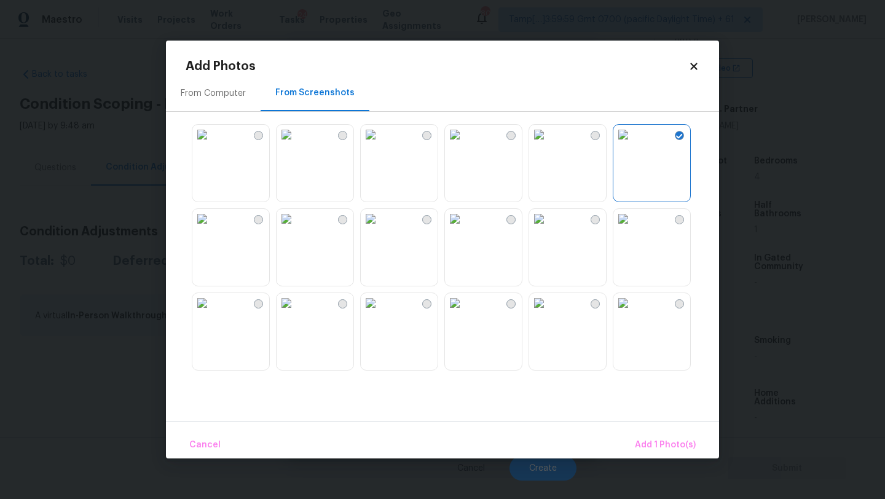
click at [380, 313] on img at bounding box center [371, 303] width 20 height 20
click at [464, 144] on img at bounding box center [455, 135] width 20 height 20
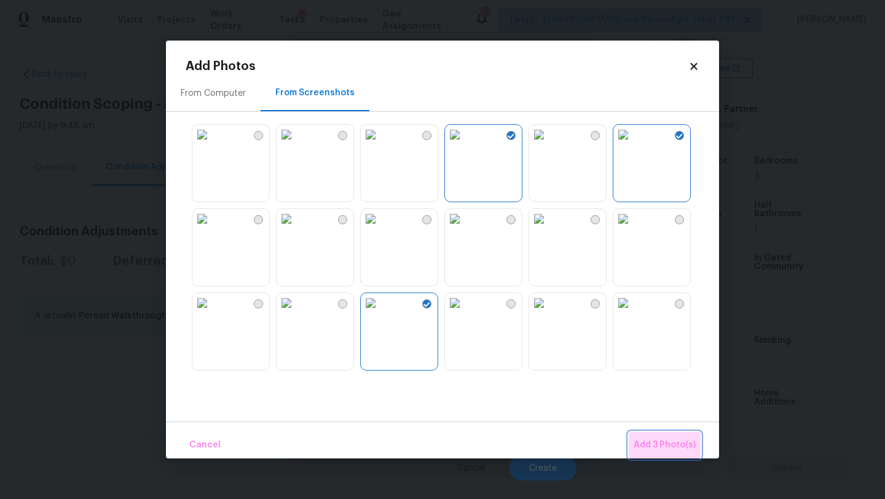
click at [667, 453] on button "Add 3 Photo(s)" at bounding box center [665, 445] width 72 height 26
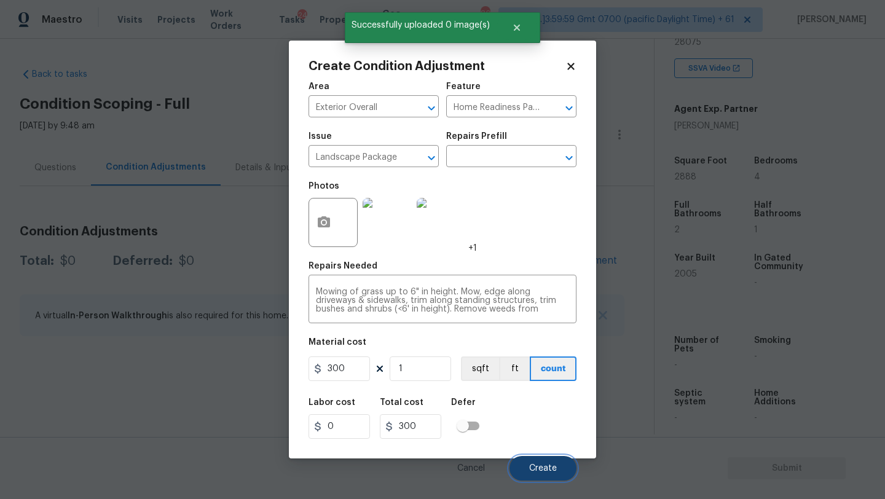
click at [542, 470] on span "Create" at bounding box center [543, 468] width 28 height 9
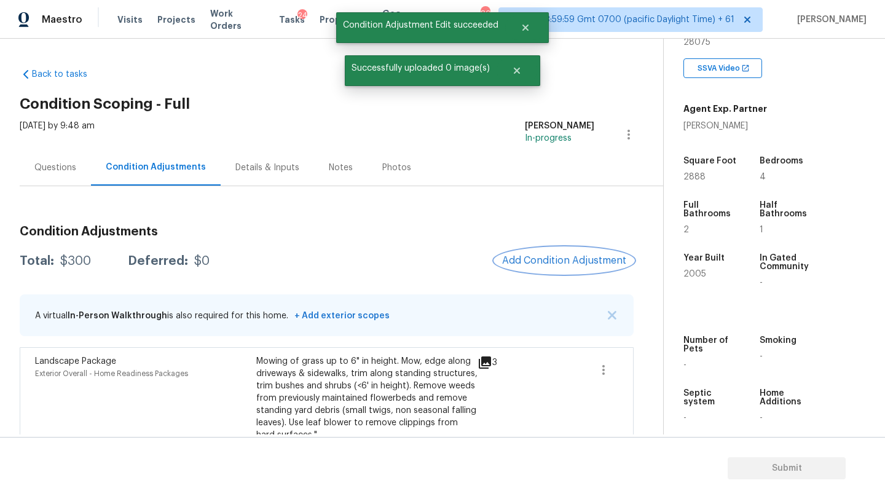
click at [573, 267] on button "Add Condition Adjustment" at bounding box center [564, 261] width 139 height 26
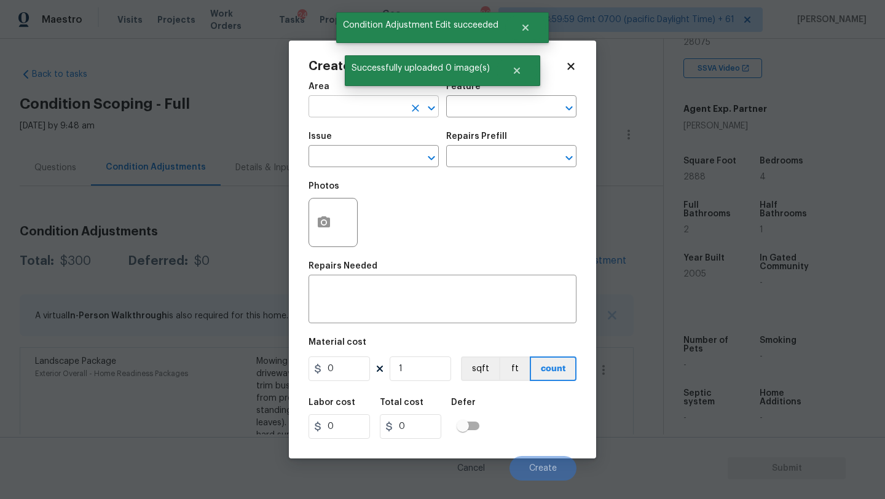
click at [331, 116] on input "text" at bounding box center [356, 107] width 96 height 19
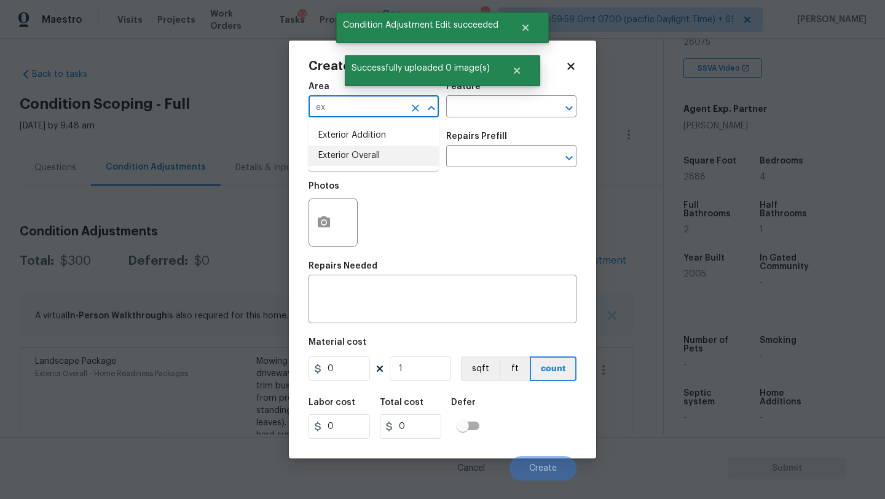
click at [350, 152] on li "Exterior Overall" at bounding box center [373, 156] width 130 height 20
type input "Exterior Overall"
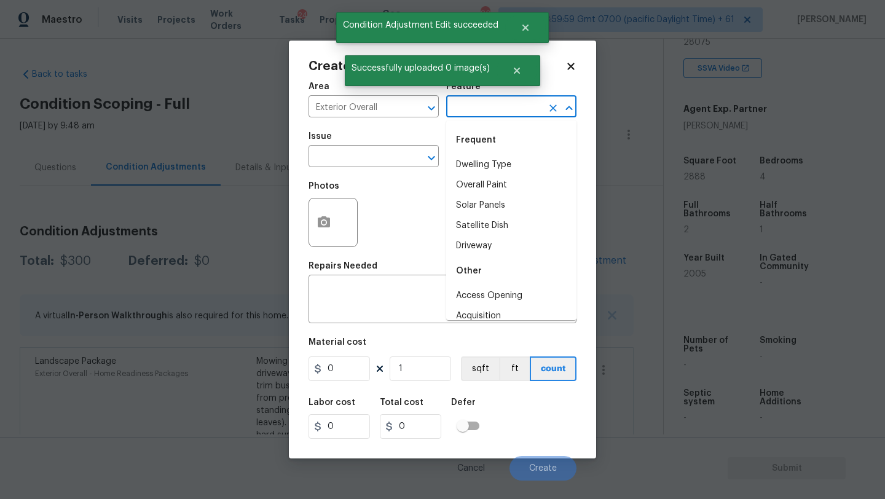
click at [467, 108] on input "text" at bounding box center [494, 107] width 96 height 19
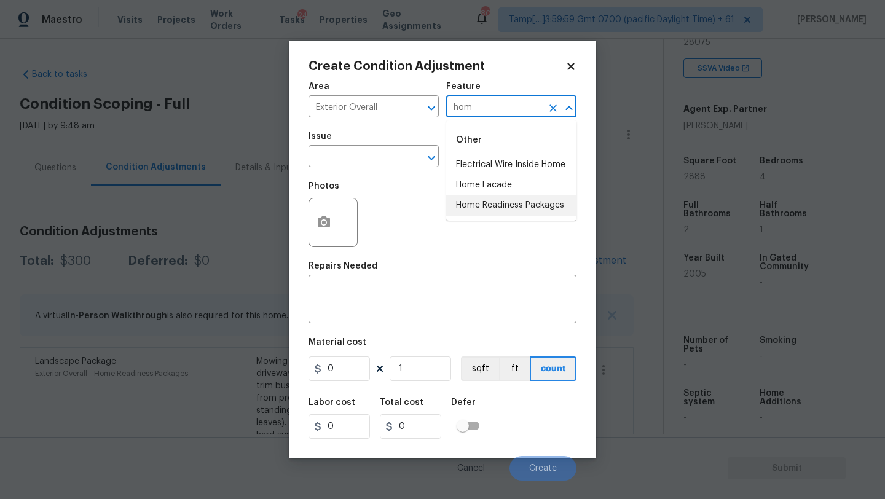
drag, startPoint x: 507, startPoint y: 203, endPoint x: 367, endPoint y: 189, distance: 140.2
click at [507, 203] on li "Home Readiness Packages" at bounding box center [511, 205] width 130 height 20
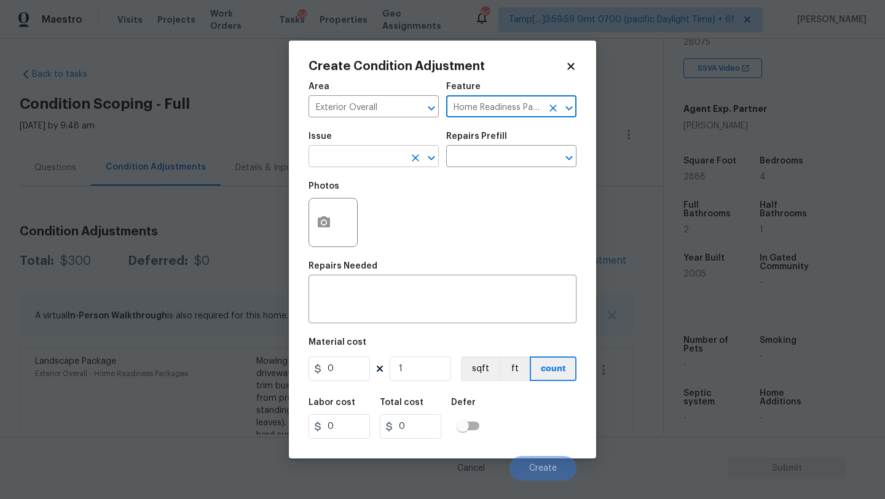
type input "Home Readiness Packages"
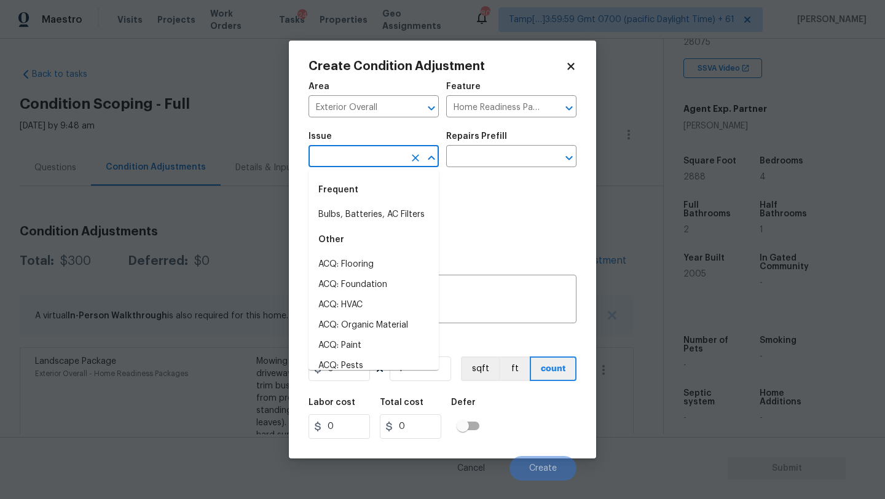
click at [354, 160] on input "text" at bounding box center [356, 157] width 96 height 19
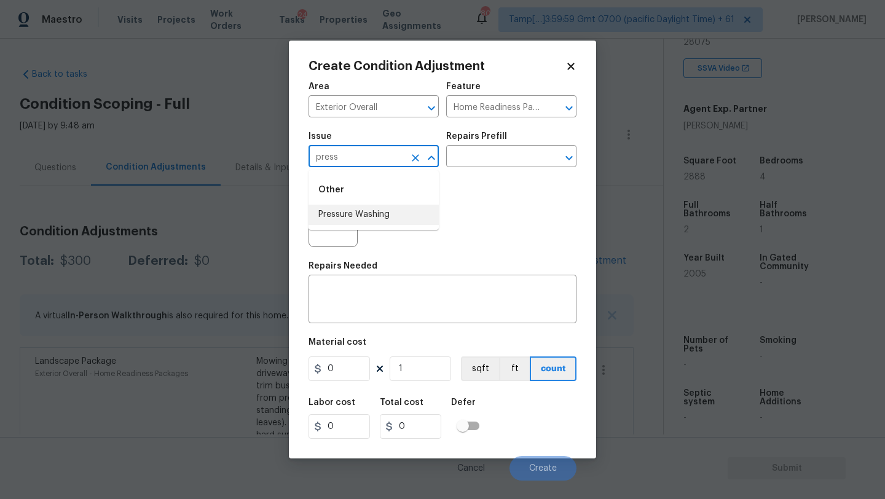
click at [363, 219] on li "Pressure Washing" at bounding box center [373, 215] width 130 height 20
type input "Pressure Washing"
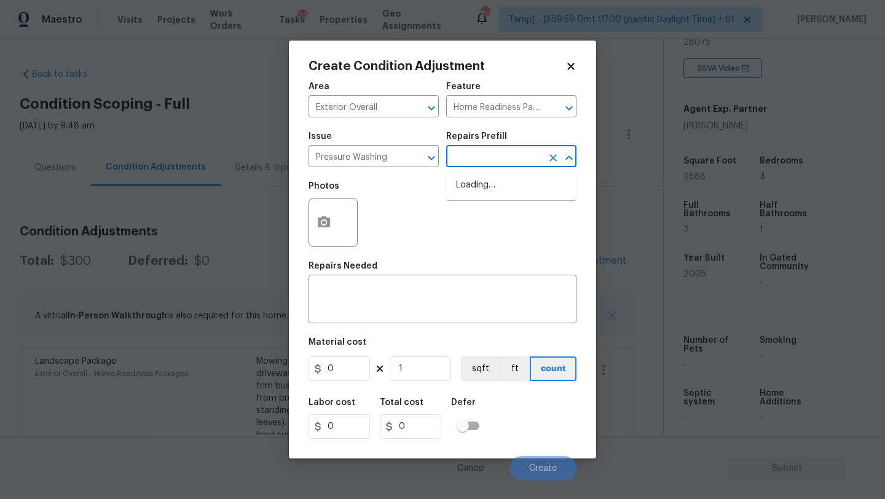
click at [536, 157] on input "text" at bounding box center [494, 157] width 96 height 19
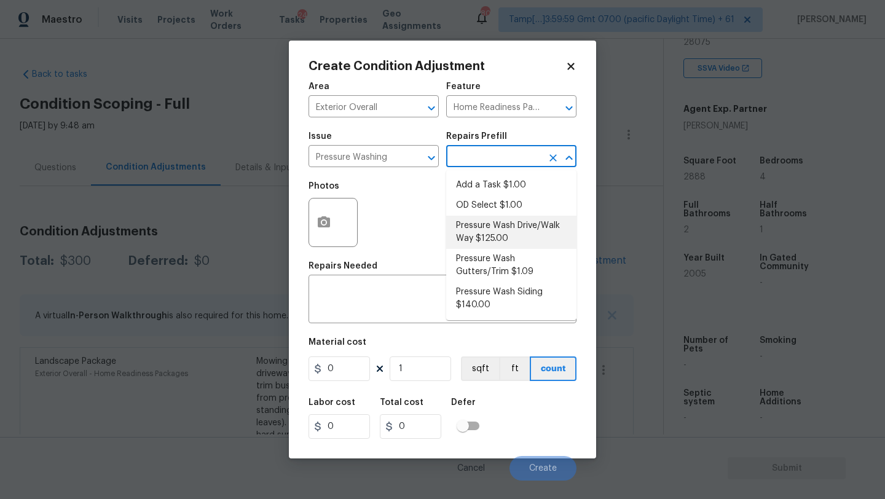
click at [480, 223] on li "Pressure Wash Drive/Walk Way $125.00" at bounding box center [511, 232] width 130 height 33
type input "Siding"
type textarea "Pressure wash the driveways/walkways as directed by the PM. Ensure that all deb…"
type input "125"
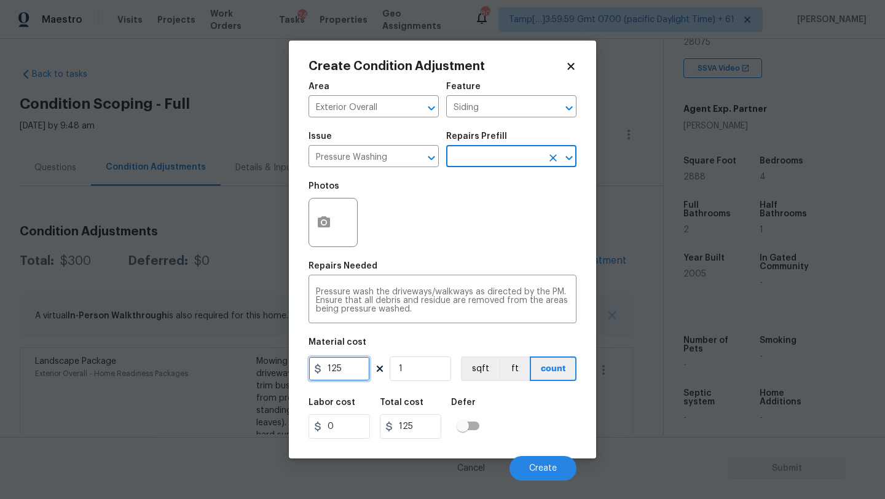
click at [364, 374] on input "125" at bounding box center [338, 368] width 61 height 25
type input "200"
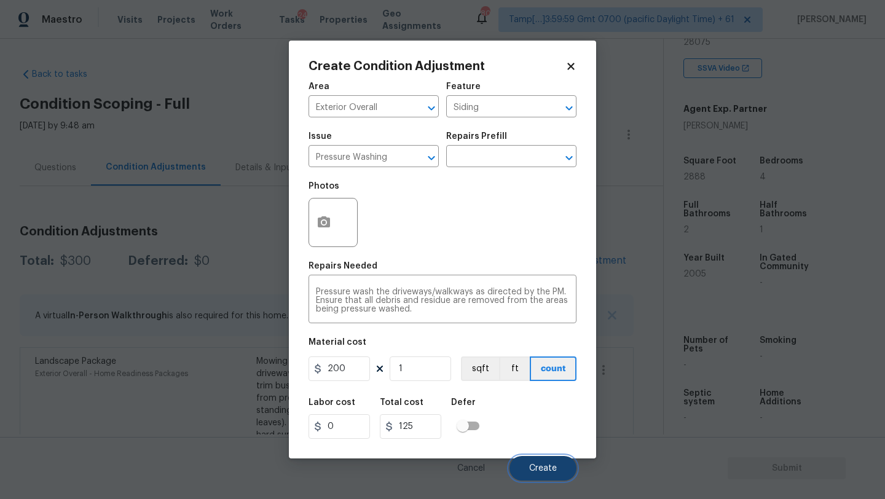
type input "200"
click at [544, 463] on button "Create" at bounding box center [542, 468] width 67 height 25
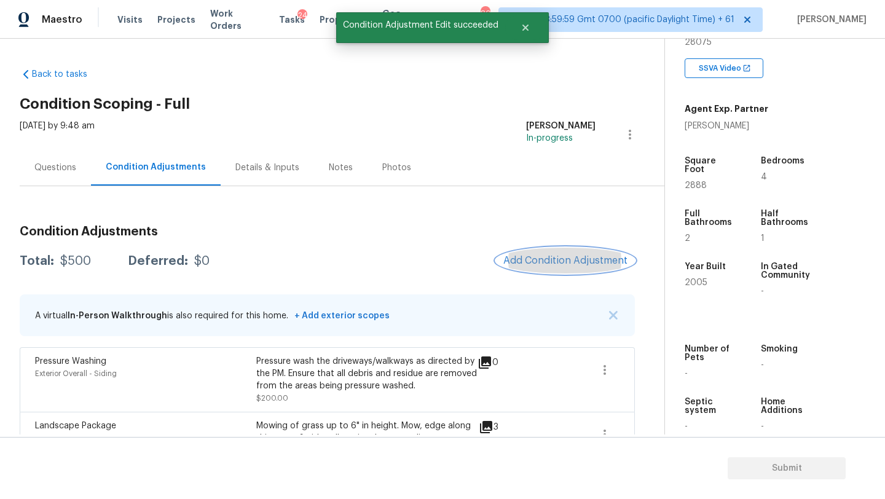
click at [575, 252] on button "Add Condition Adjustment" at bounding box center [565, 261] width 139 height 26
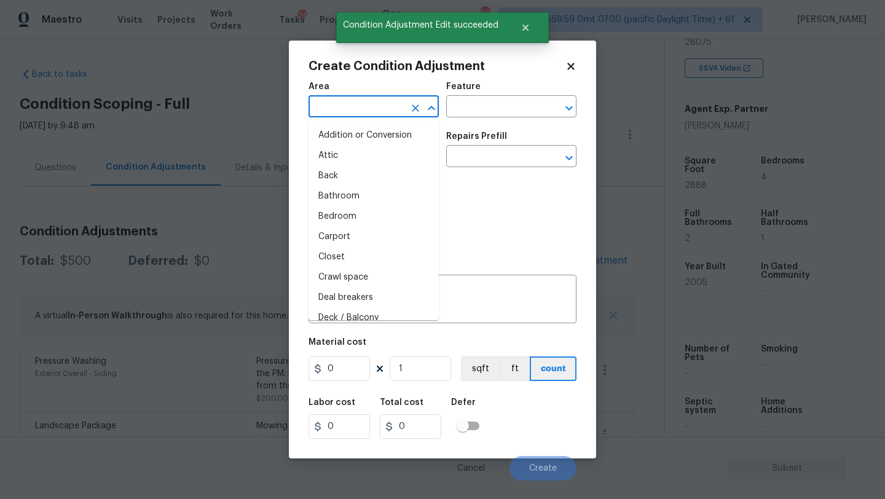
click at [354, 112] on input "text" at bounding box center [356, 107] width 96 height 19
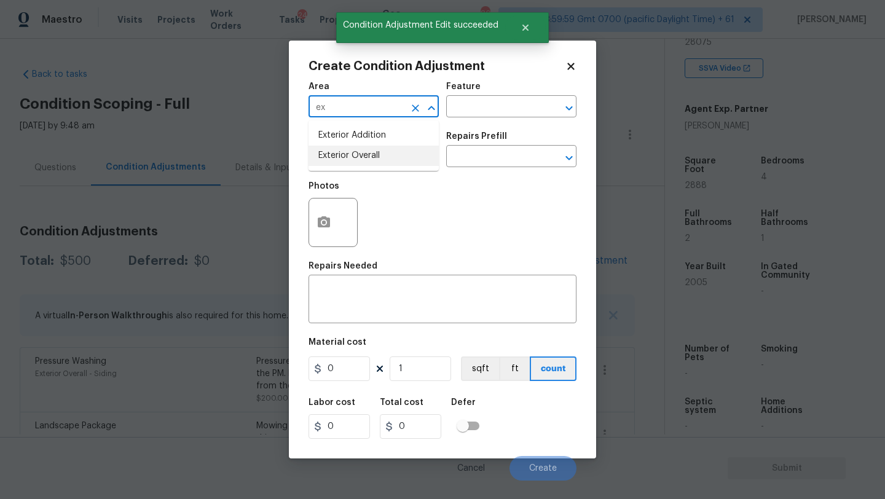
click at [372, 161] on li "Exterior Overall" at bounding box center [373, 156] width 130 height 20
type input "Exterior Overall"
click at [503, 104] on input "text" at bounding box center [494, 107] width 96 height 19
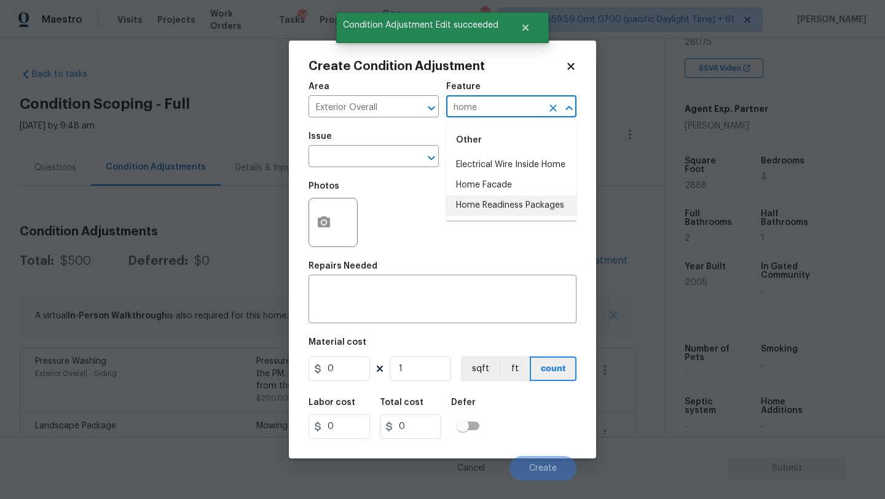
click at [536, 206] on li "Home Readiness Packages" at bounding box center [511, 205] width 130 height 20
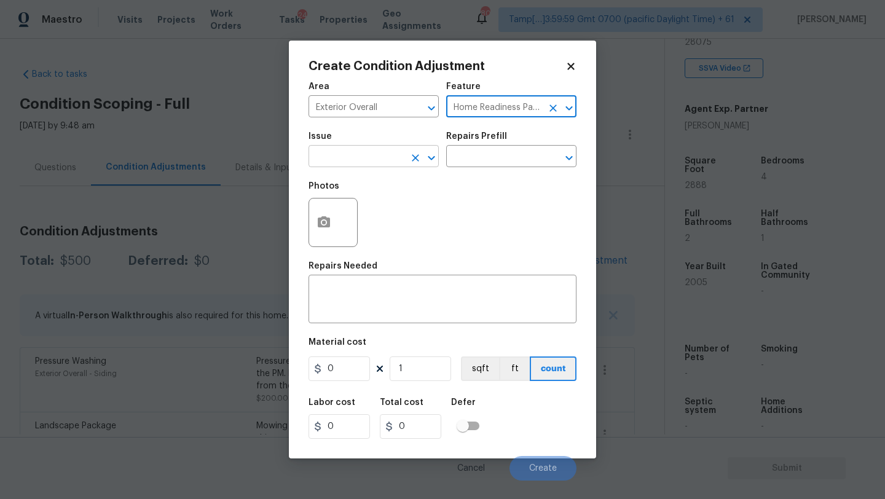
type input "Home Readiness Packages"
click at [332, 158] on input "text" at bounding box center [356, 157] width 96 height 19
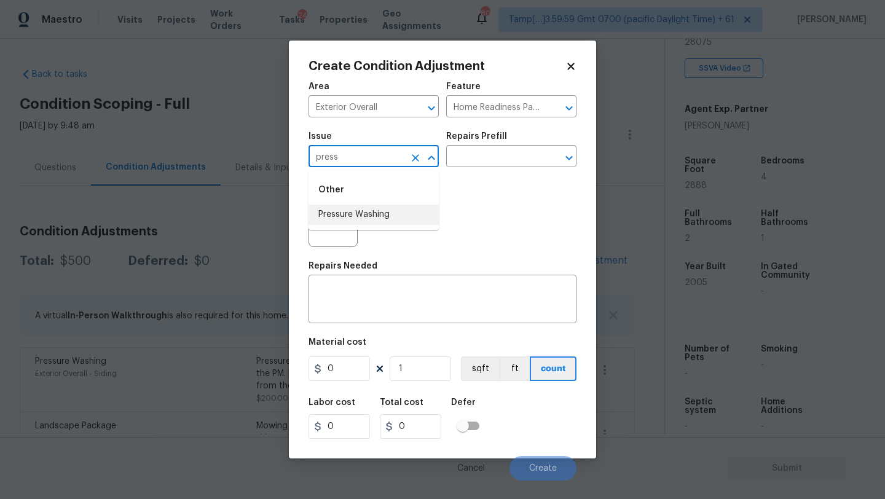
drag, startPoint x: 367, startPoint y: 216, endPoint x: 390, endPoint y: 201, distance: 27.4
click at [367, 216] on li "Pressure Washing" at bounding box center [373, 215] width 130 height 20
type input "Pressure Washing"
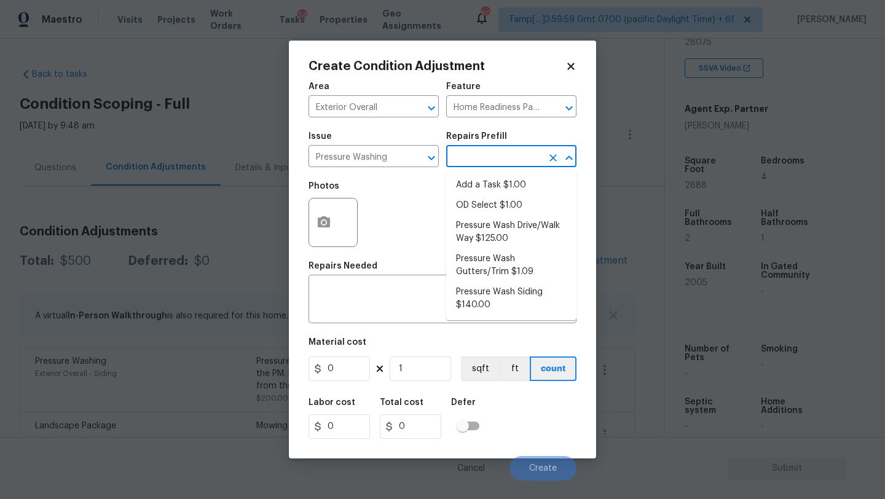
click at [469, 163] on input "text" at bounding box center [494, 157] width 96 height 19
click at [487, 316] on ul "Add a Task $1.00 OD Select $1.00 Pressure Wash Drive/Walk Way $125.00 Pressure …" at bounding box center [511, 245] width 130 height 150
click at [479, 298] on li "Pressure Wash Siding $140.00" at bounding box center [511, 298] width 130 height 33
type input "Siding"
type textarea "Protect areas as needed for pressure washing. Pressure wash the siding on the h…"
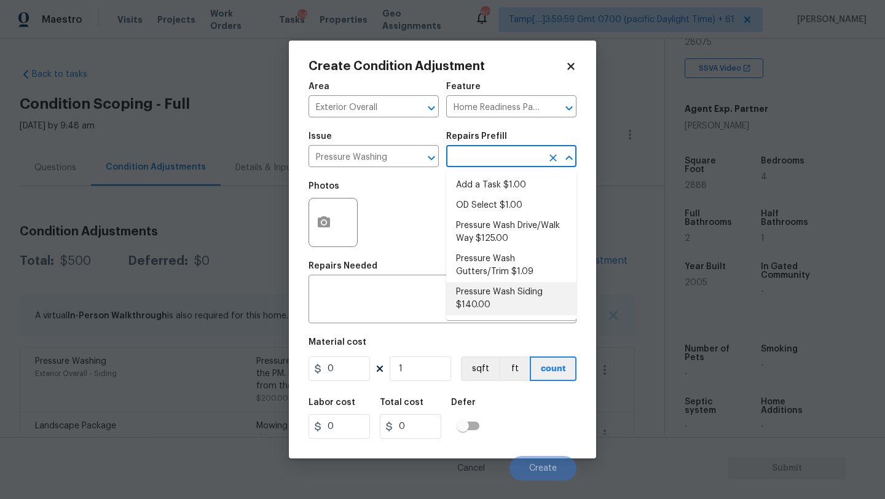
type input "140"
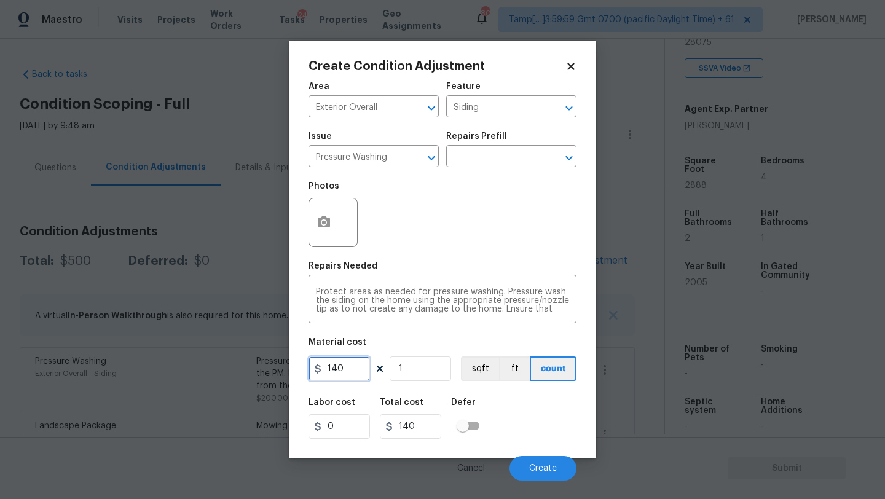
click at [355, 366] on input "140" at bounding box center [338, 368] width 61 height 25
type input "200"
click at [545, 477] on button "Create" at bounding box center [542, 468] width 67 height 25
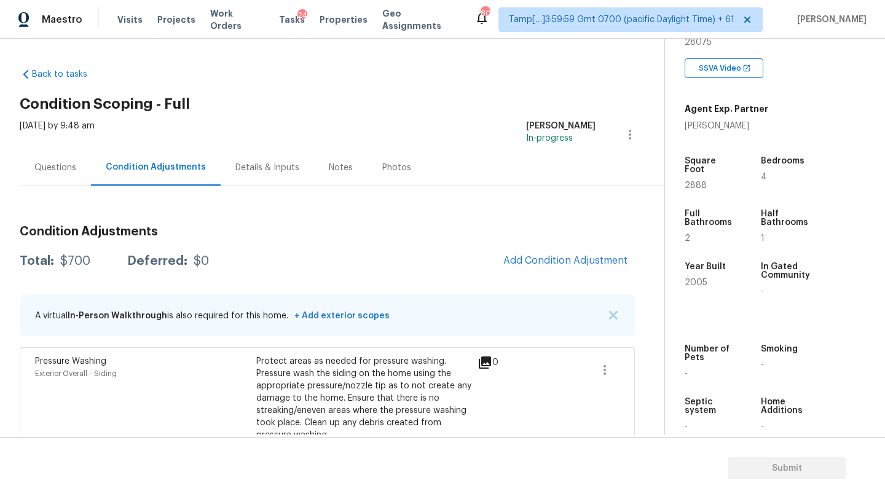
click at [58, 170] on div "Questions" at bounding box center [55, 168] width 42 height 12
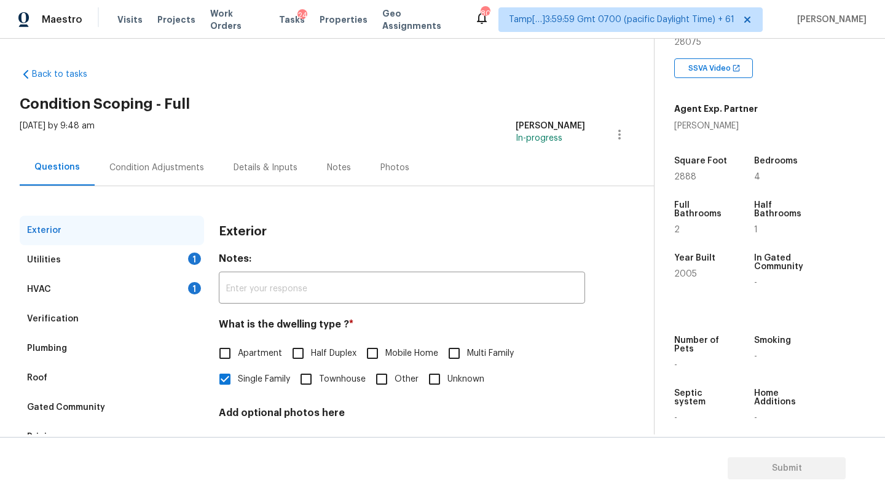
scroll to position [93, 0]
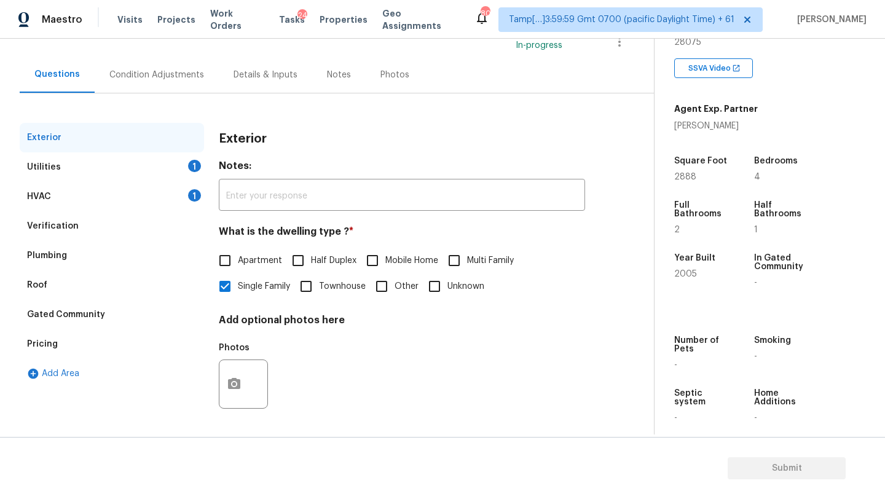
click at [66, 353] on div "Pricing" at bounding box center [112, 343] width 184 height 29
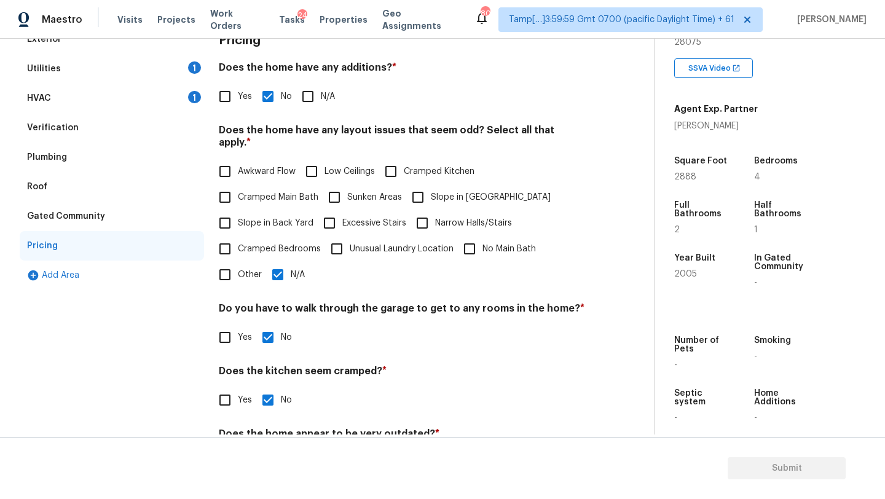
scroll to position [200, 0]
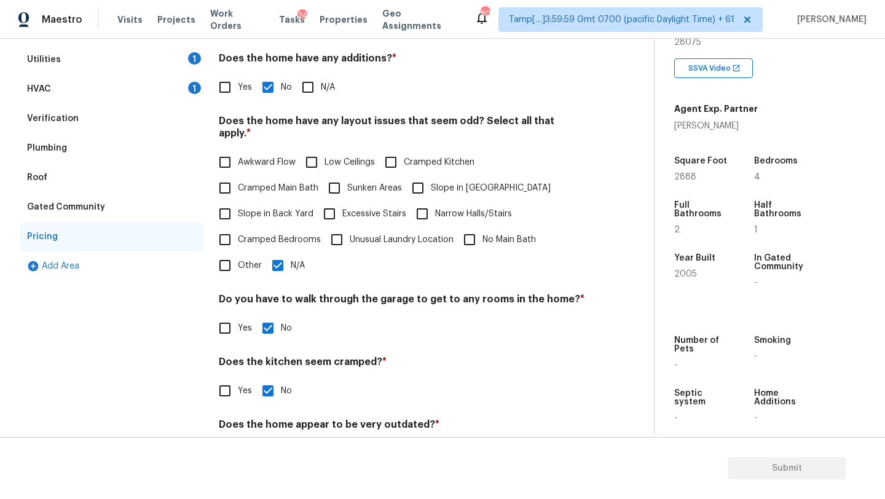
click at [455, 182] on span "Slope in [GEOGRAPHIC_DATA]" at bounding box center [491, 188] width 120 height 13
click at [431, 179] on input "Slope in [GEOGRAPHIC_DATA]" at bounding box center [418, 188] width 26 height 26
checkbox input "true"
click at [226, 208] on input "Slope in Back Yard" at bounding box center [225, 214] width 26 height 26
checkbox input "true"
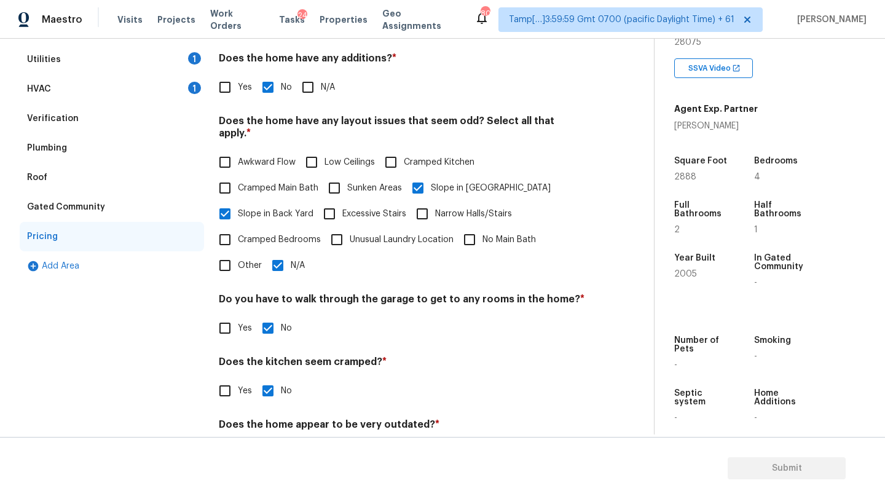
click at [283, 259] on input "N/A" at bounding box center [278, 266] width 26 height 26
checkbox input "false"
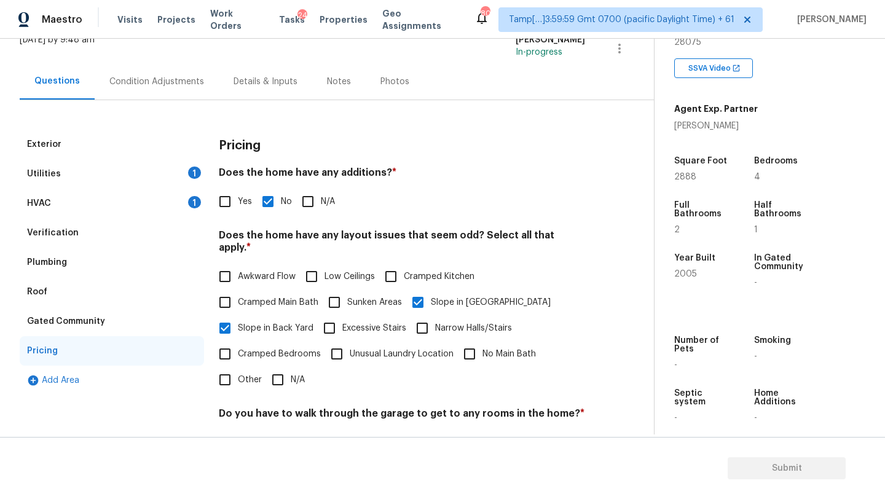
scroll to position [0, 0]
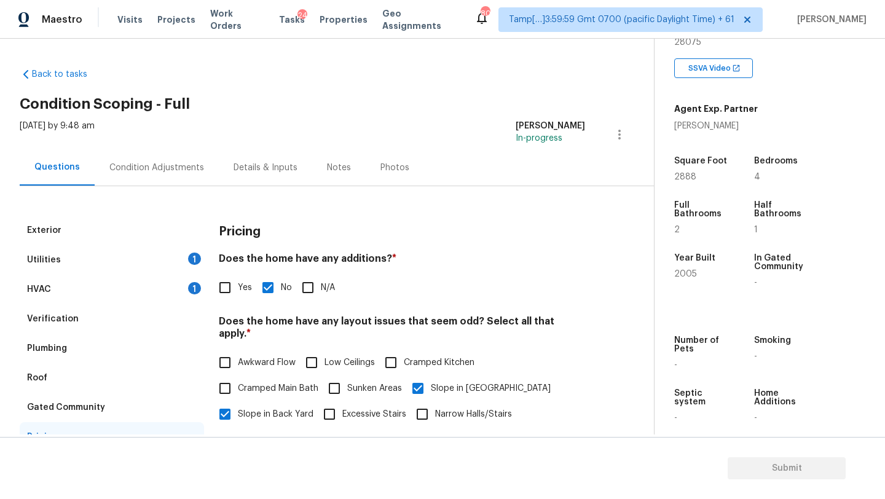
click at [141, 163] on div "Condition Adjustments" at bounding box center [156, 168] width 95 height 12
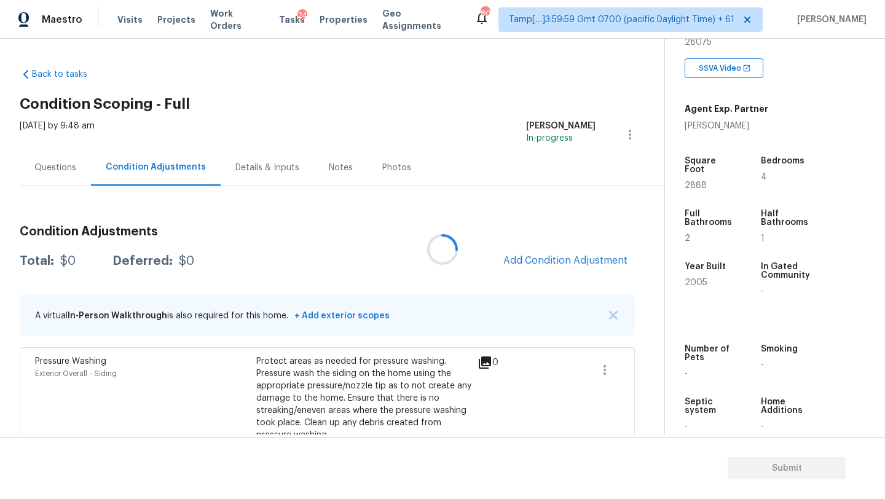
click at [576, 272] on div at bounding box center [442, 249] width 885 height 499
click at [565, 251] on div at bounding box center [442, 249] width 885 height 499
click at [582, 257] on div at bounding box center [442, 249] width 885 height 499
click at [440, 251] on icon at bounding box center [442, 249] width 28 height 28
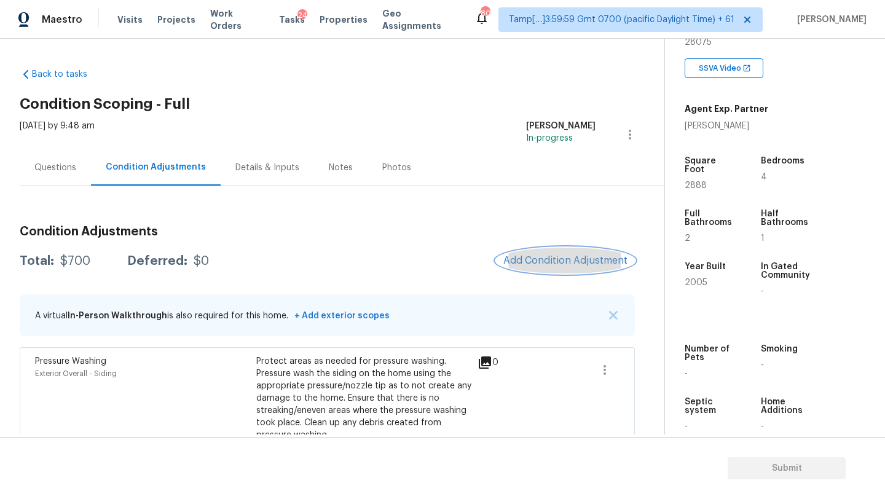
click at [576, 260] on span "Add Condition Adjustment" at bounding box center [565, 260] width 124 height 11
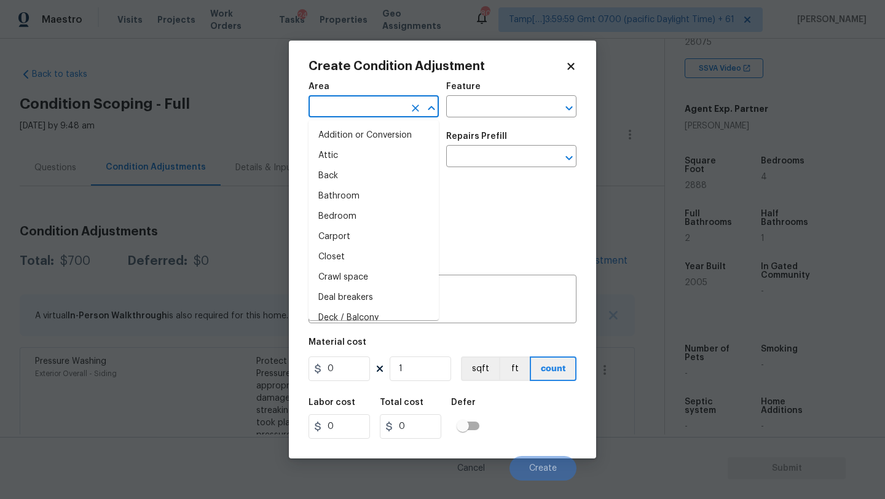
click at [380, 116] on input "text" at bounding box center [356, 107] width 96 height 19
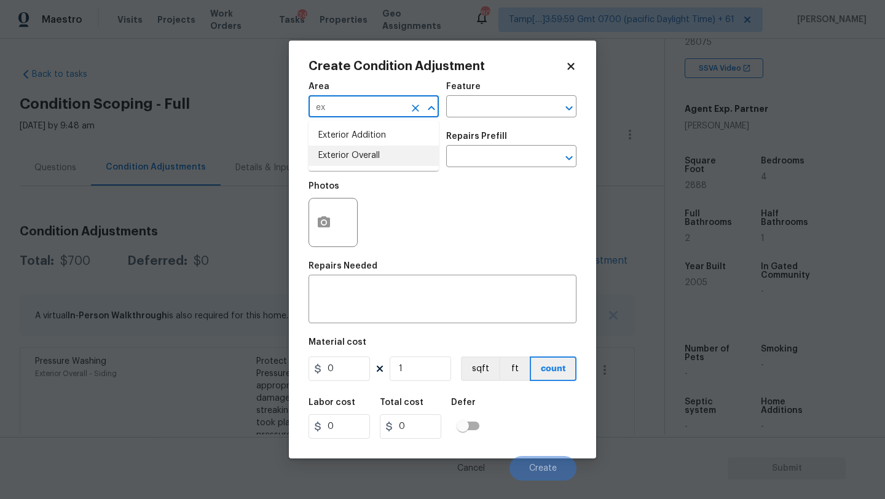
click at [384, 165] on li "Exterior Overall" at bounding box center [373, 156] width 130 height 20
type input "Exterior Overall"
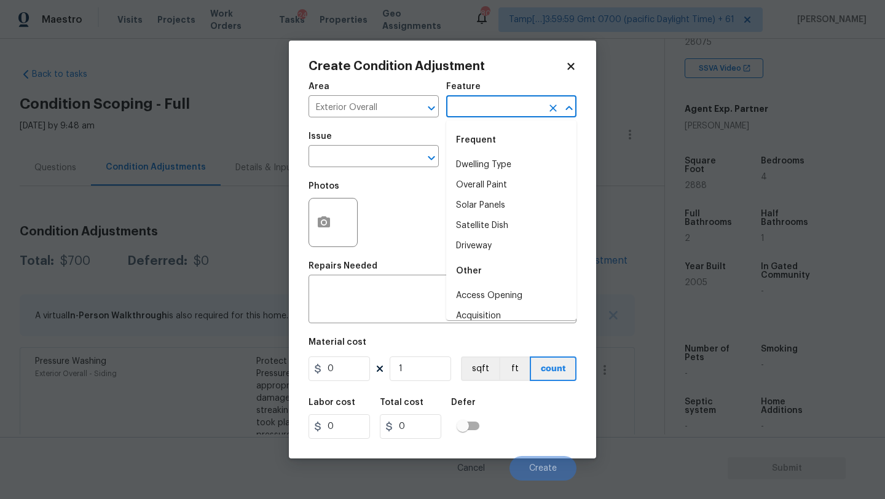
click at [480, 116] on input "text" at bounding box center [494, 107] width 96 height 19
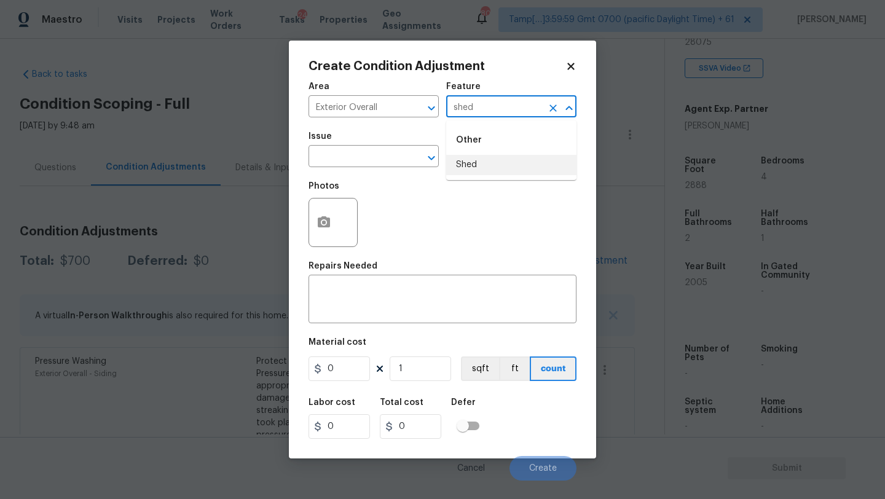
click at [487, 162] on li "Shed" at bounding box center [511, 165] width 130 height 20
type input "Shed"
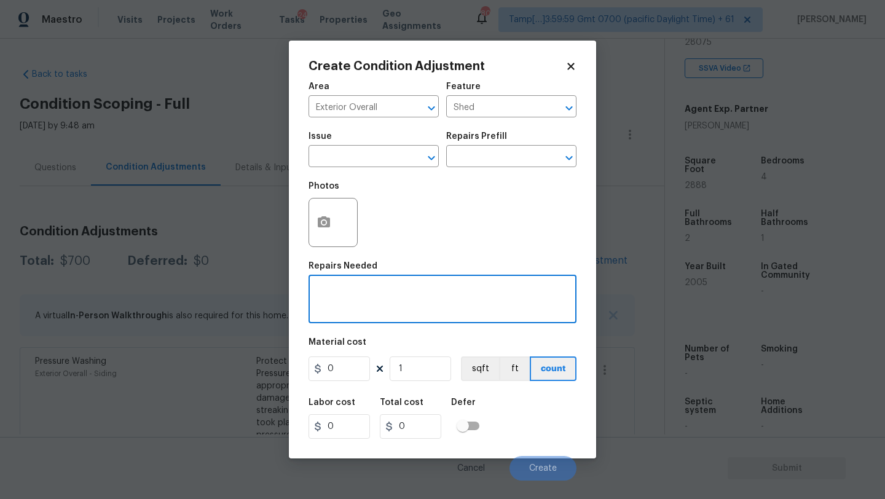
click at [430, 299] on textarea at bounding box center [442, 301] width 253 height 26
type textarea "shed removal"
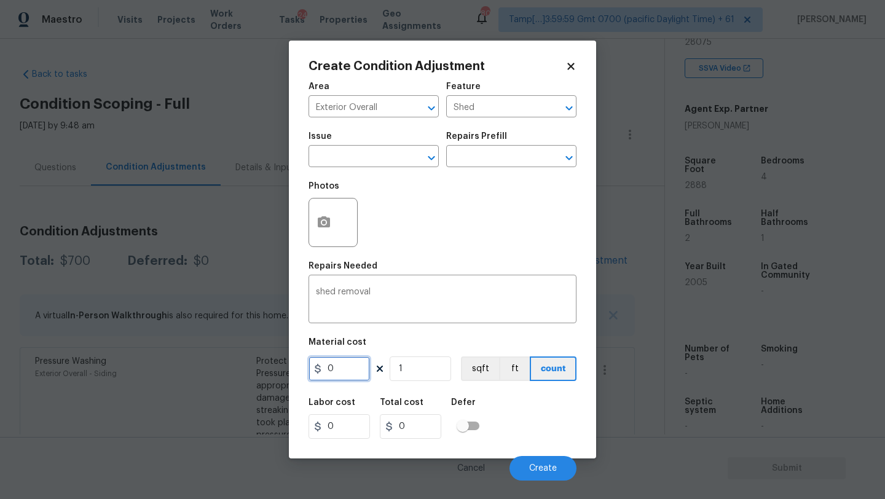
click at [354, 370] on input "0" at bounding box center [338, 368] width 61 height 25
type input "500"
click at [329, 213] on button "button" at bounding box center [323, 222] width 29 height 48
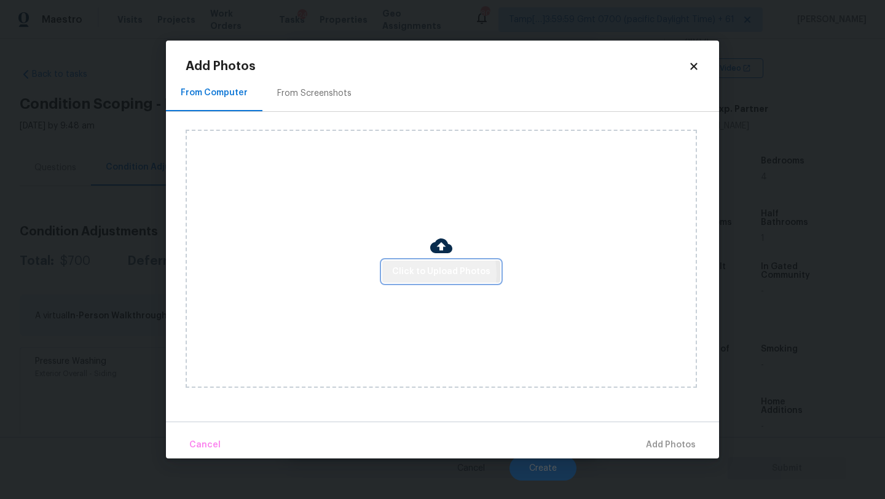
click at [420, 272] on span "Click to Upload Photos" at bounding box center [441, 271] width 98 height 15
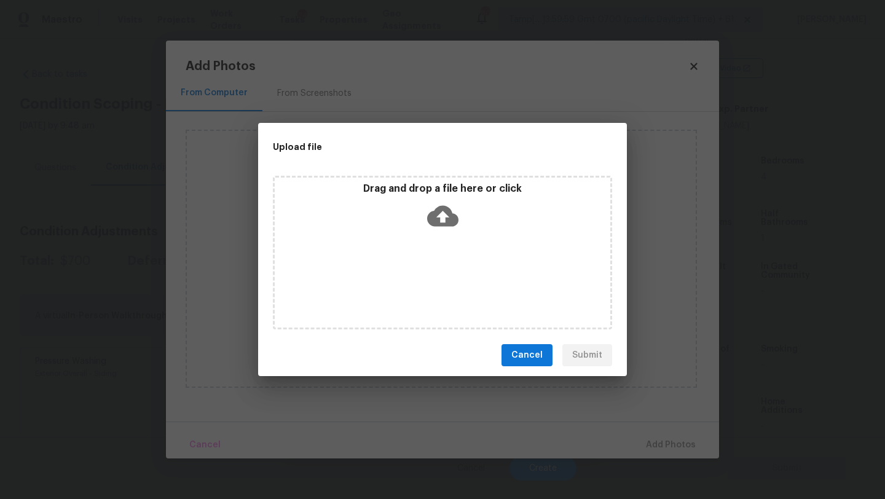
click at [442, 249] on div "Drag and drop a file here or click" at bounding box center [442, 253] width 339 height 154
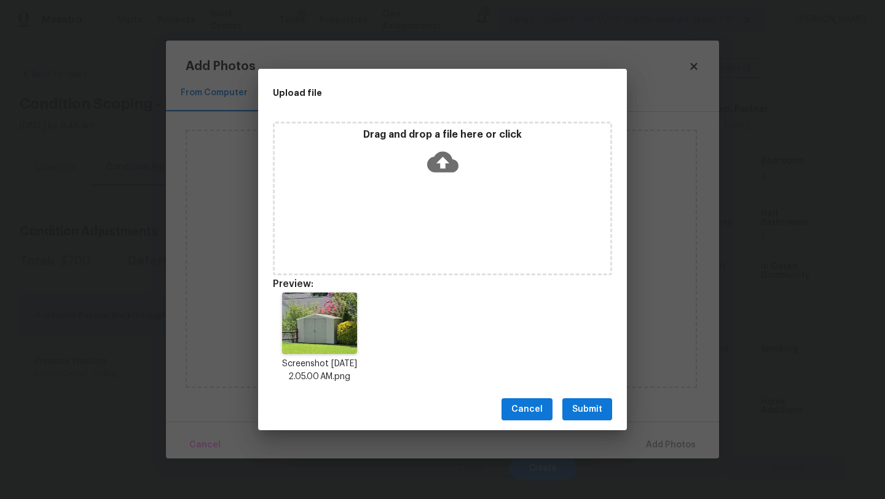
click at [578, 408] on span "Submit" at bounding box center [587, 409] width 30 height 15
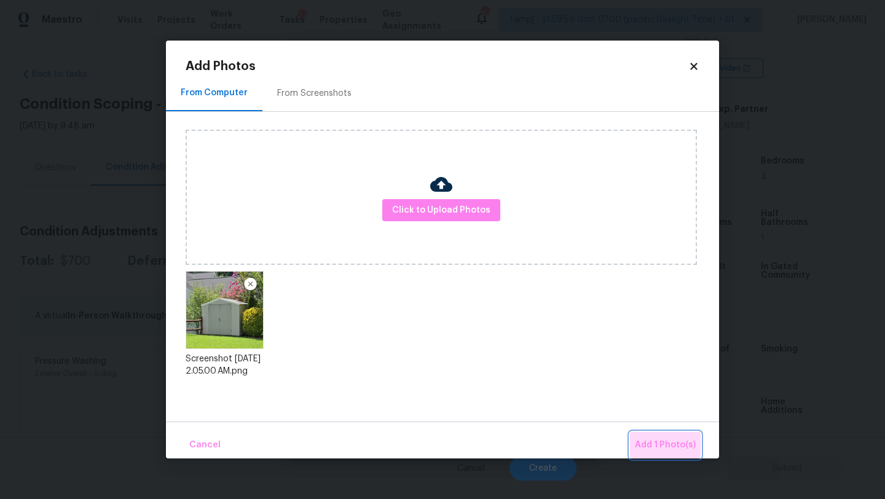
click at [654, 441] on span "Add 1 Photo(s)" at bounding box center [665, 444] width 61 height 15
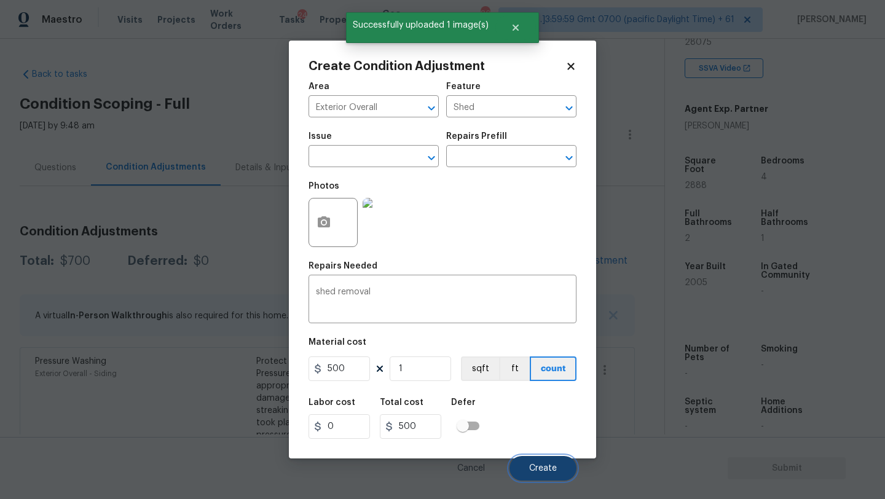
click at [535, 466] on span "Create" at bounding box center [543, 468] width 28 height 9
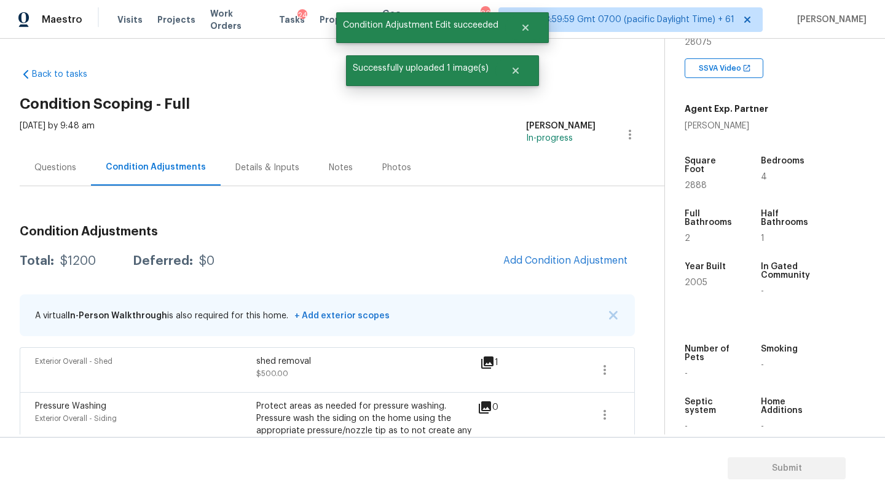
click at [55, 170] on div "Questions" at bounding box center [55, 168] width 42 height 12
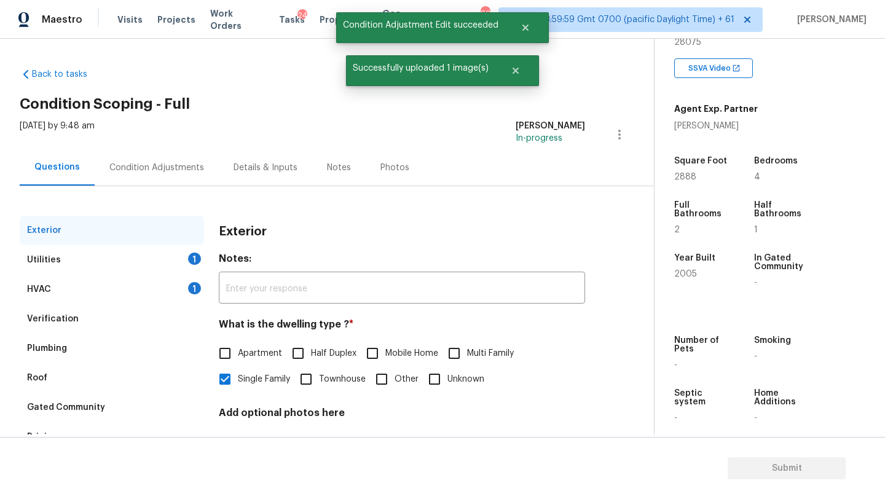
scroll to position [93, 0]
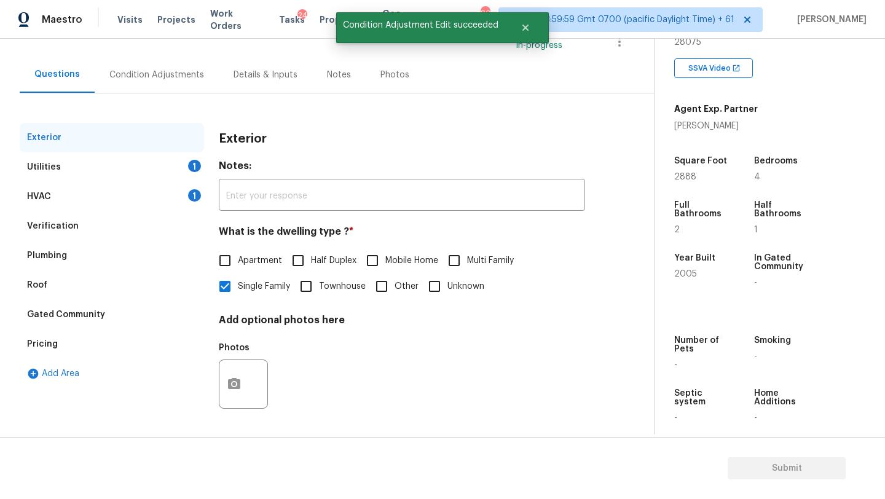
click at [62, 335] on div "Pricing" at bounding box center [112, 343] width 184 height 29
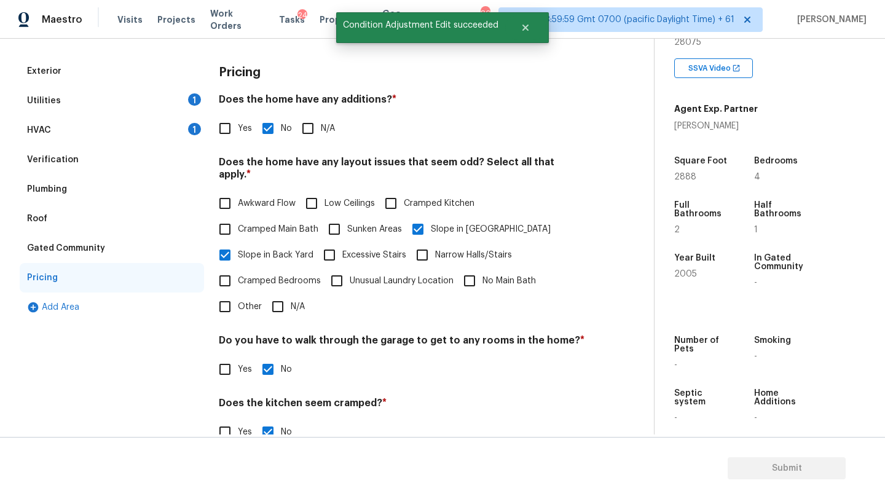
scroll to position [238, 0]
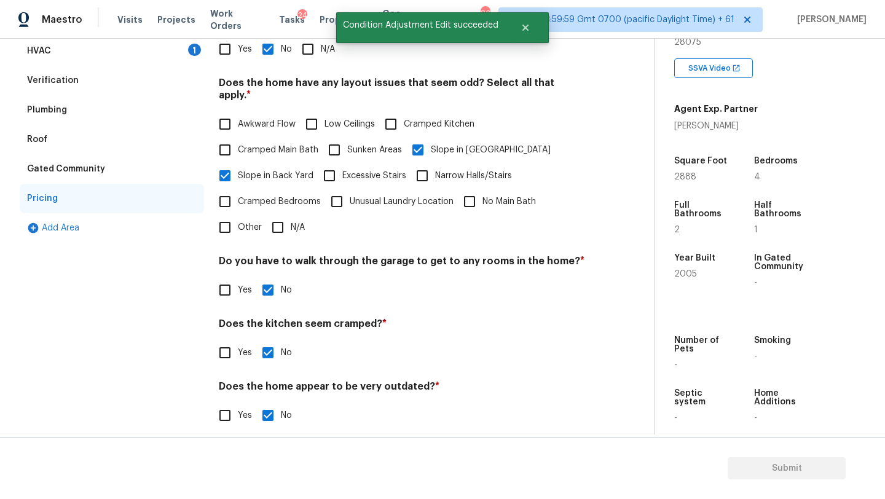
click at [256, 221] on span "Other" at bounding box center [250, 227] width 24 height 13
click at [238, 220] on input "Other" at bounding box center [225, 227] width 26 height 26
checkbox input "true"
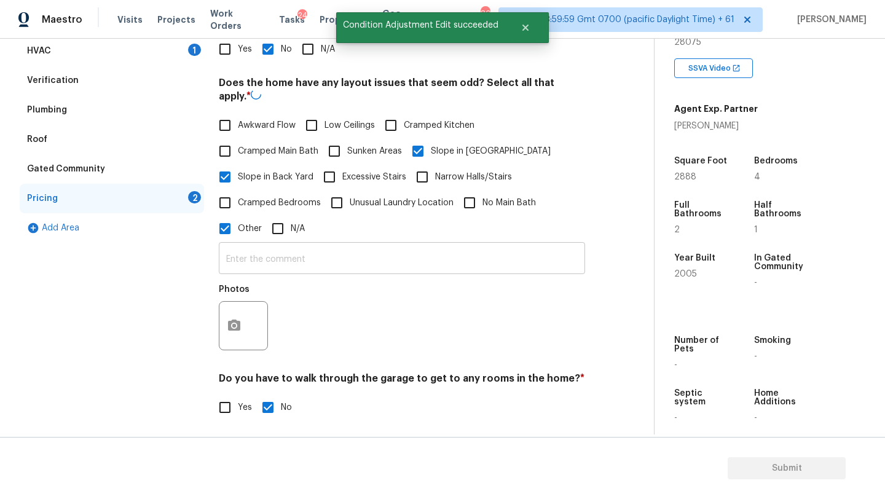
click at [270, 266] on div "​ Photos" at bounding box center [402, 299] width 366 height 116
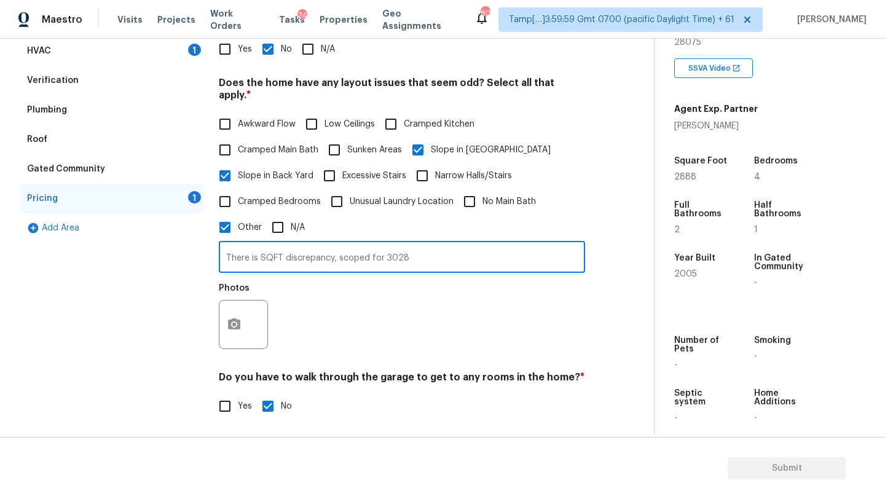
scroll to position [275, 0]
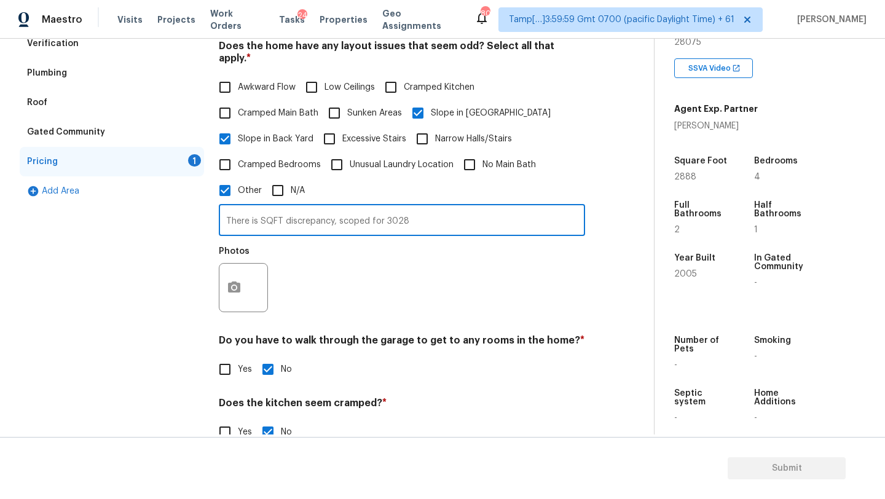
type input "There is SQFT discrepancy, scoped for 3028"
click at [232, 277] on button "button" at bounding box center [233, 288] width 29 height 48
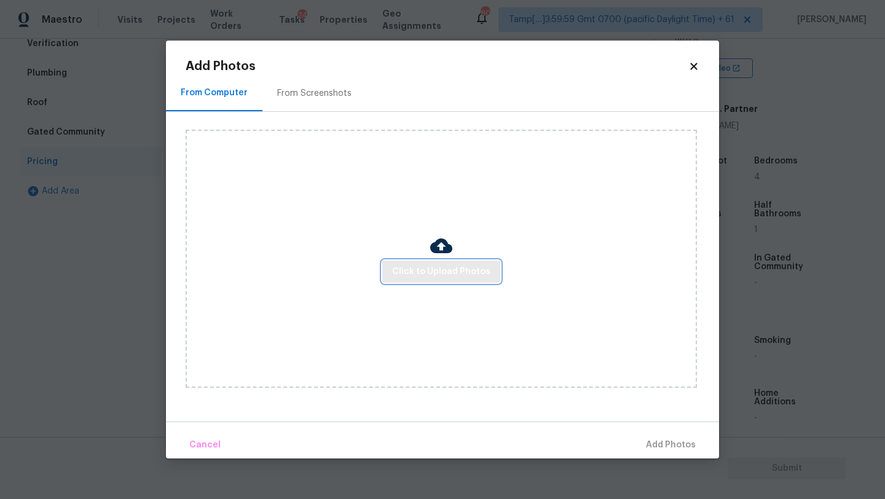
click at [447, 275] on span "Click to Upload Photos" at bounding box center [441, 271] width 98 height 15
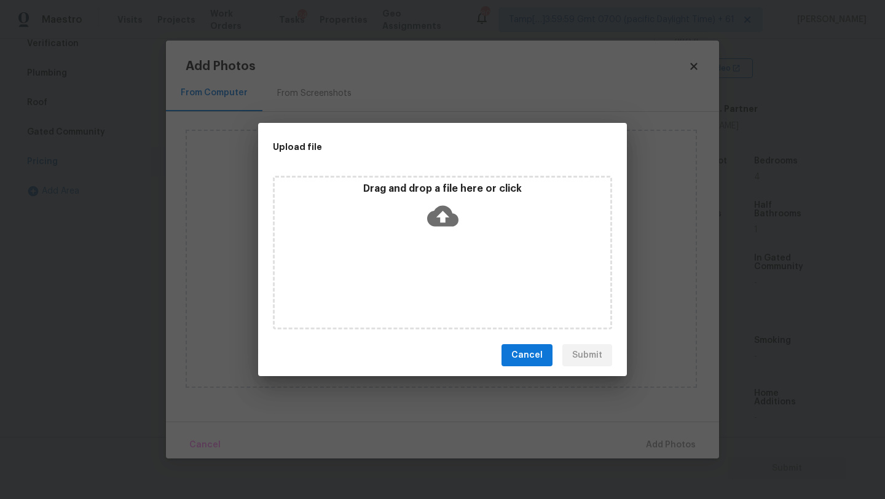
click at [447, 248] on div "Drag and drop a file here or click" at bounding box center [442, 253] width 339 height 154
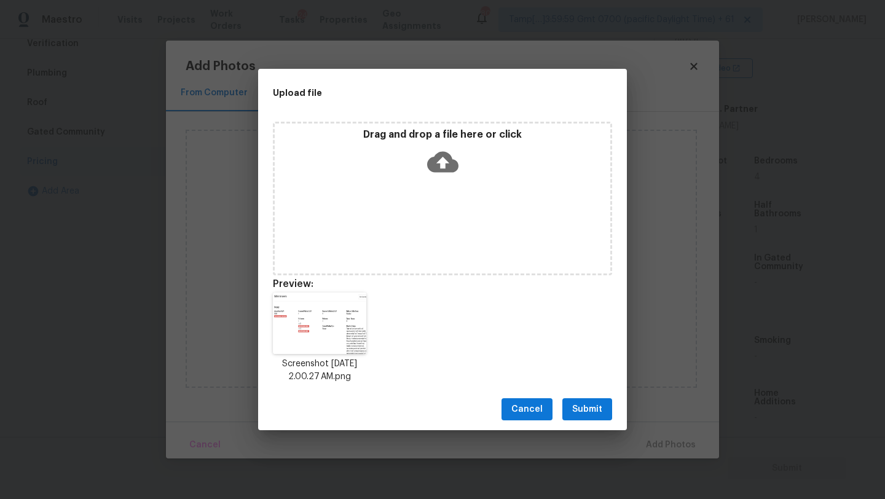
click at [588, 416] on span "Submit" at bounding box center [587, 409] width 30 height 15
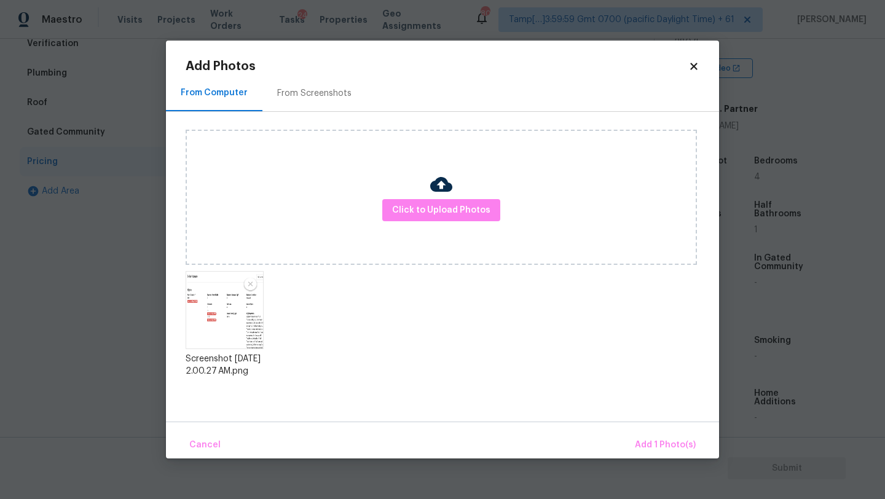
click at [657, 425] on div "Cancel Add 1 Photo(s)" at bounding box center [442, 439] width 553 height 37
click at [657, 434] on button "Add 1 Photo(s)" at bounding box center [665, 445] width 71 height 26
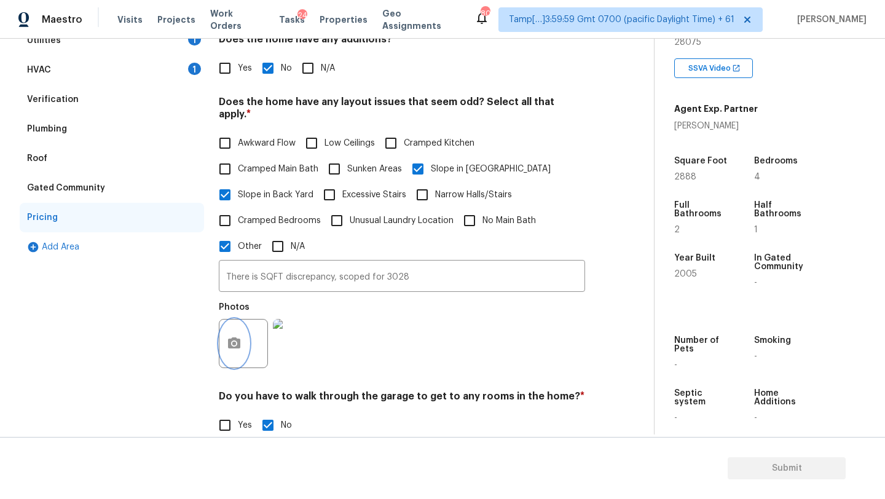
scroll to position [185, 0]
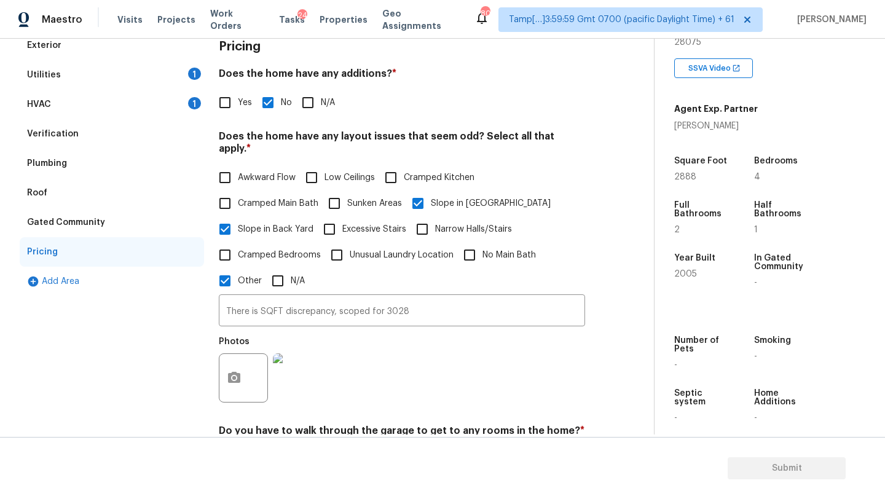
click at [79, 106] on div "HVAC 1" at bounding box center [112, 104] width 184 height 29
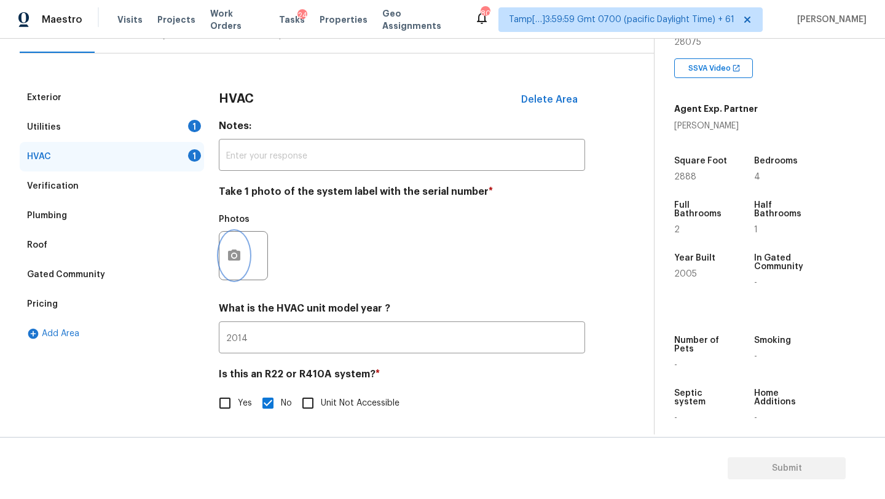
click at [236, 278] on button "button" at bounding box center [233, 256] width 29 height 48
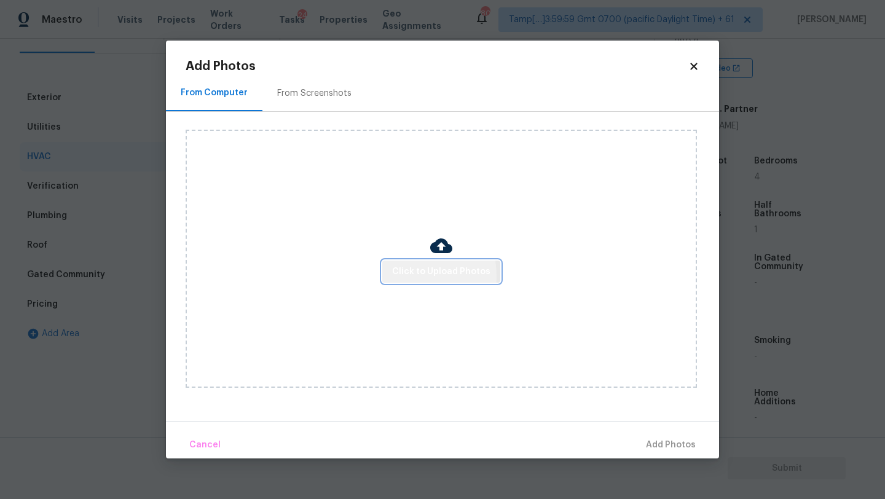
click at [402, 276] on span "Click to Upload Photos" at bounding box center [441, 271] width 98 height 15
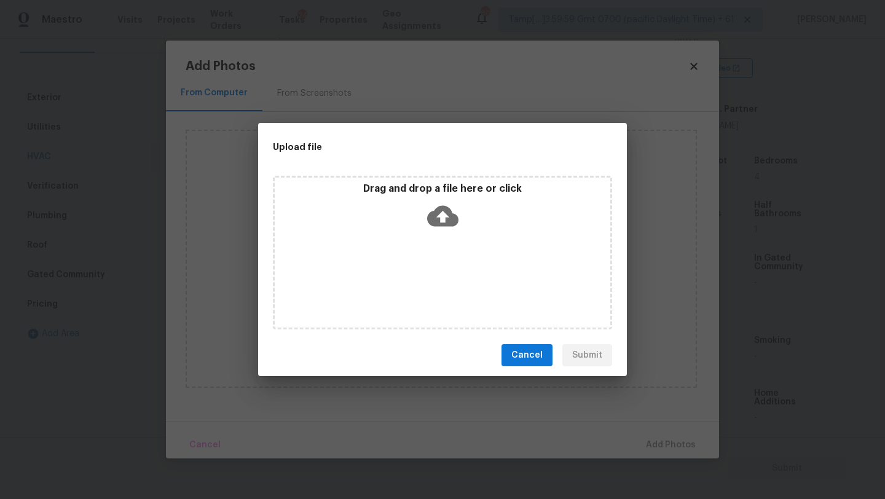
click at [426, 244] on div "Drag and drop a file here or click" at bounding box center [442, 253] width 339 height 154
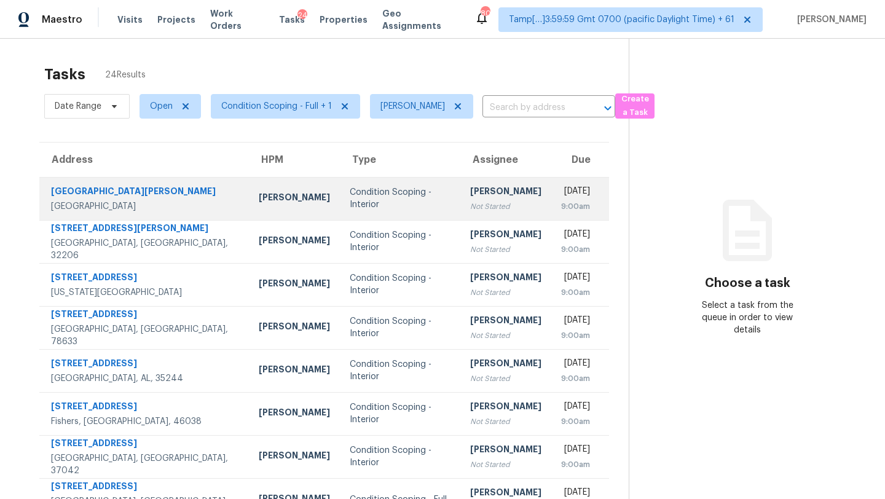
scroll to position [19, 0]
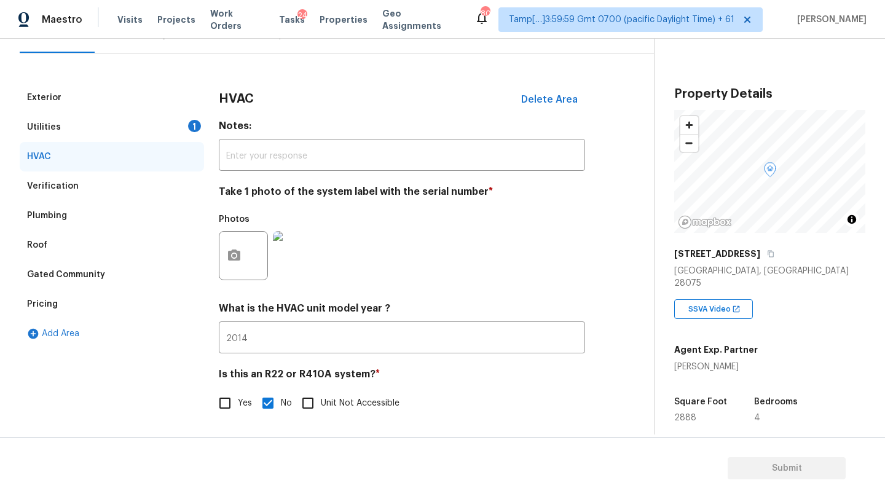
scroll to position [241, 0]
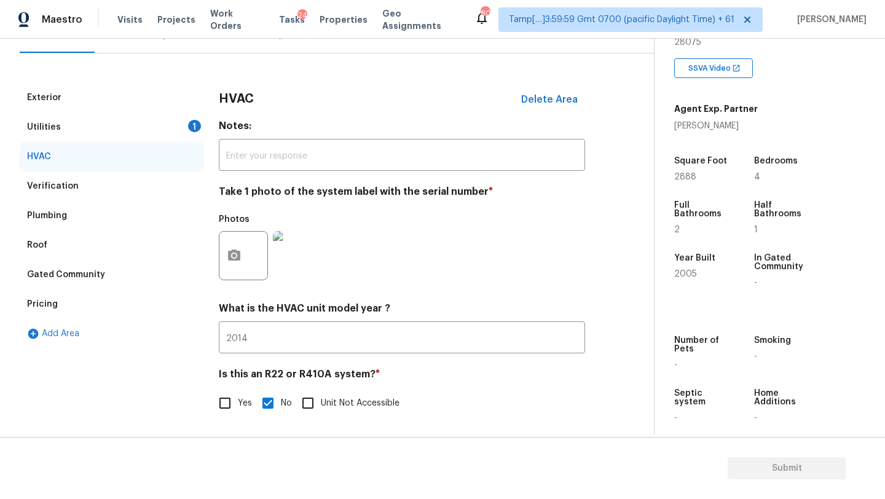
click at [47, 128] on div "Utilities" at bounding box center [44, 127] width 34 height 12
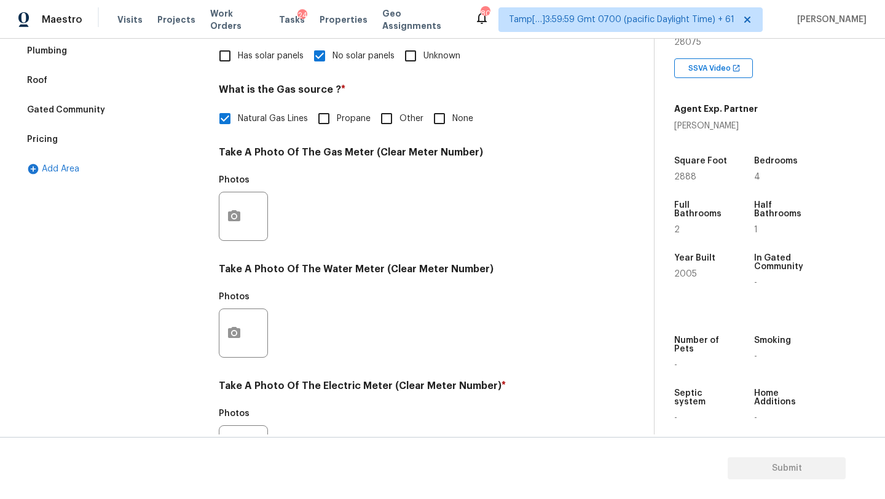
scroll to position [319, 0]
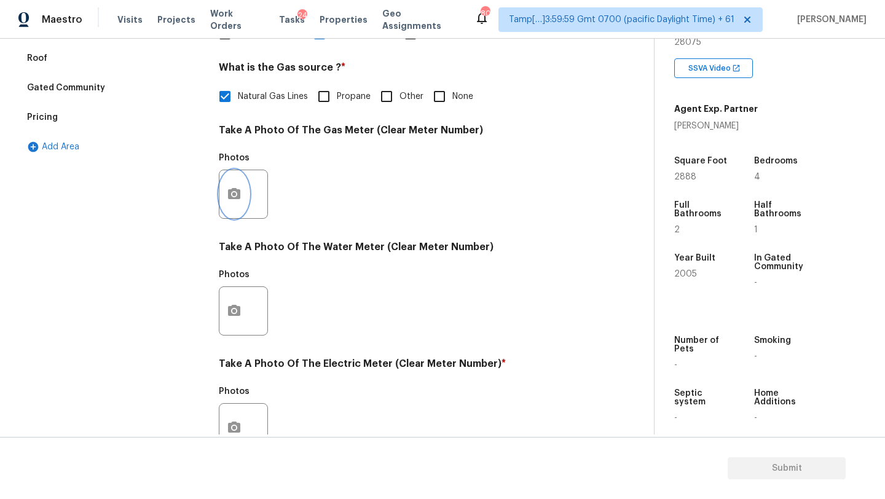
click at [228, 200] on icon "button" at bounding box center [234, 194] width 15 height 15
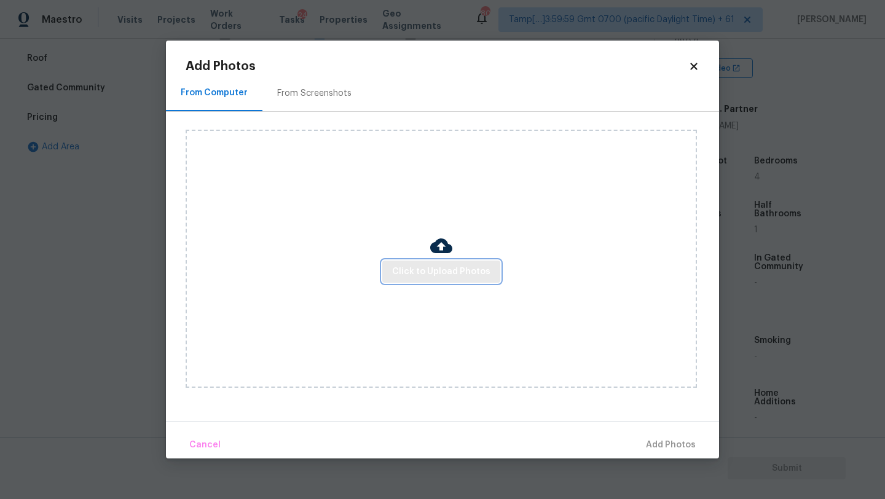
click at [434, 280] on button "Click to Upload Photos" at bounding box center [441, 271] width 118 height 23
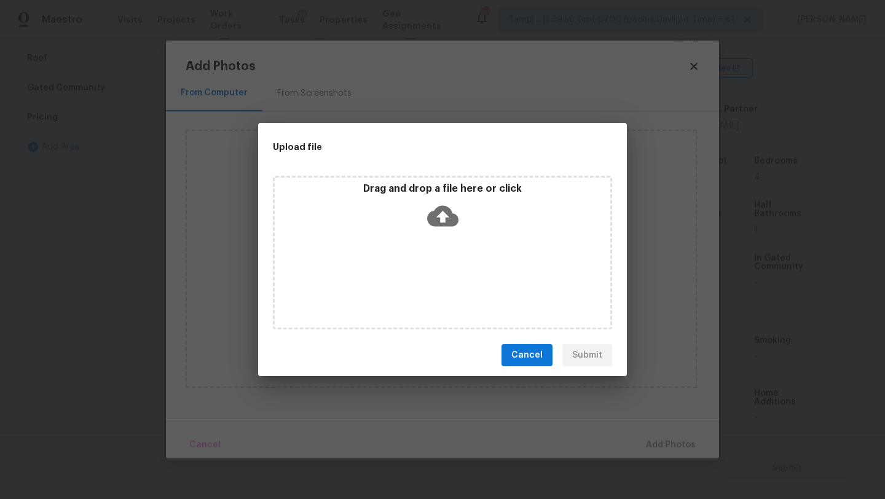
click at [434, 260] on div "Drag and drop a file here or click" at bounding box center [442, 253] width 339 height 154
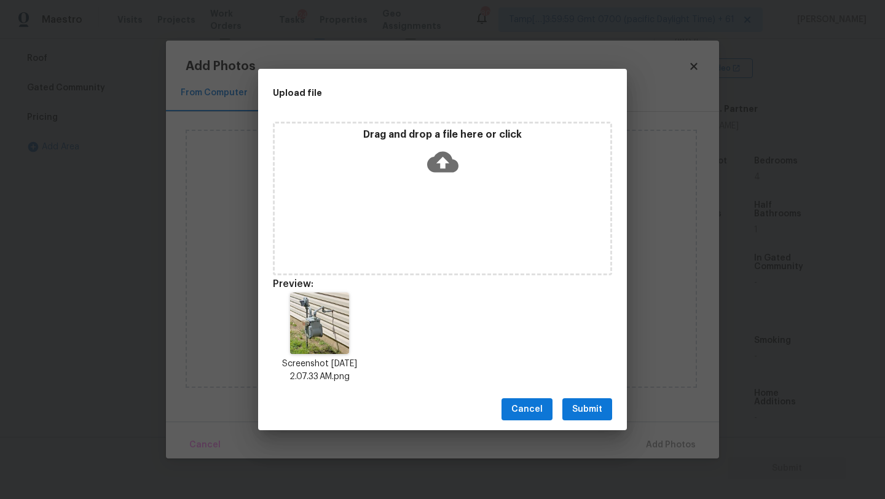
click at [565, 405] on button "Submit" at bounding box center [587, 409] width 50 height 23
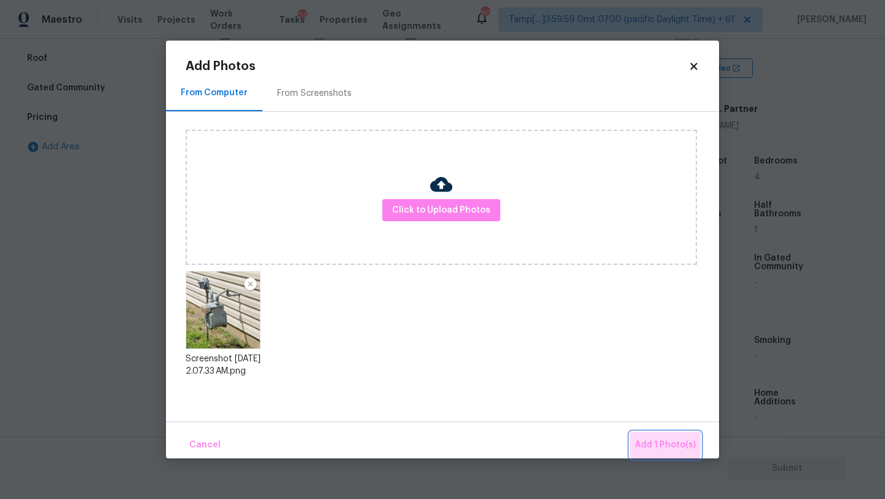
click at [646, 433] on button "Add 1 Photo(s)" at bounding box center [665, 445] width 71 height 26
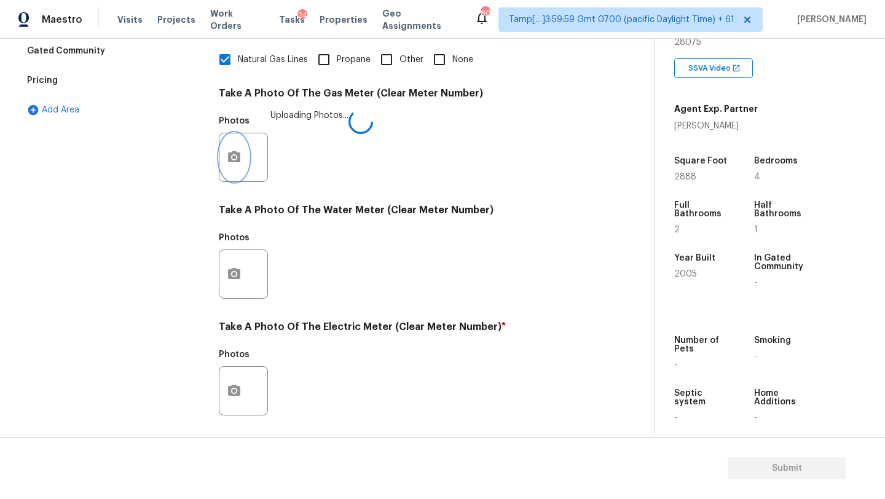
scroll to position [391, 0]
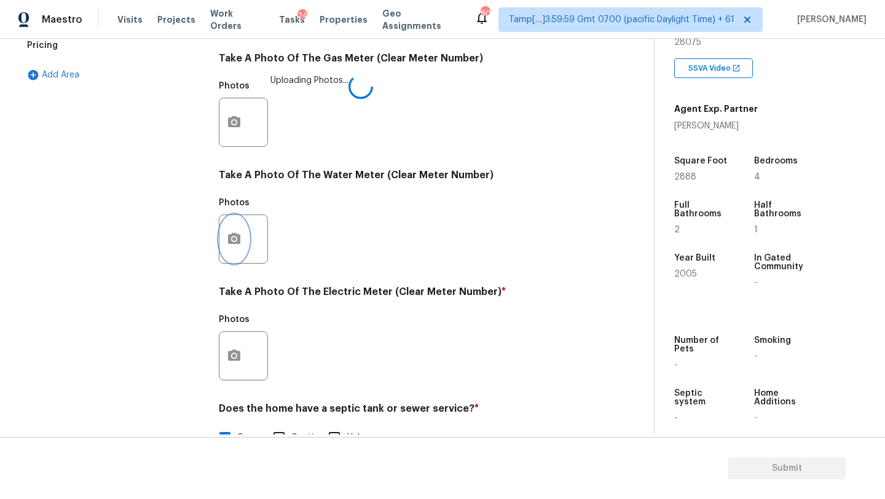
click at [232, 230] on button "button" at bounding box center [233, 239] width 29 height 48
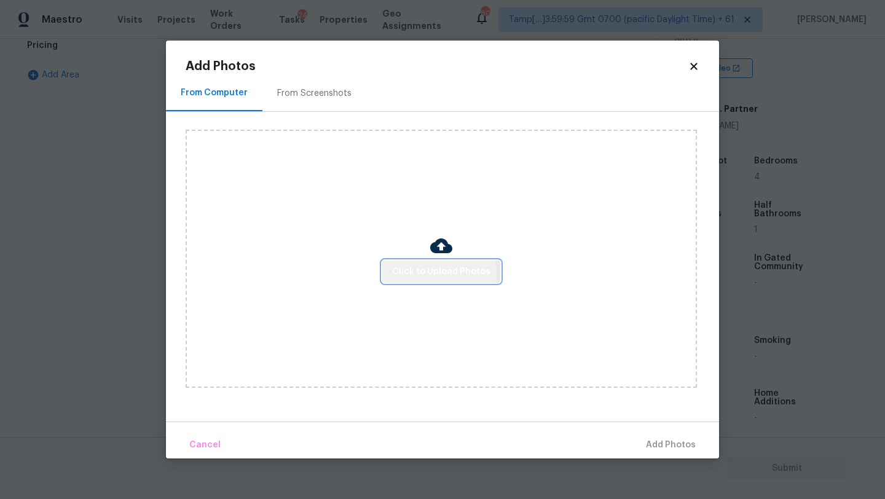
click at [407, 273] on span "Click to Upload Photos" at bounding box center [441, 271] width 98 height 15
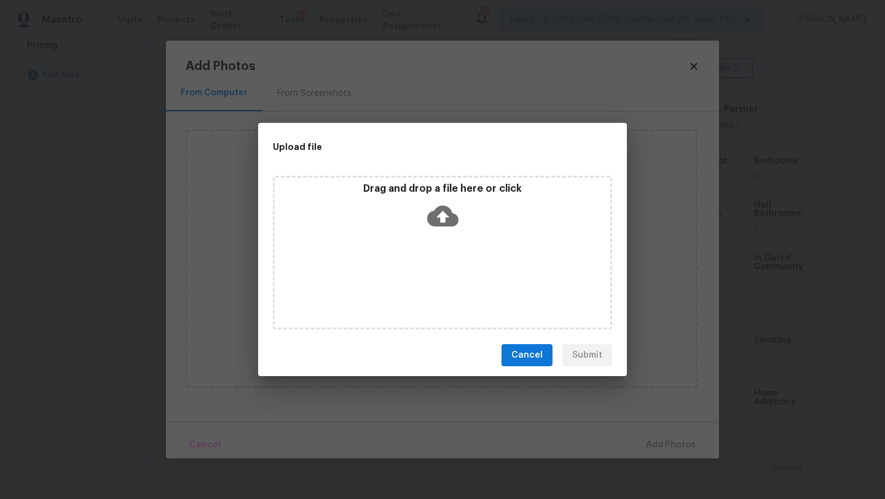
click at [436, 242] on div "Drag and drop a file here or click" at bounding box center [442, 253] width 339 height 154
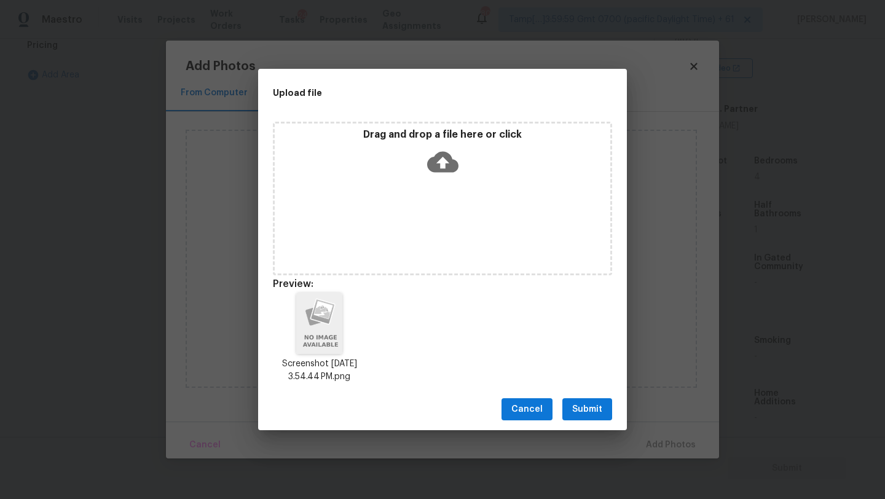
click at [573, 407] on span "Submit" at bounding box center [587, 409] width 30 height 15
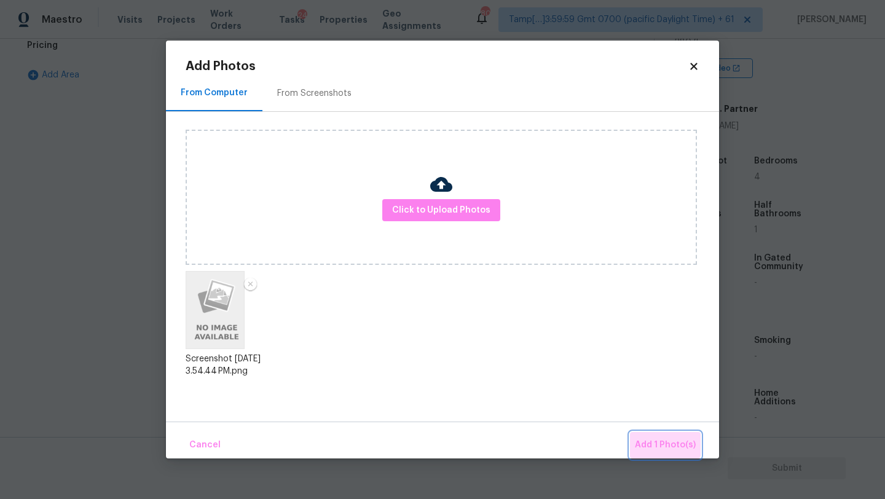
click at [665, 440] on span "Add 1 Photo(s)" at bounding box center [665, 444] width 61 height 15
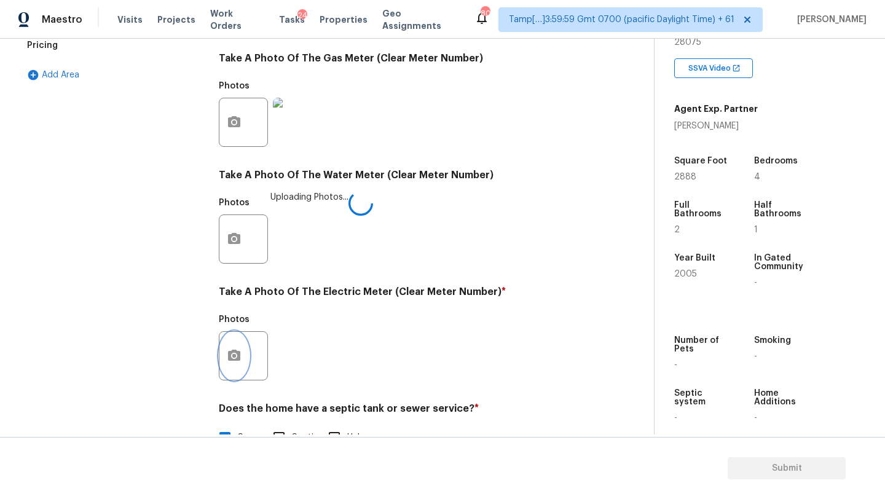
click at [230, 355] on icon "button" at bounding box center [234, 355] width 12 height 11
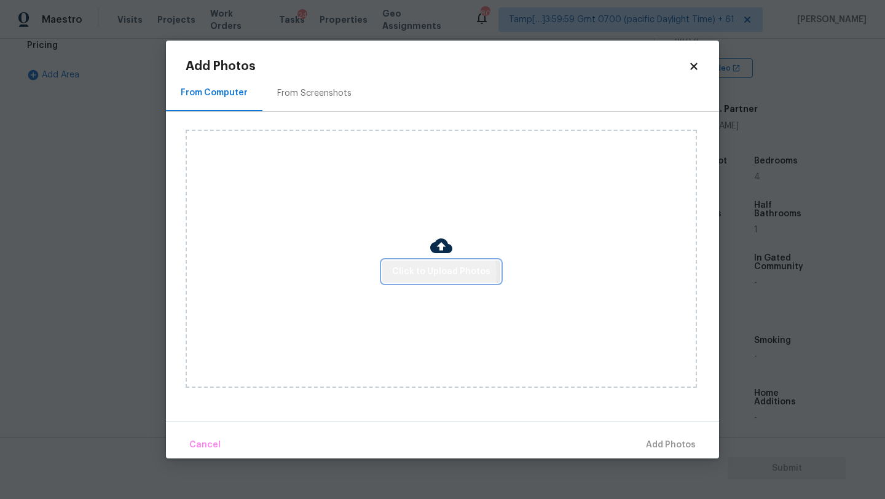
click at [436, 272] on span "Click to Upload Photos" at bounding box center [441, 271] width 98 height 15
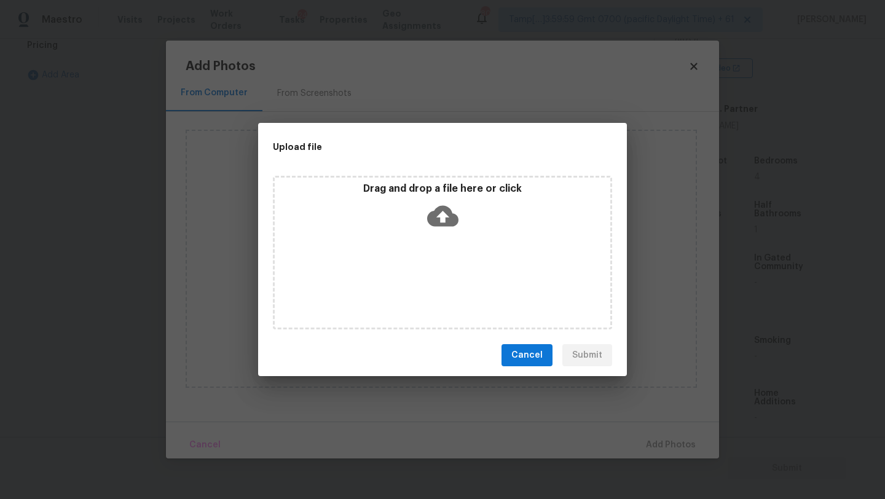
click at [436, 249] on div "Drag and drop a file here or click" at bounding box center [442, 253] width 339 height 154
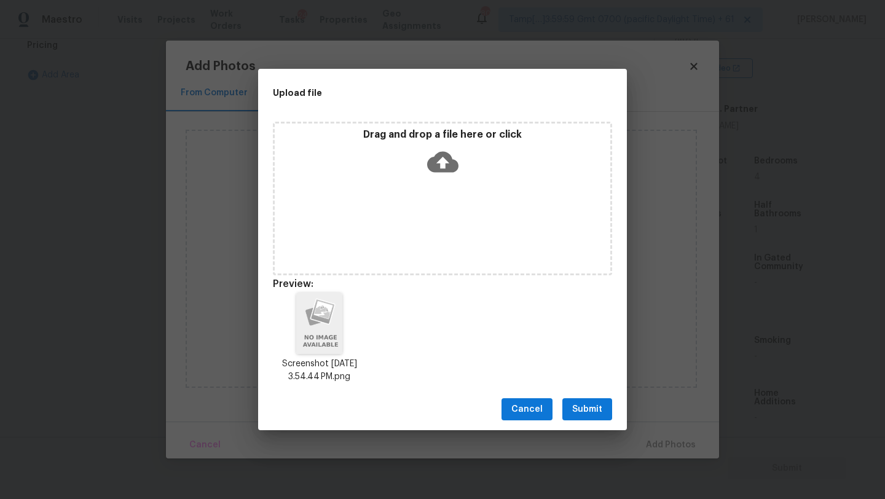
click at [587, 407] on span "Submit" at bounding box center [587, 409] width 30 height 15
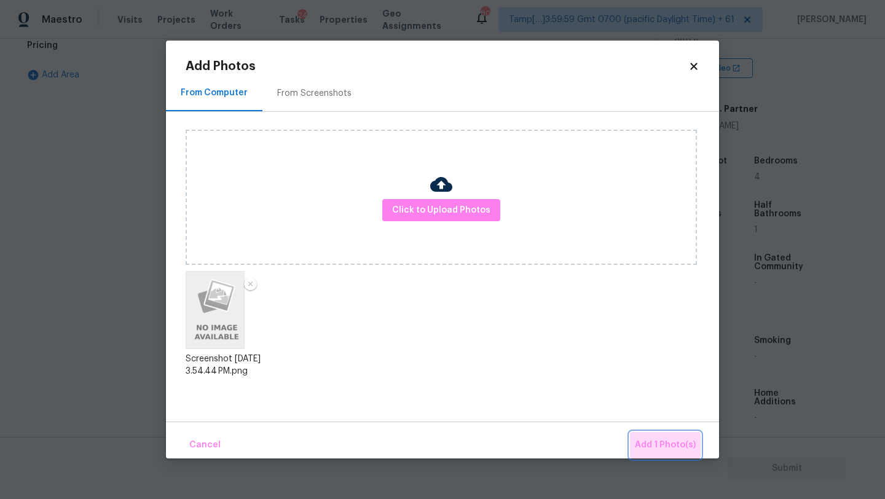
click at [687, 445] on span "Add 1 Photo(s)" at bounding box center [665, 444] width 61 height 15
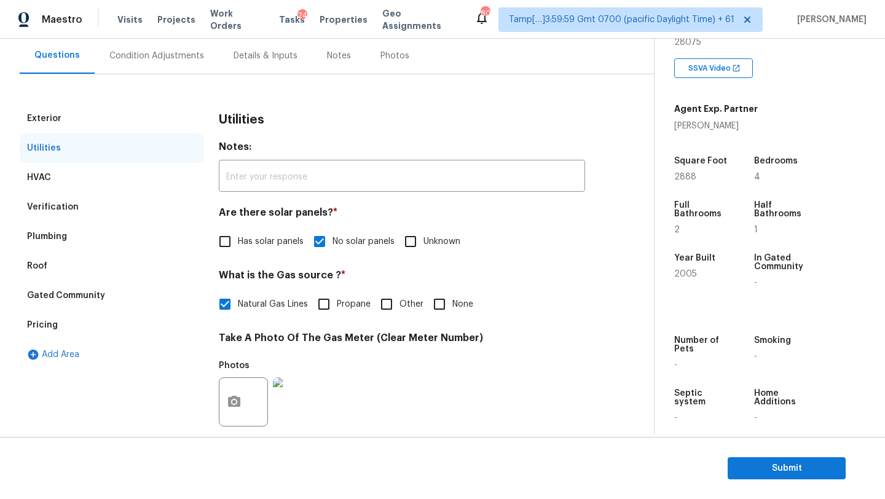
scroll to position [0, 0]
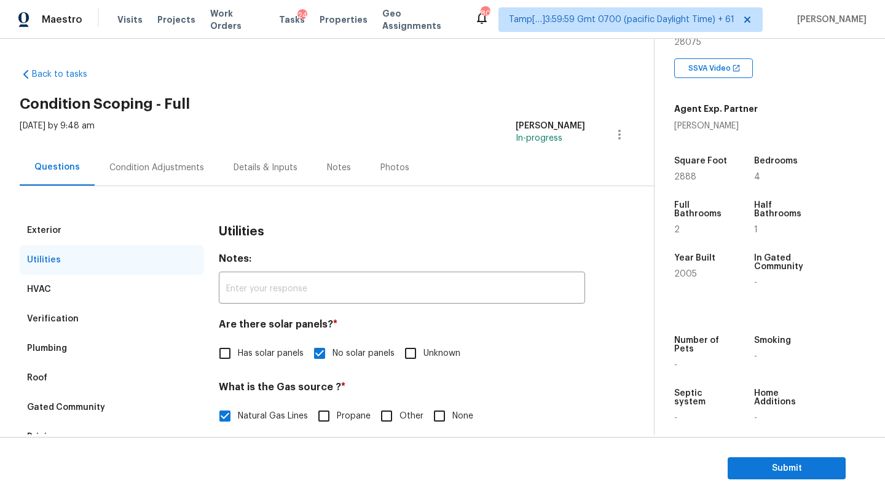
click at [185, 170] on div "Condition Adjustments" at bounding box center [156, 168] width 95 height 12
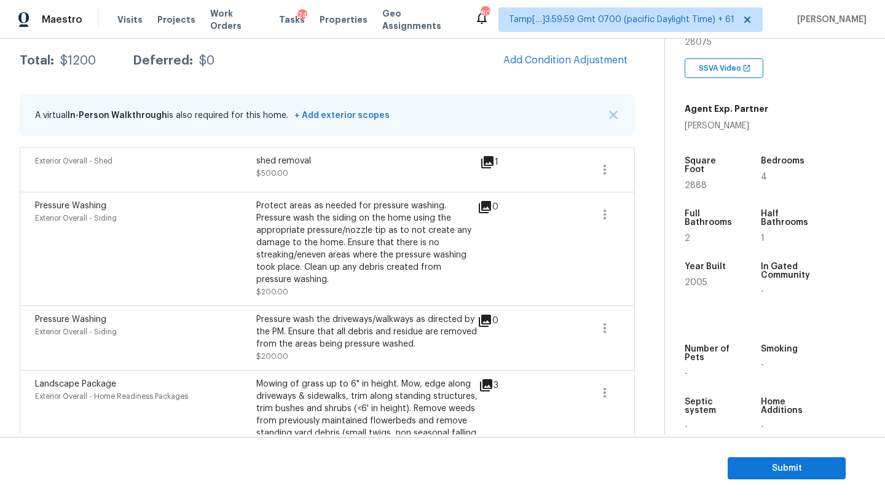
scroll to position [185, 0]
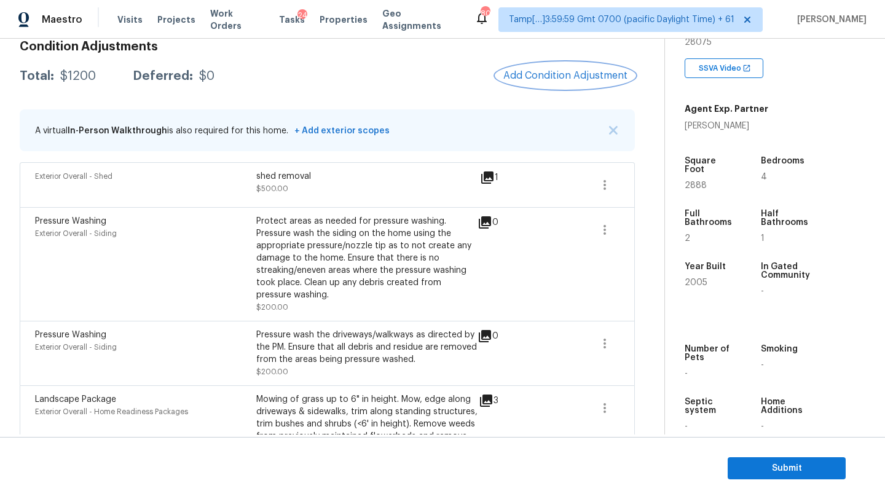
click at [555, 81] on button "Add Condition Adjustment" at bounding box center [565, 76] width 139 height 26
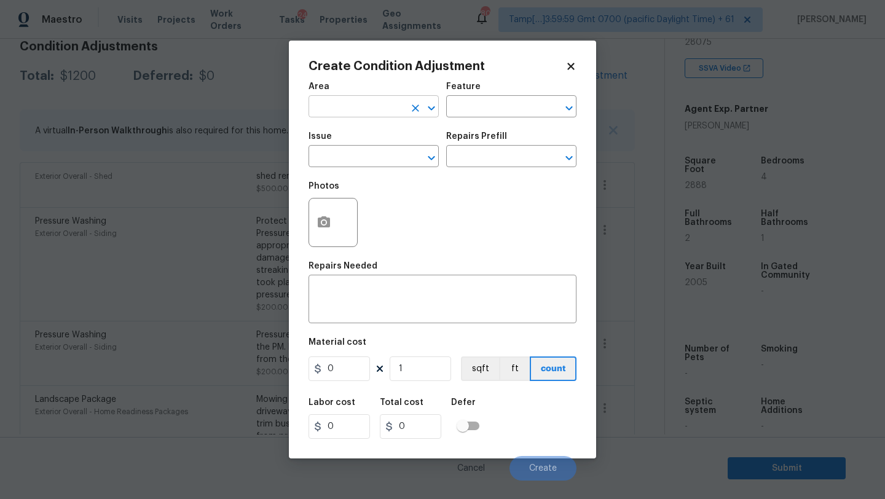
click at [362, 104] on input "text" at bounding box center [356, 107] width 96 height 19
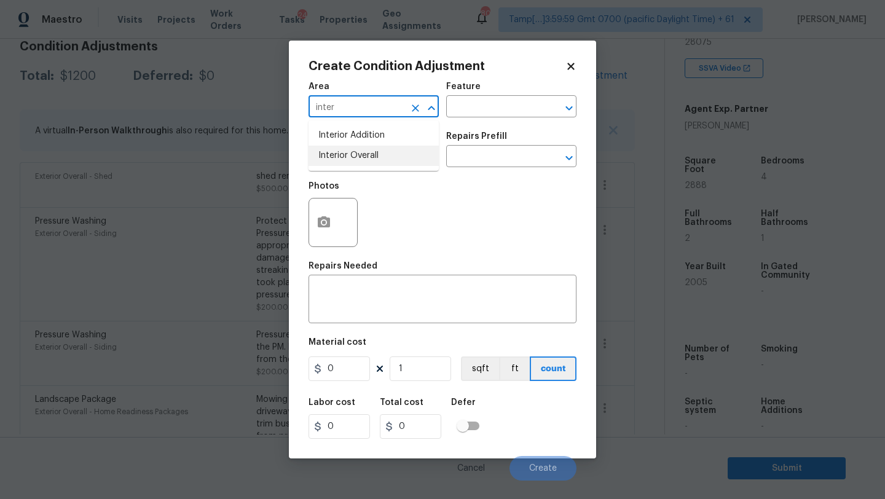
click at [370, 152] on li "Interior Overall" at bounding box center [373, 156] width 130 height 20
type input "Interior Overall"
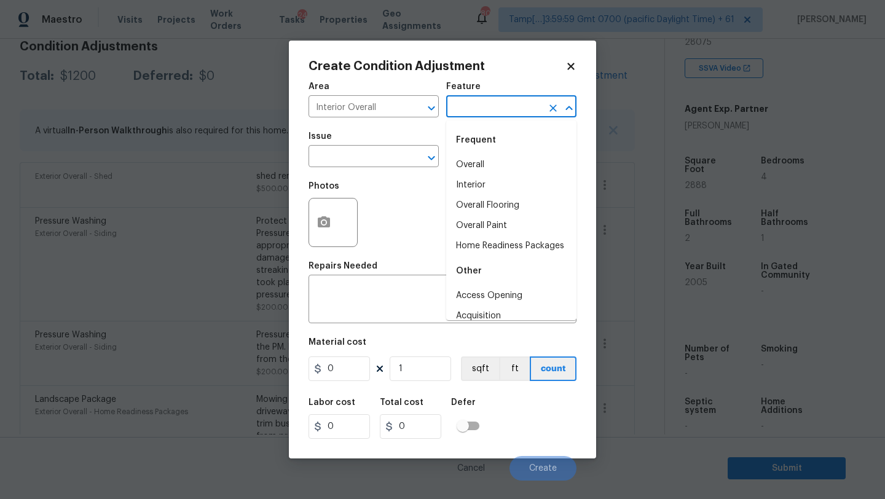
click at [477, 112] on input "text" at bounding box center [494, 107] width 96 height 19
click at [478, 210] on li "Overall Flooring" at bounding box center [511, 205] width 130 height 20
type input "Overall Flooring"
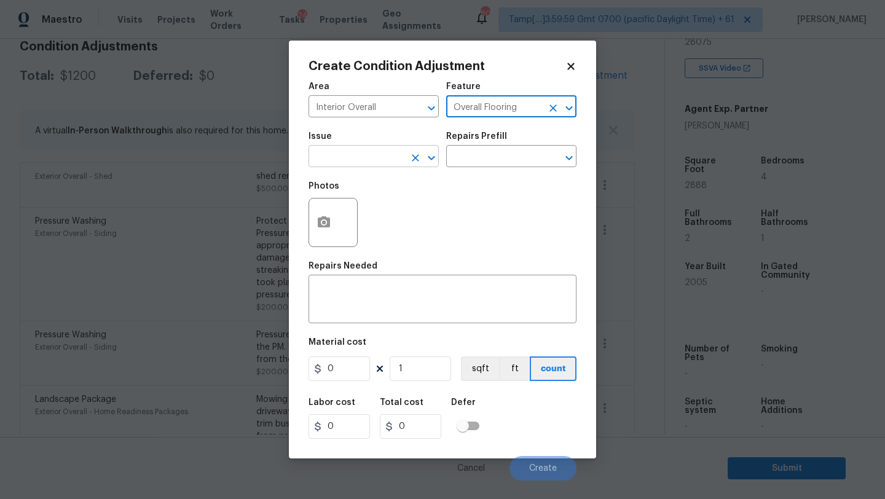
click at [350, 164] on input "text" at bounding box center [356, 157] width 96 height 19
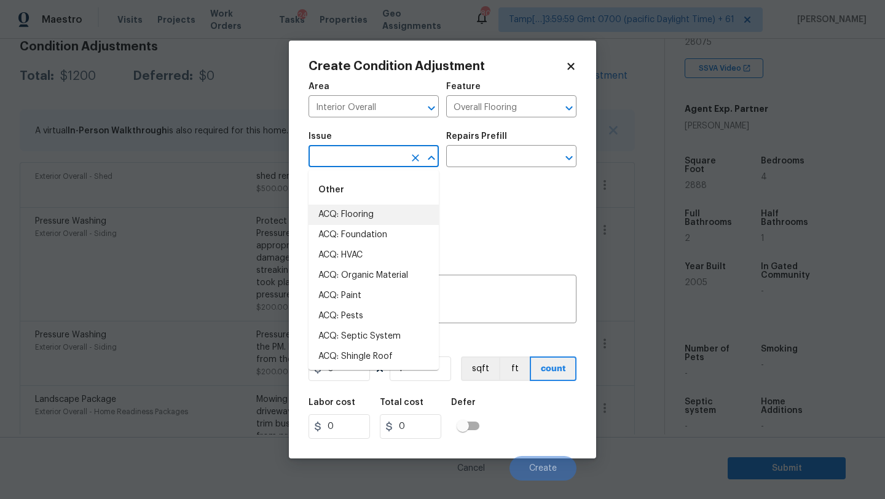
click at [350, 214] on li "ACQ: Flooring" at bounding box center [373, 215] width 130 height 20
type input "ACQ: Flooring"
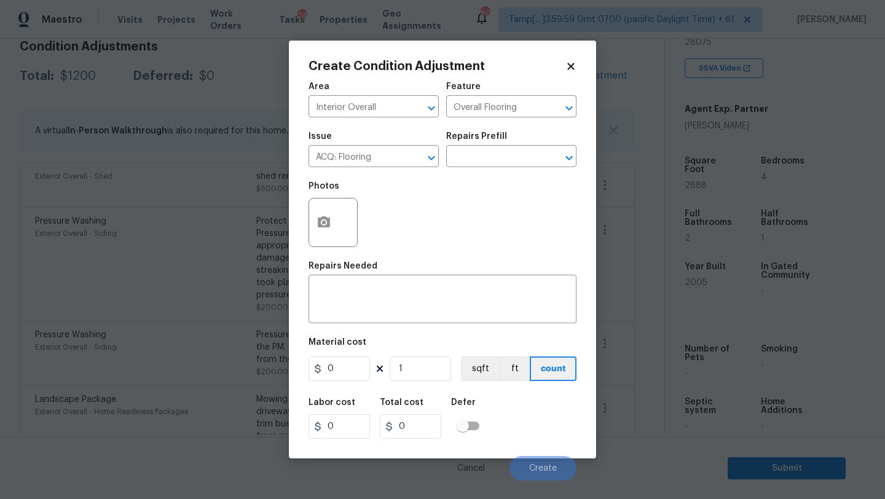
click at [479, 168] on div "Issue ACQ: Flooring ​ Repairs Prefill ​" at bounding box center [442, 150] width 268 height 50
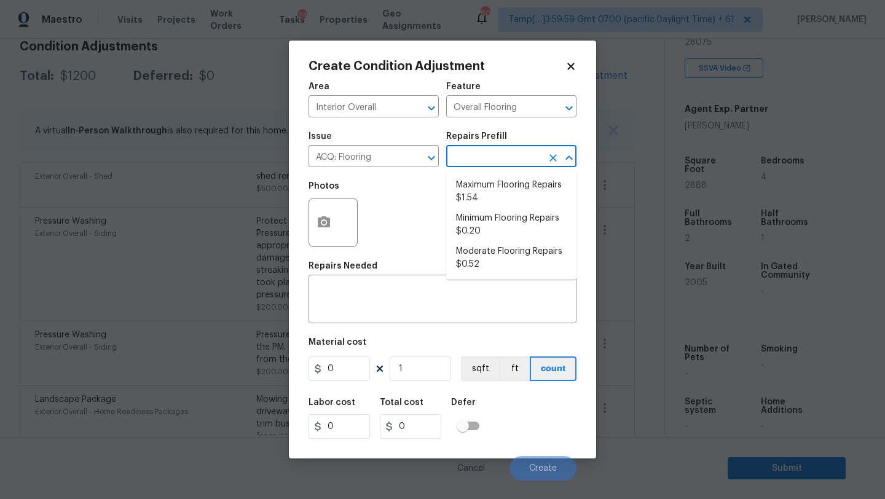
click at [489, 151] on input "text" at bounding box center [494, 157] width 96 height 19
click at [485, 251] on li "Moderate Flooring Repairs $0.52" at bounding box center [511, 257] width 130 height 33
type input "Acquisition"
type textarea "Acquisition Scope: Moderate flooring repairs"
type input "0.52"
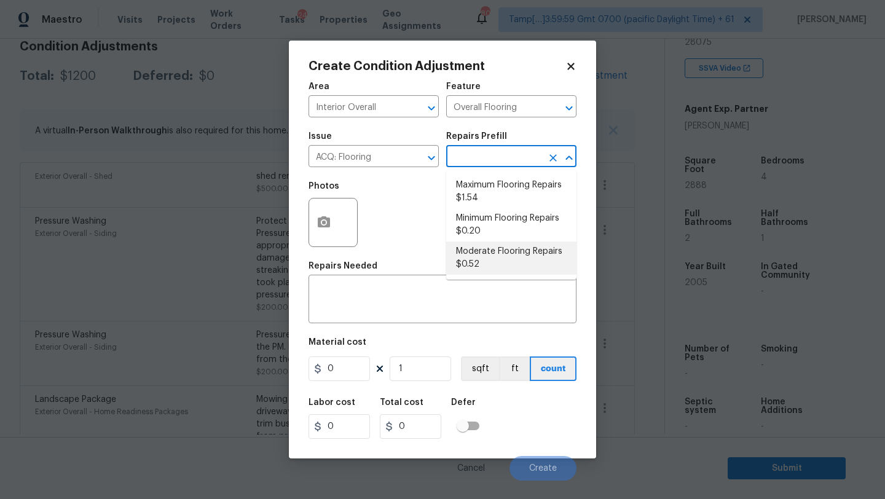
type input "0.52"
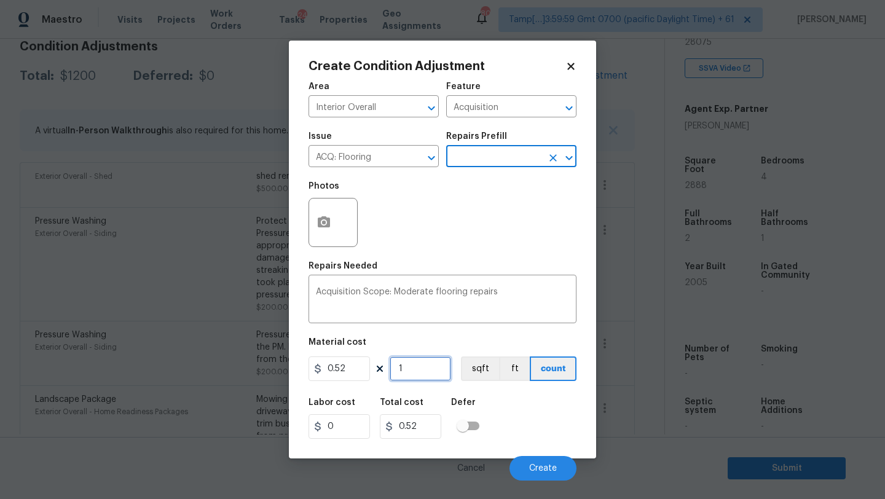
click at [424, 369] on input "1" at bounding box center [420, 368] width 61 height 25
type input "2"
type input "1.04"
type input "28"
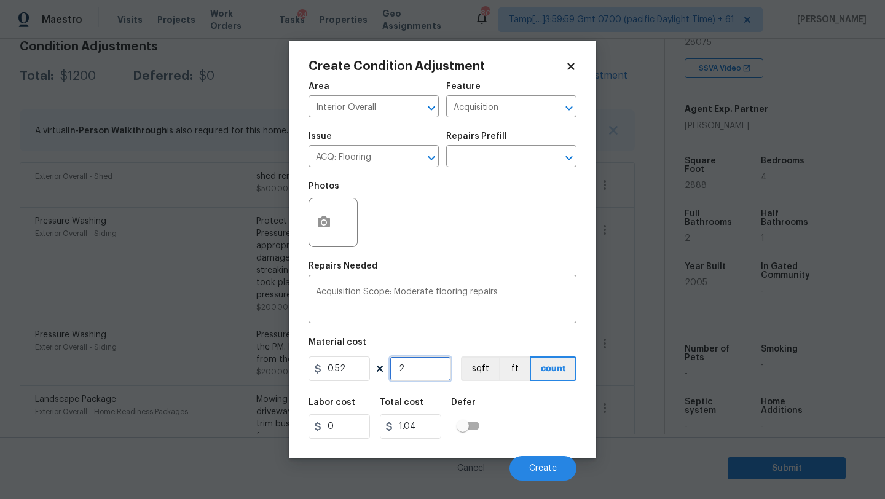
type input "14.56"
type input "288"
type input "149.76"
type input "2888"
type input "1501.76"
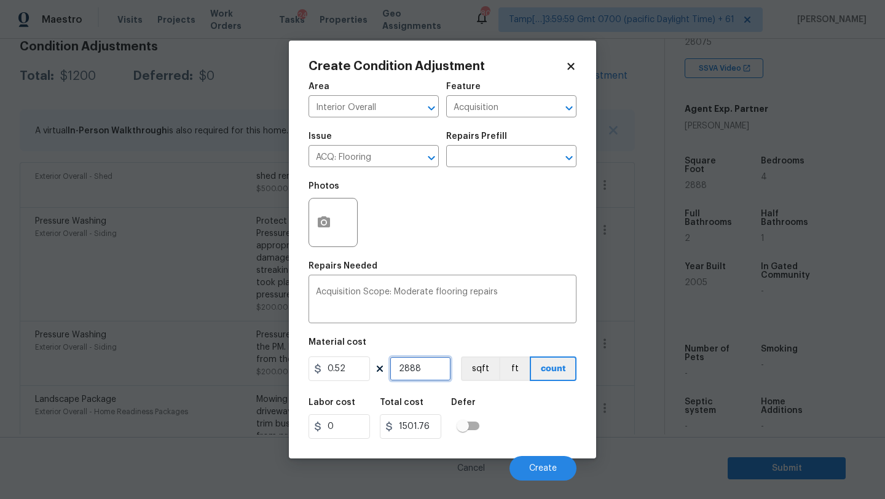
type input "2888"
click at [327, 230] on icon "button" at bounding box center [323, 222] width 15 height 15
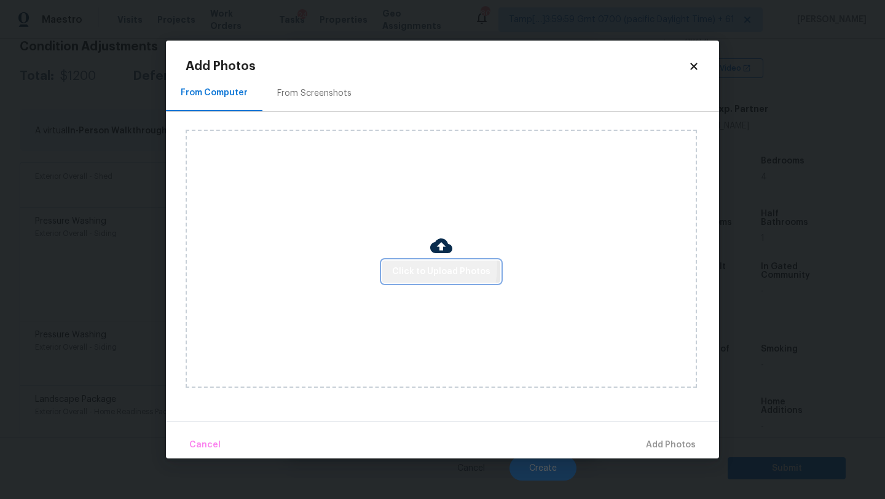
click at [415, 266] on span "Click to Upload Photos" at bounding box center [441, 271] width 98 height 15
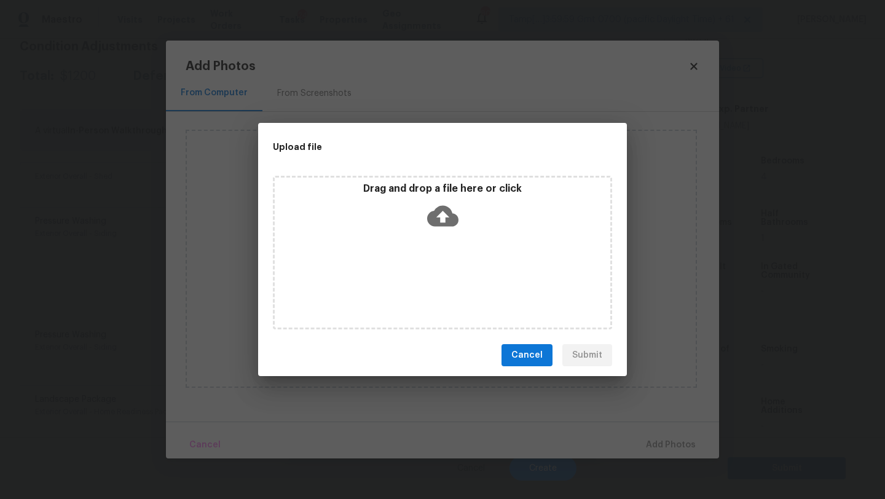
click at [433, 244] on div "Drag and drop a file here or click" at bounding box center [442, 253] width 339 height 154
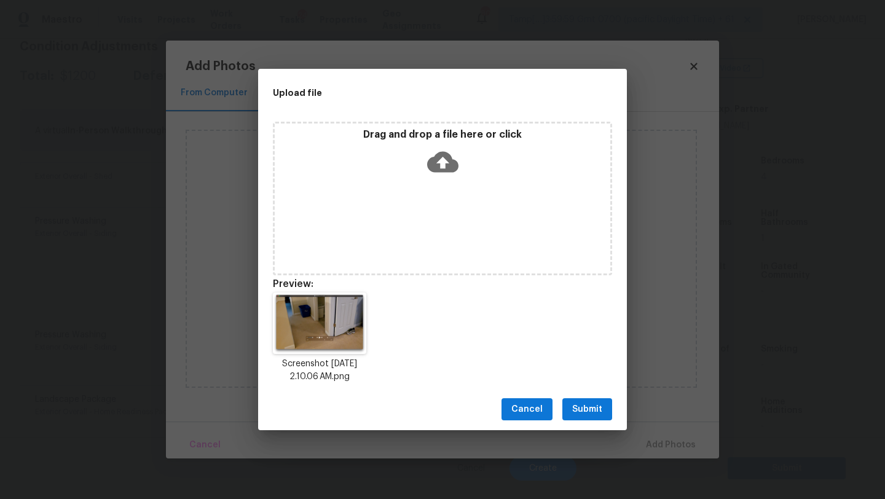
drag, startPoint x: 593, startPoint y: 406, endPoint x: 609, endPoint y: 413, distance: 17.0
click at [593, 406] on span "Submit" at bounding box center [587, 409] width 30 height 15
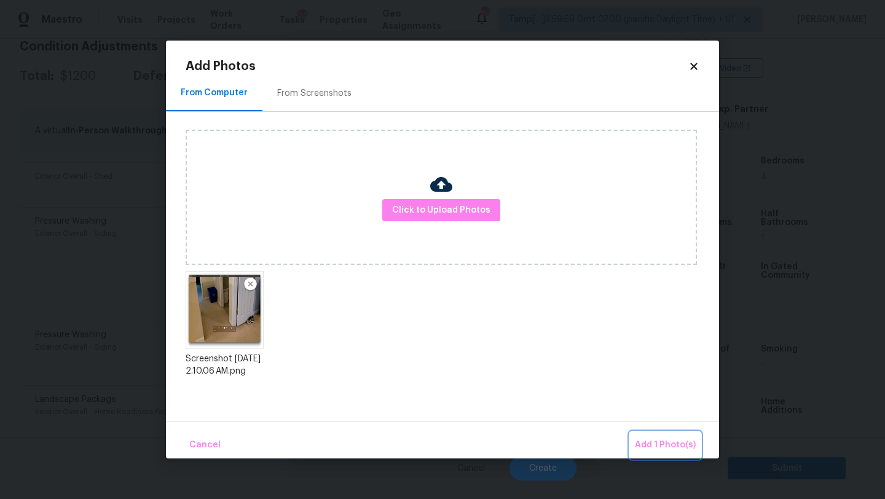
click at [649, 441] on span "Add 1 Photo(s)" at bounding box center [665, 444] width 61 height 15
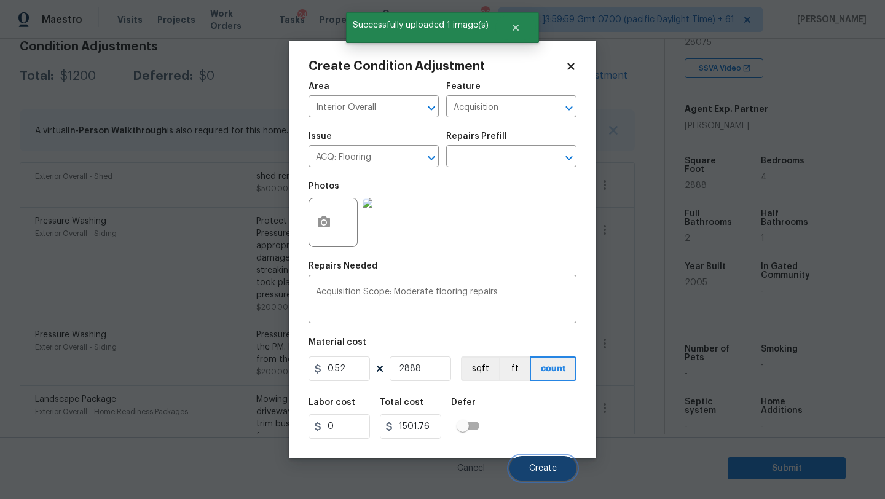
click at [541, 460] on button "Create" at bounding box center [542, 468] width 67 height 25
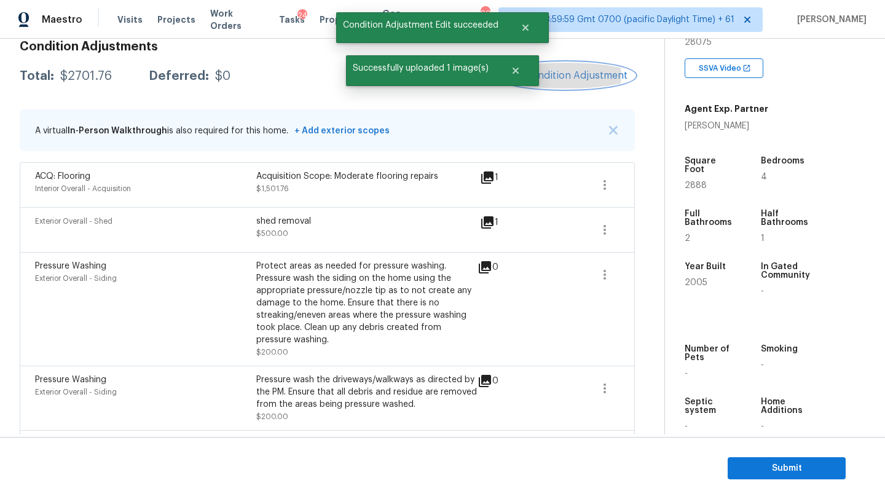
click at [561, 67] on button "Add Condition Adjustment" at bounding box center [565, 76] width 139 height 26
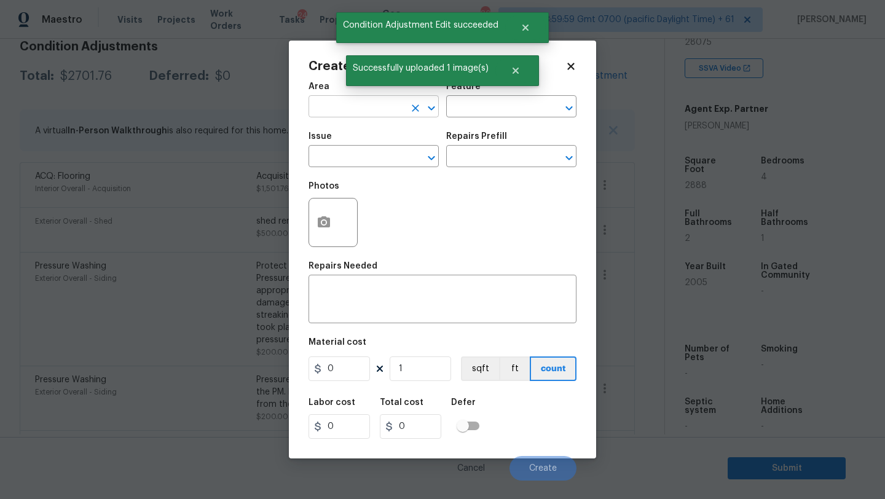
click at [394, 112] on input "text" at bounding box center [356, 107] width 96 height 19
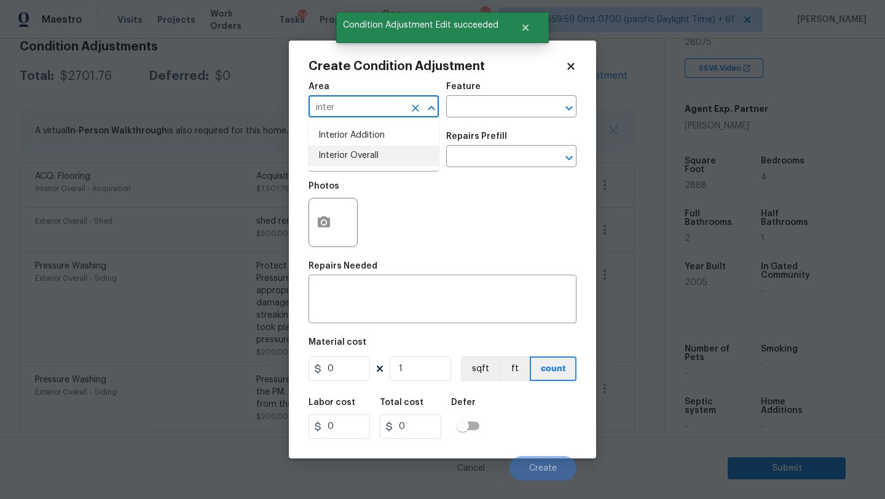
click at [402, 159] on li "Interior Overall" at bounding box center [373, 156] width 130 height 20
type input "Interior Overall"
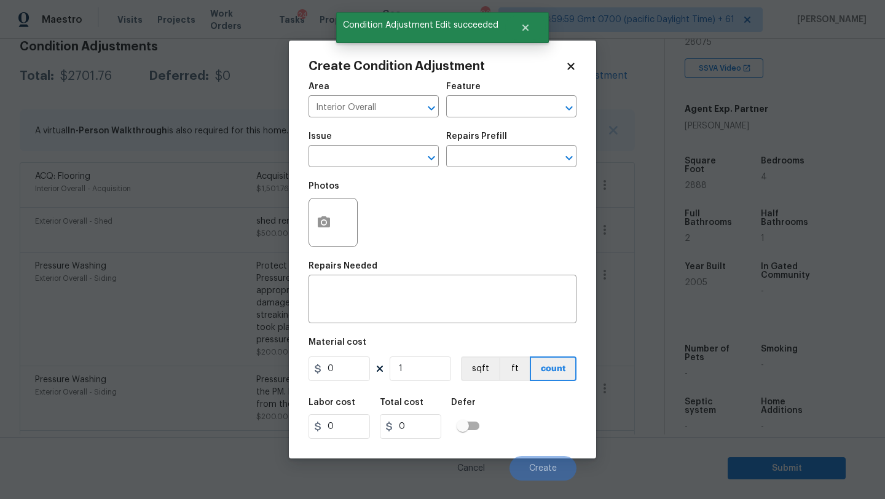
click at [501, 94] on div "Feature" at bounding box center [511, 90] width 130 height 16
click at [501, 108] on input "text" at bounding box center [494, 107] width 96 height 19
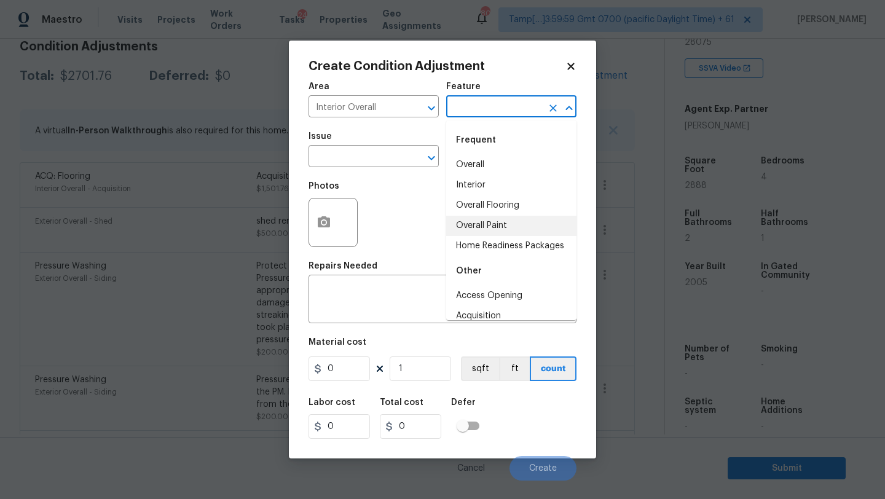
click at [495, 224] on li "Overall Paint" at bounding box center [511, 226] width 130 height 20
type input "Overall Paint"
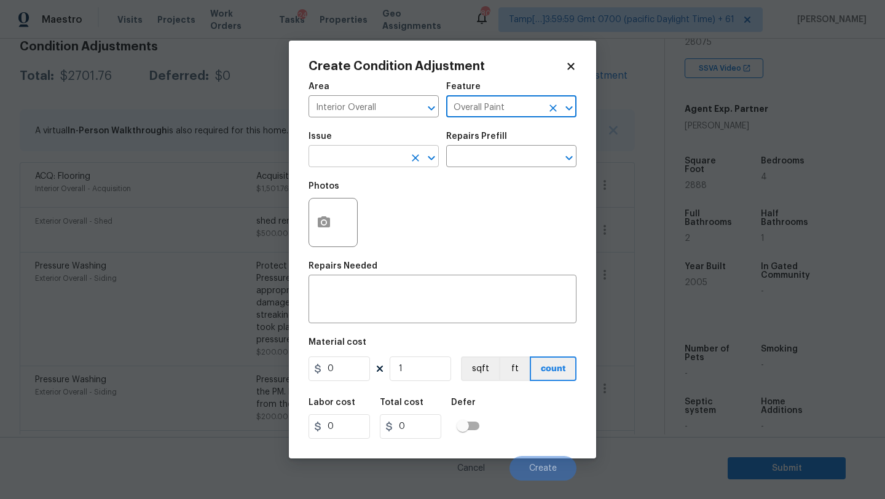
click at [359, 161] on input "text" at bounding box center [356, 157] width 96 height 19
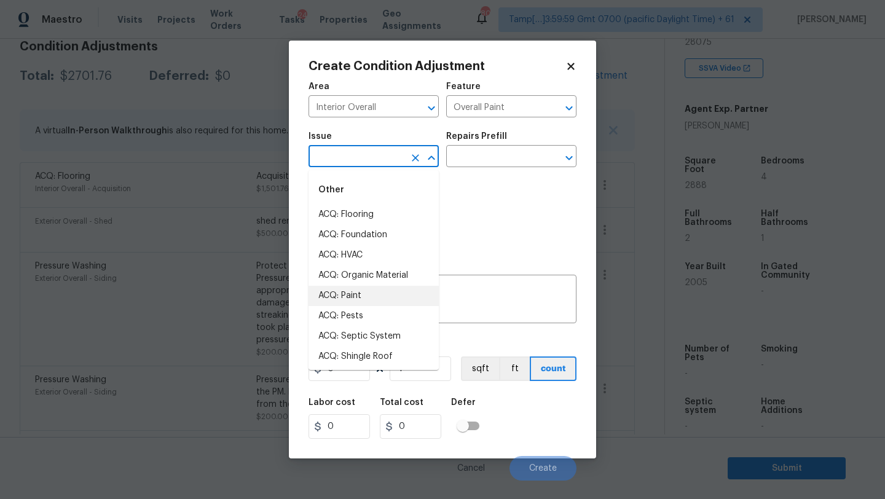
click at [359, 296] on li "ACQ: Paint" at bounding box center [373, 296] width 130 height 20
type input "ACQ: Paint"
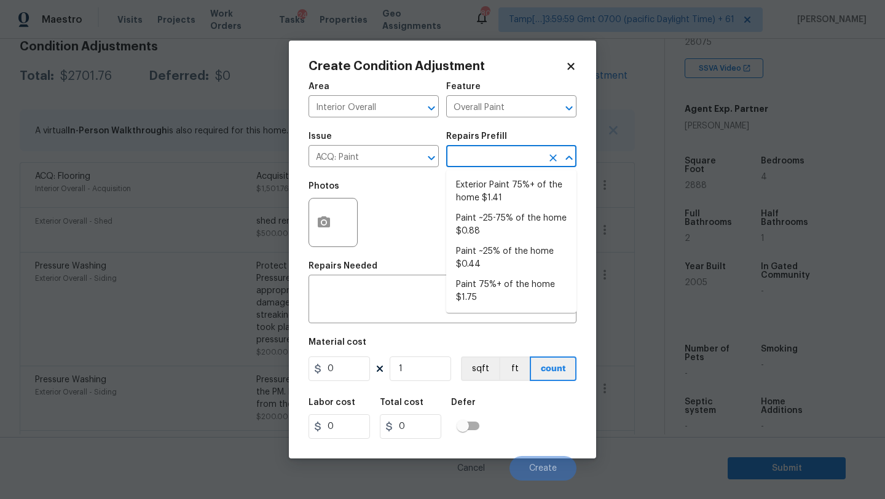
click at [511, 155] on input "text" at bounding box center [494, 157] width 96 height 19
click at [506, 294] on li "Paint 75%+ of the home $1.75" at bounding box center [511, 291] width 130 height 33
type input "Acquisition"
type textarea "Acquisition Scope: 75%+ of the home will likely require interior paint"
type input "1.75"
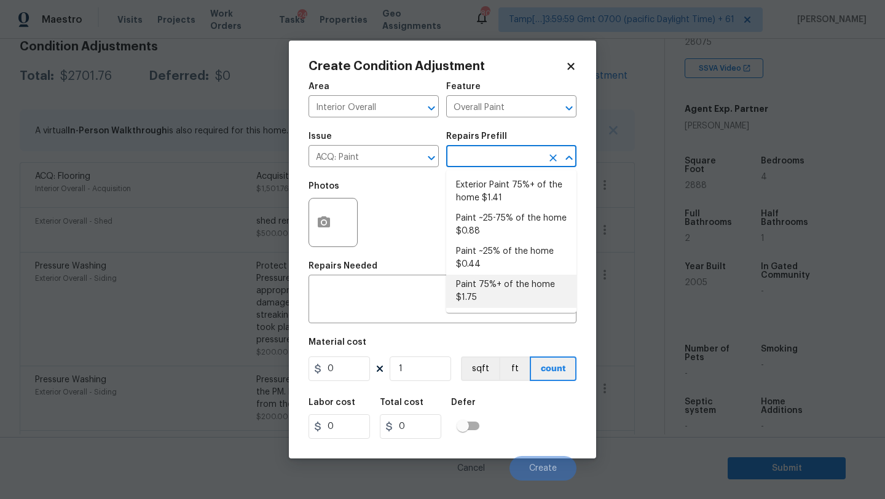
type input "1.75"
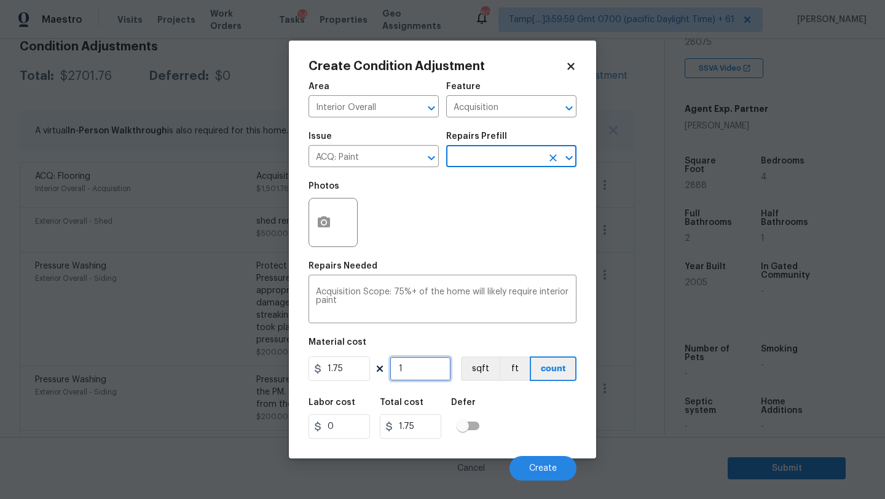
click at [428, 381] on input "1" at bounding box center [420, 368] width 61 height 25
type input "3"
type input "5.25"
type input "30"
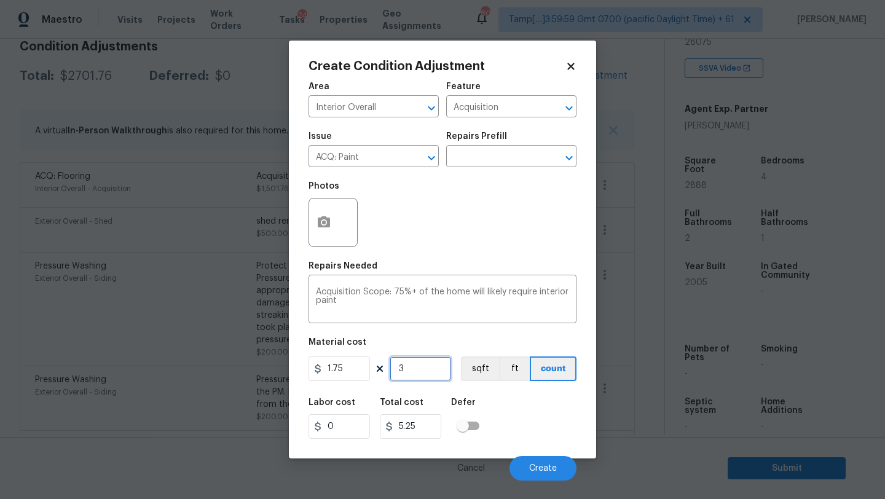
type input "52.5"
type input "302"
type input "528.5"
type input "3028"
type input "5299"
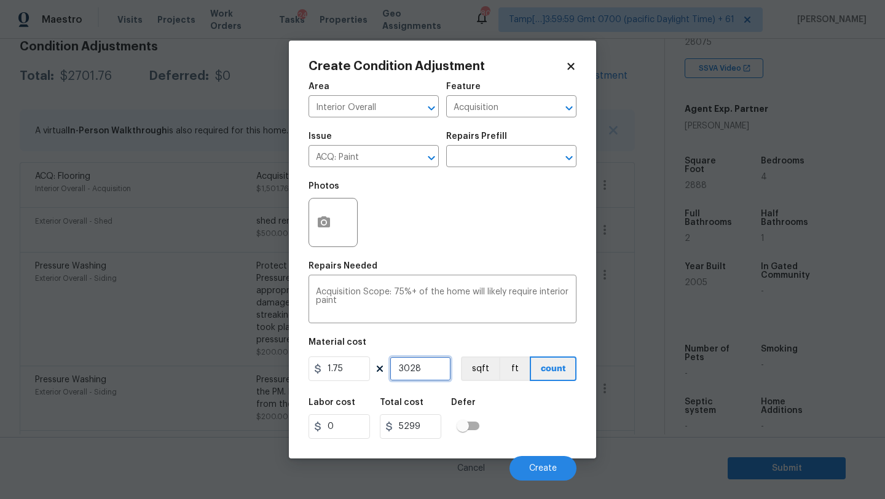
type input "3028"
click at [316, 214] on button "button" at bounding box center [323, 222] width 29 height 48
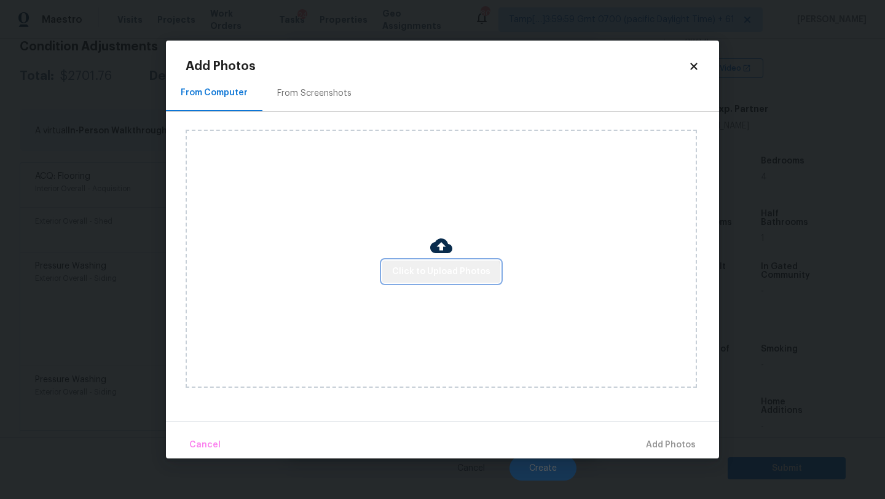
click at [442, 281] on button "Click to Upload Photos" at bounding box center [441, 271] width 118 height 23
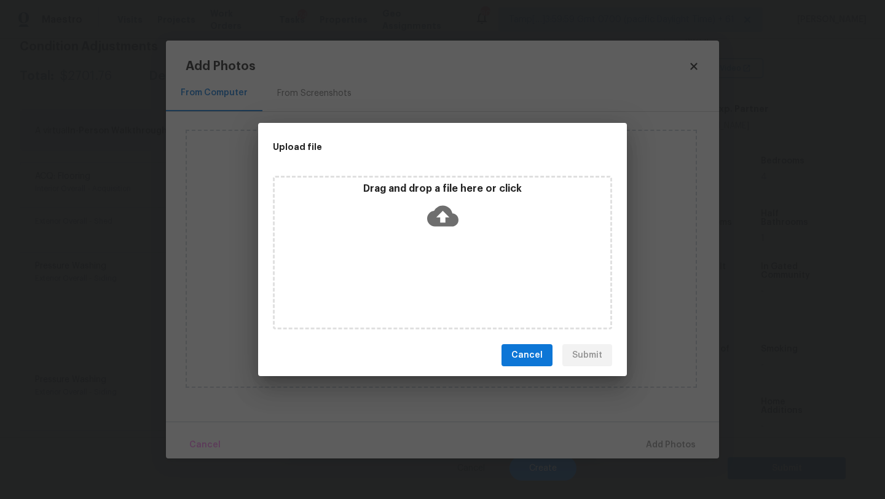
click at [442, 267] on div "Drag and drop a file here or click" at bounding box center [442, 253] width 339 height 154
